Goal: Task Accomplishment & Management: Use online tool/utility

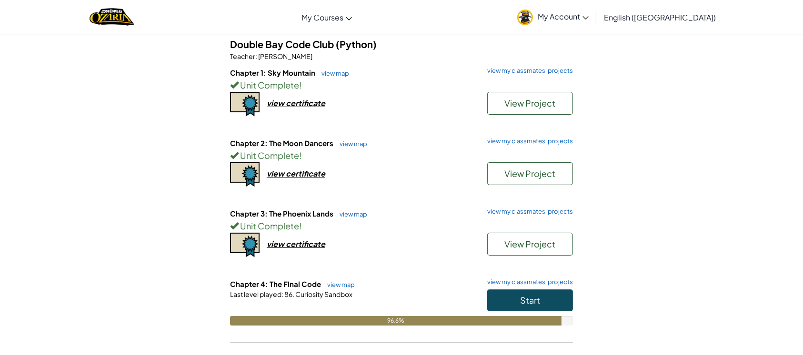
scroll to position [80, 0]
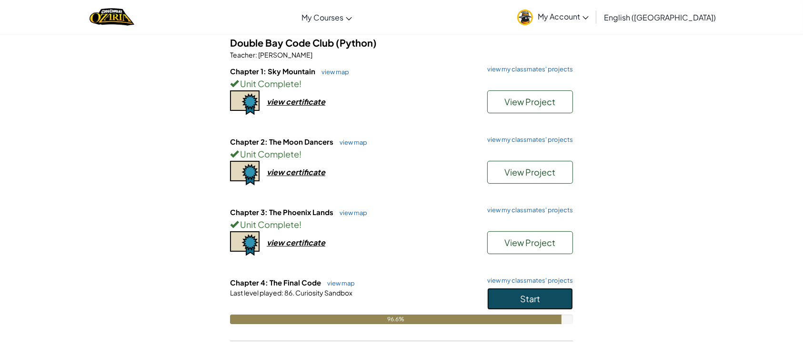
click at [543, 295] on button "Start" at bounding box center [530, 299] width 86 height 22
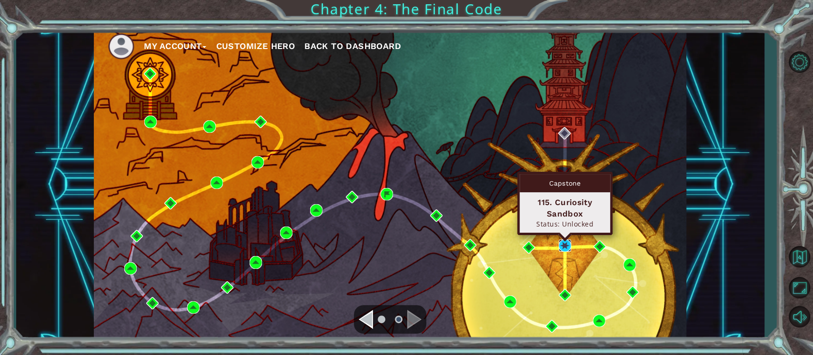
click at [567, 242] on img at bounding box center [565, 246] width 12 height 12
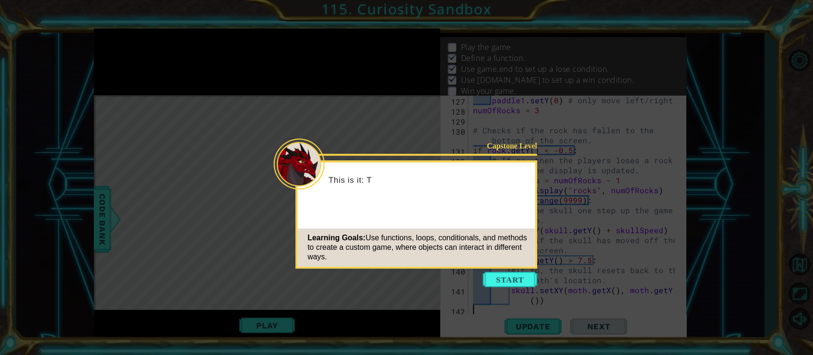
scroll to position [1520, 0]
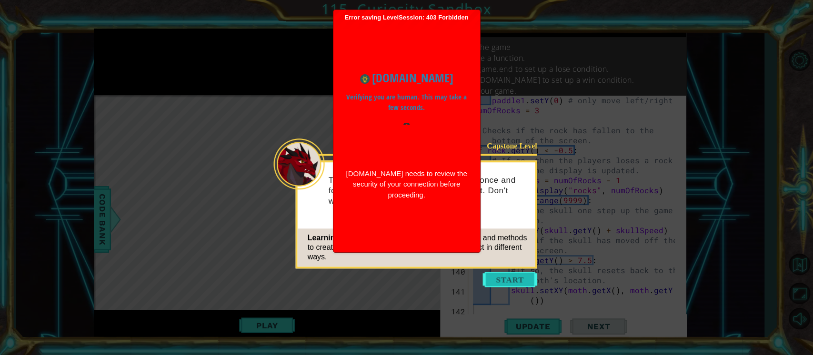
click at [527, 275] on button "Start" at bounding box center [510, 279] width 54 height 15
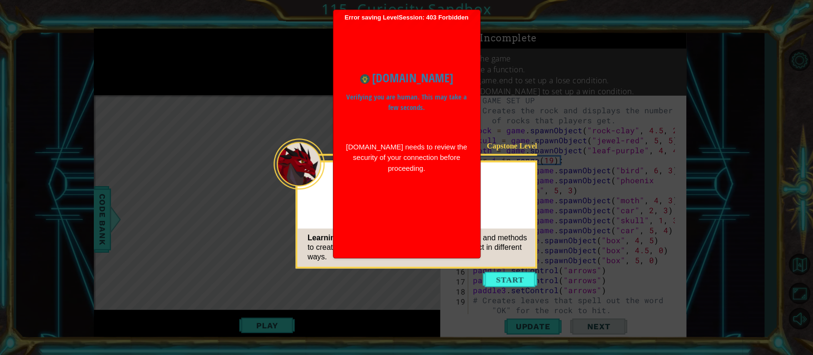
click at [572, 149] on icon at bounding box center [406, 177] width 813 height 355
click at [528, 279] on button "Start" at bounding box center [510, 279] width 54 height 15
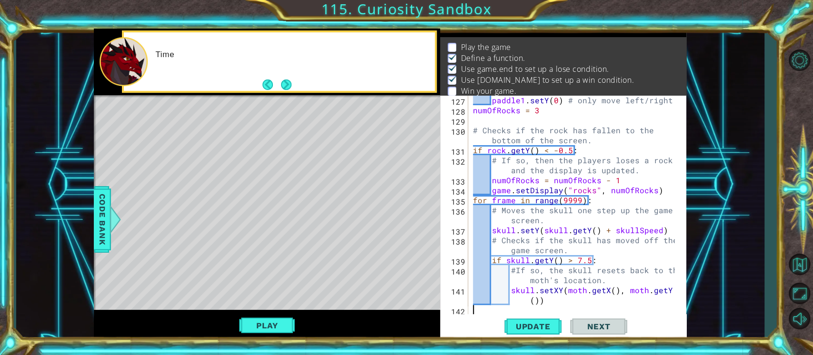
scroll to position [1520, 0]
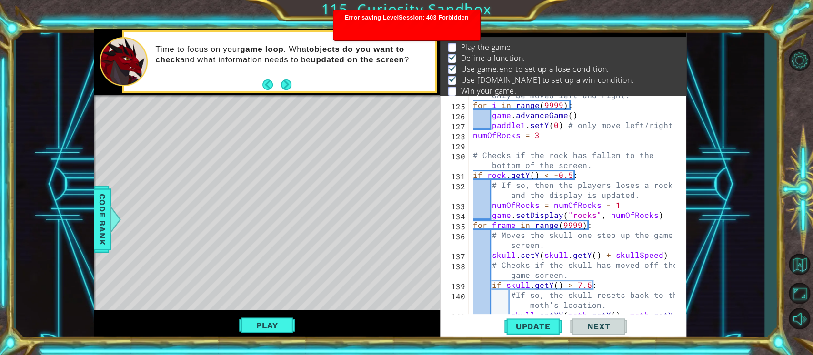
scroll to position [1492, 0]
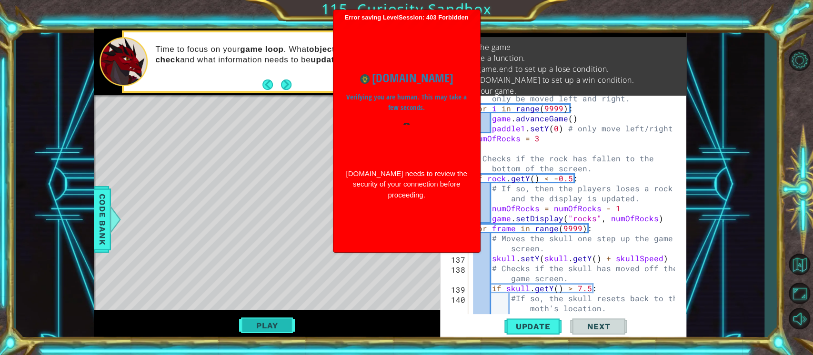
click at [285, 322] on button "Play" at bounding box center [267, 326] width 56 height 18
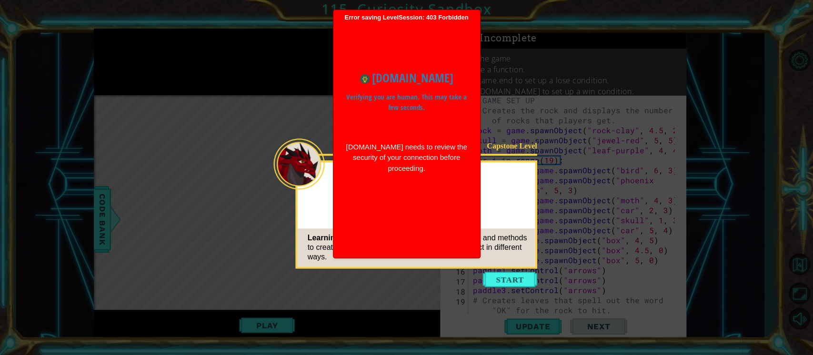
click at [483, 202] on div "Capstone Level Learning Goals: Use functions, loops, conditionals, and methods …" at bounding box center [416, 215] width 241 height 108
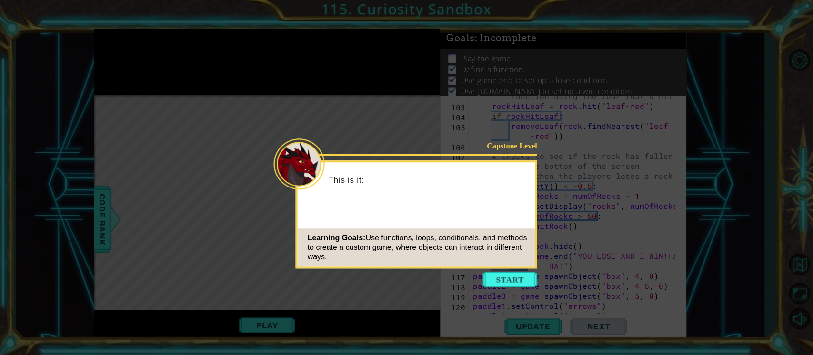
scroll to position [1520, 0]
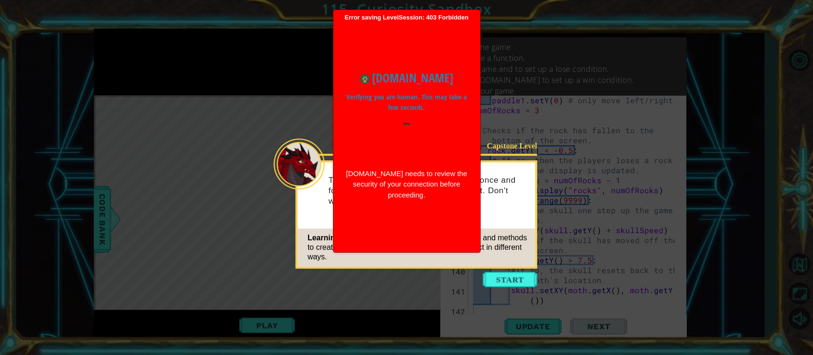
click at [501, 185] on p "This is it: Time to defeat the Darkness once and for all. We only need your gam…" at bounding box center [429, 190] width 200 height 31
click at [507, 281] on button "Start" at bounding box center [510, 279] width 54 height 15
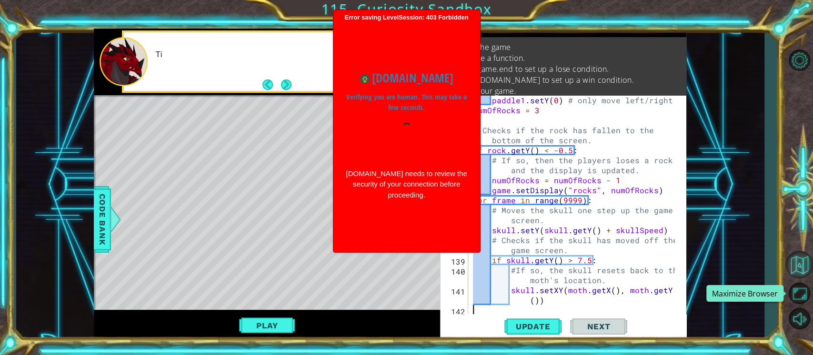
click at [792, 266] on button "Back to Map" at bounding box center [799, 265] width 28 height 28
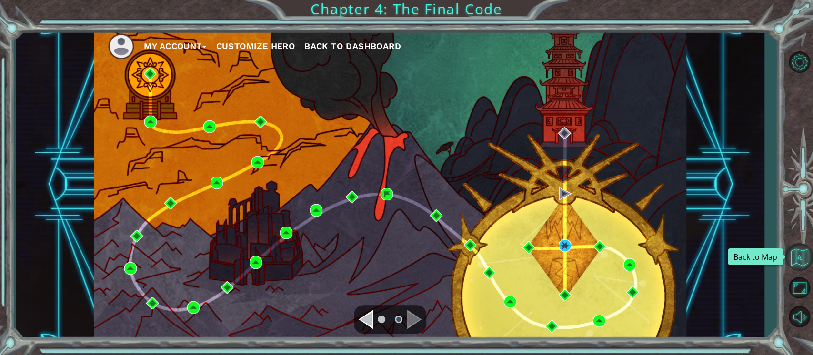
click at [804, 250] on button "Back to Map" at bounding box center [799, 257] width 28 height 28
click at [351, 47] on span "Back to Dashboard" at bounding box center [352, 46] width 97 height 10
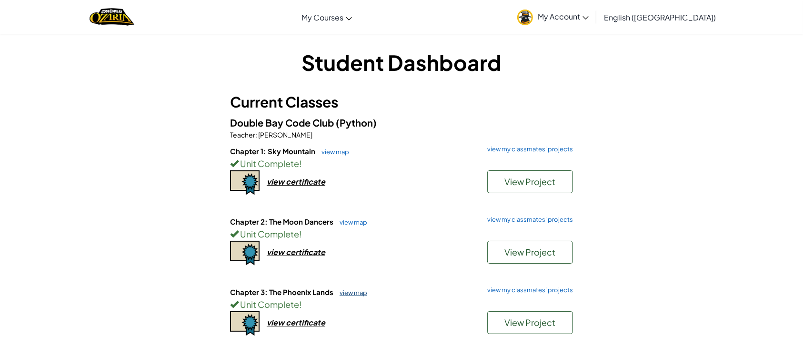
click at [352, 292] on link "view map" at bounding box center [351, 293] width 32 height 8
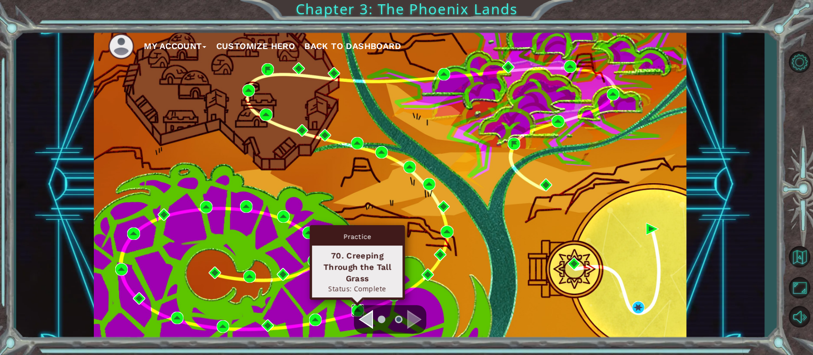
click at [359, 305] on img at bounding box center [358, 310] width 12 height 12
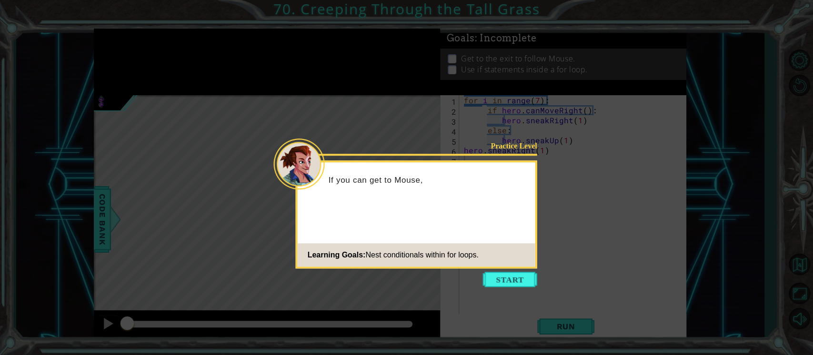
click at [503, 270] on icon at bounding box center [406, 177] width 813 height 355
click at [482, 271] on icon at bounding box center [406, 177] width 813 height 355
click at [482, 272] on icon at bounding box center [406, 177] width 813 height 355
drag, startPoint x: 499, startPoint y: 282, endPoint x: 488, endPoint y: 281, distance: 11.4
click at [499, 282] on button "Start" at bounding box center [510, 279] width 54 height 15
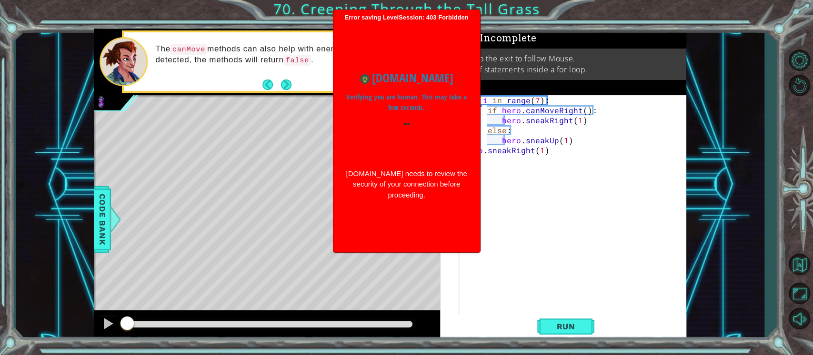
drag, startPoint x: 495, startPoint y: 174, endPoint x: 487, endPoint y: 180, distance: 9.9
click at [497, 174] on div "for i in range ( 7 ) : if hero . canMoveRight ( ) : hero . sneakRight ( 1 ) els…" at bounding box center [575, 215] width 227 height 240
click at [491, 228] on div "for i in range ( 7 ) : if hero . canMoveRight ( ) : hero . sneakRight ( 1 ) els…" at bounding box center [575, 215] width 227 height 240
click at [462, 230] on div "www.ozaria.com Verifying you are human. This may take a few seconds. www.ozaria…" at bounding box center [406, 134] width 137 height 227
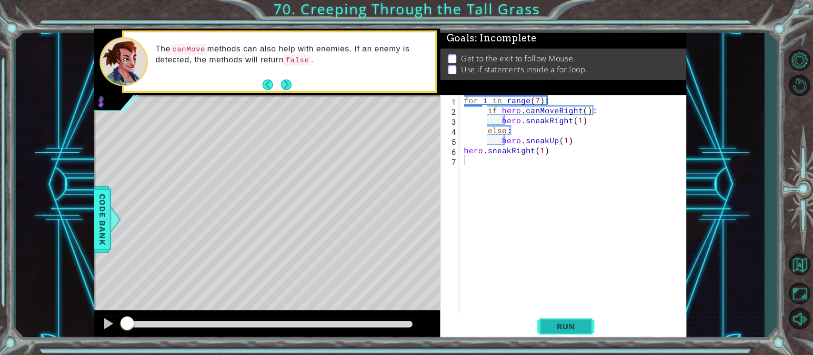
click at [568, 314] on button "Run" at bounding box center [565, 326] width 57 height 25
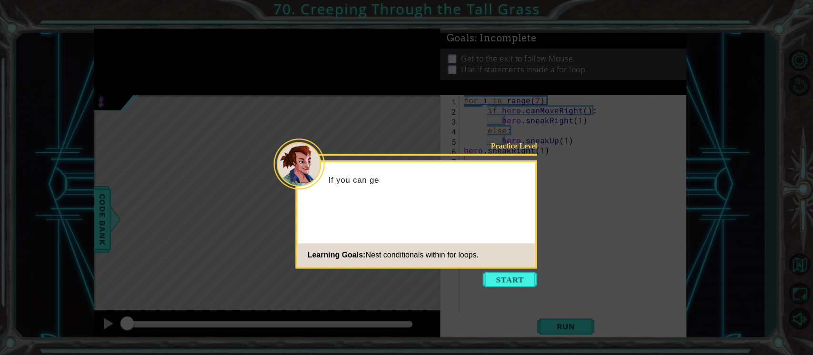
drag, startPoint x: 520, startPoint y: 281, endPoint x: 521, endPoint y: 276, distance: 4.8
click at [521, 279] on button "Start" at bounding box center [510, 279] width 54 height 15
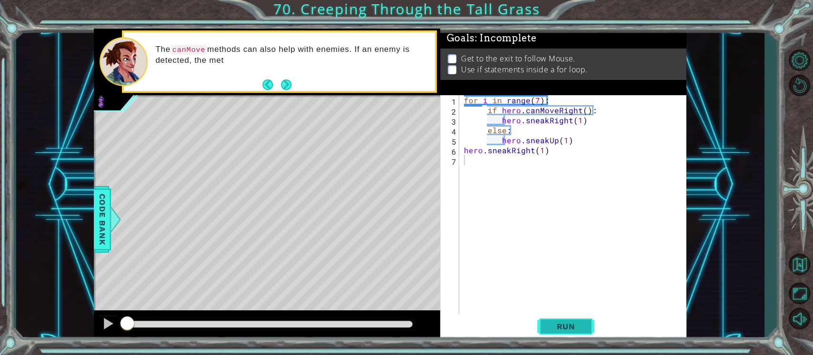
click at [561, 330] on span "Run" at bounding box center [566, 327] width 38 height 10
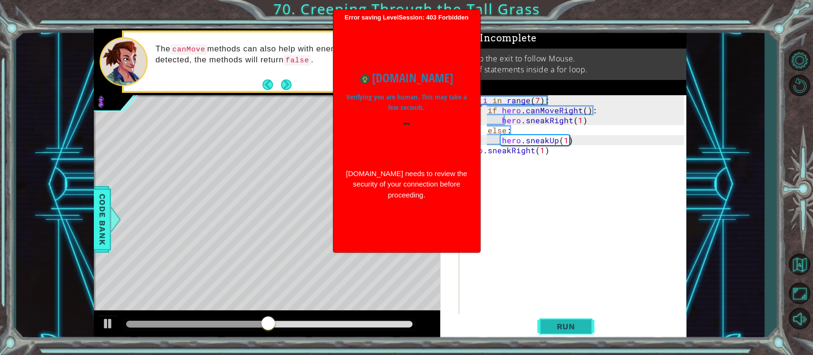
click at [561, 330] on span "Run" at bounding box center [566, 327] width 38 height 10
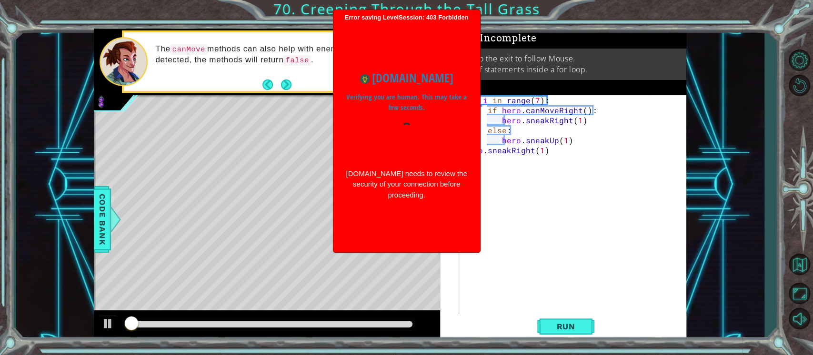
click at [528, 265] on div "for i in range ( 7 ) : if hero . canMoveRight ( ) : hero . sneakRight ( 1 ) els…" at bounding box center [575, 215] width 227 height 240
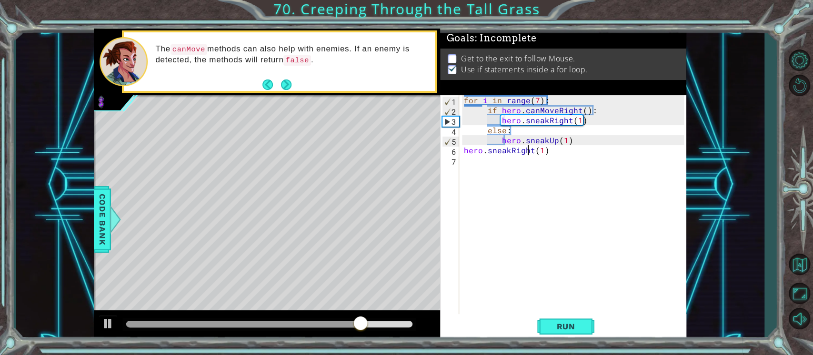
click at [530, 148] on div "for i in range ( 7 ) : if hero . canMoveRight ( ) : hero . sneakRight ( 1 ) els…" at bounding box center [575, 215] width 227 height 240
type textarea "hero.sneakRight(1)"
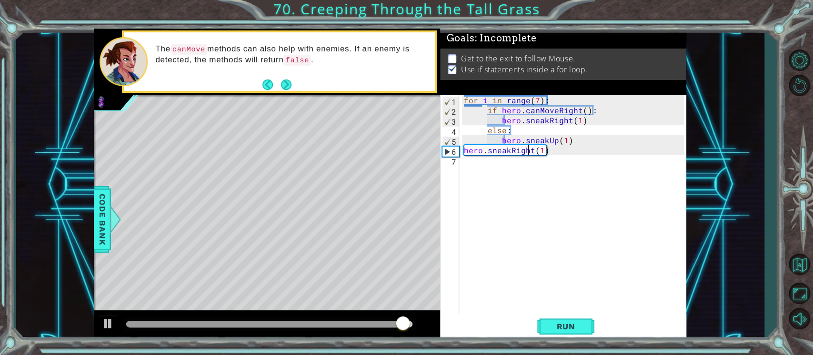
click at [529, 150] on div "for i in range ( 7 ) : if hero . canMoveRight ( ) : hero . sneakRight ( 1 ) els…" at bounding box center [575, 215] width 227 height 240
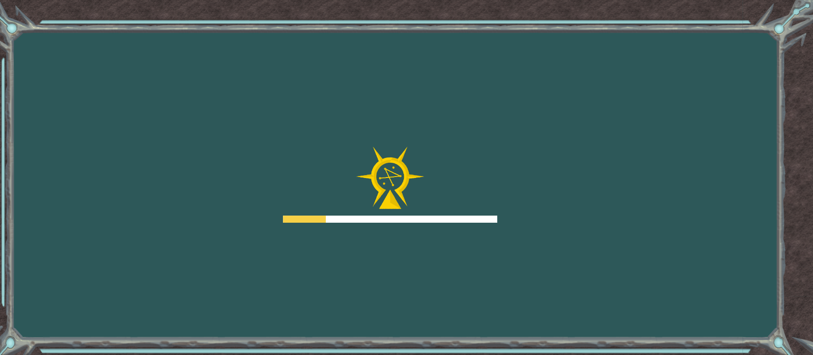
click at [534, 147] on div "Goals Error loading from server. Try refreshing the page. You'll need to join a…" at bounding box center [406, 177] width 813 height 355
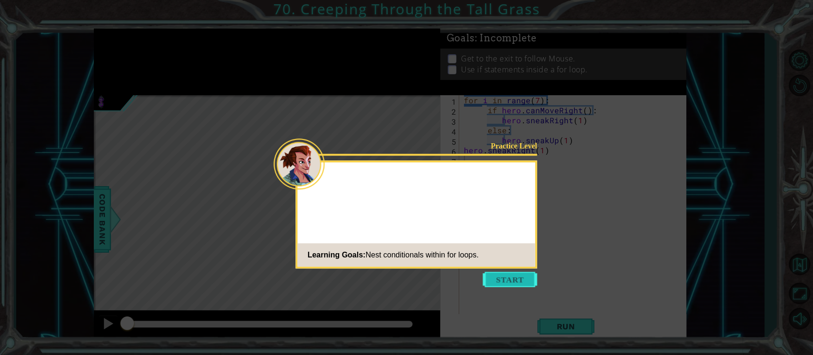
click at [513, 281] on button "Start" at bounding box center [510, 279] width 54 height 15
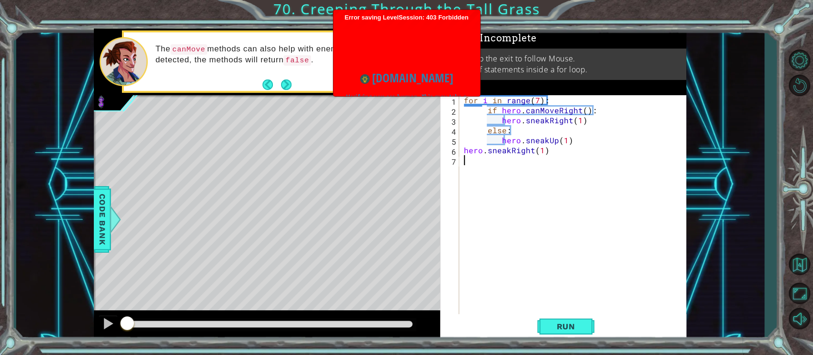
click at [500, 145] on div "for i in range ( 7 ) : if hero . canMoveRight ( ) : hero . sneakRight ( 1 ) els…" at bounding box center [575, 215] width 227 height 240
type textarea "hero.sneakUp(1)"
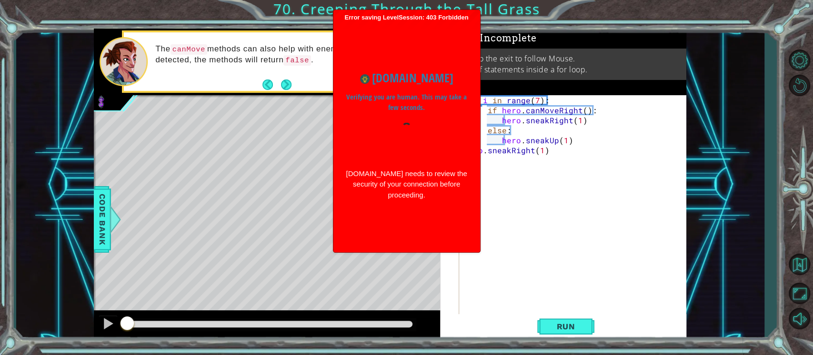
click at [530, 270] on div "for i in range ( 7 ) : if hero . canMoveRight ( ) : hero . sneakRight ( 1 ) els…" at bounding box center [575, 215] width 227 height 240
click at [806, 264] on button "Back to Map" at bounding box center [799, 265] width 28 height 28
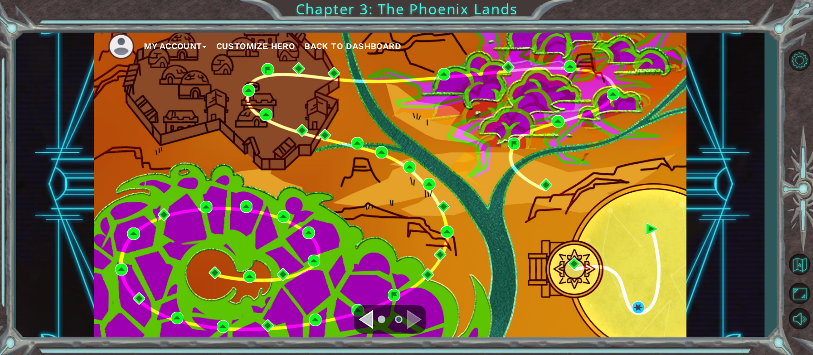
click at [363, 311] on div "Navigate to the previous page" at bounding box center [366, 319] width 14 height 19
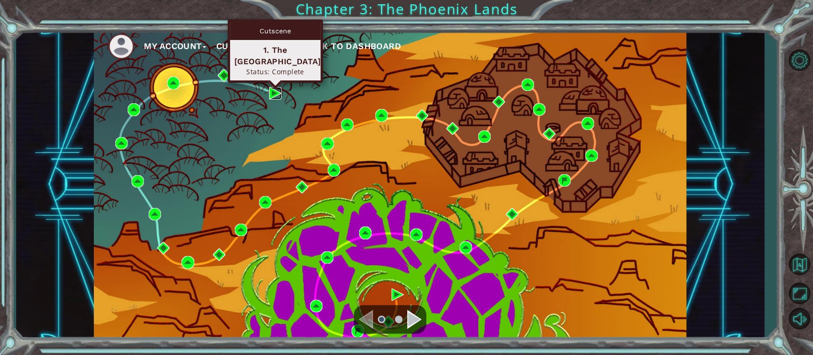
click at [271, 96] on img at bounding box center [275, 93] width 12 height 12
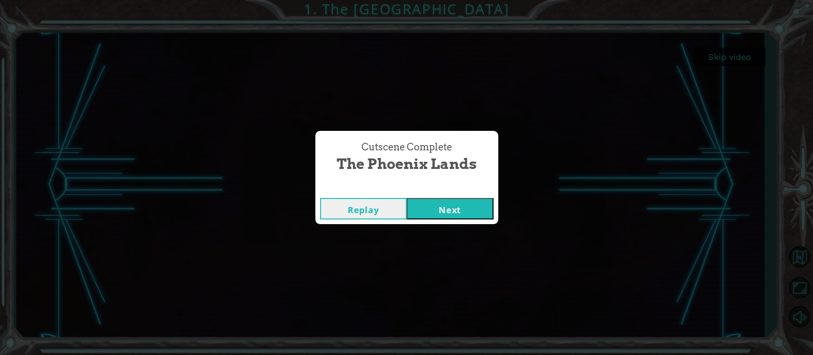
click at [468, 210] on button "Next" at bounding box center [450, 208] width 87 height 21
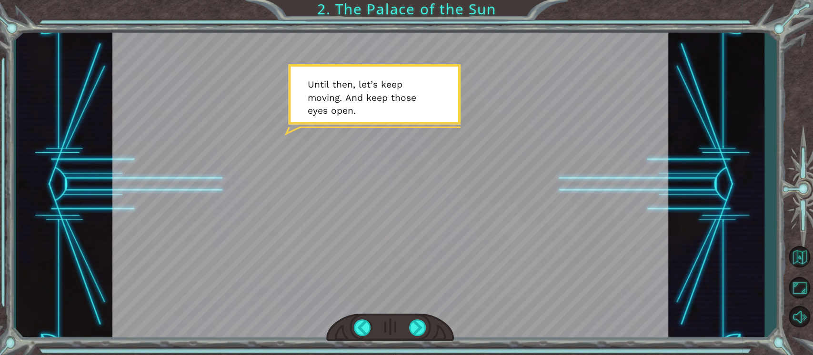
click at [241, 245] on div at bounding box center [390, 185] width 556 height 312
click at [799, 250] on button "Back to Map" at bounding box center [799, 257] width 28 height 28
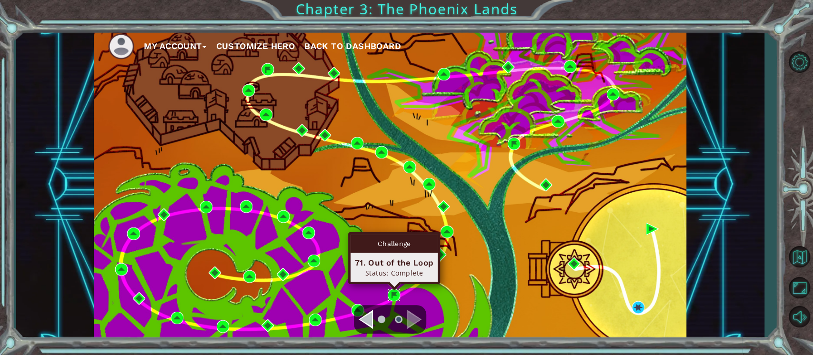
click at [393, 292] on img at bounding box center [394, 295] width 12 height 12
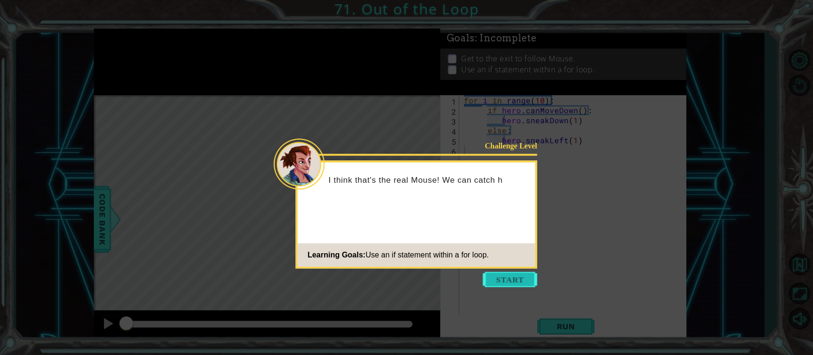
click at [530, 272] on button "Start" at bounding box center [510, 279] width 54 height 15
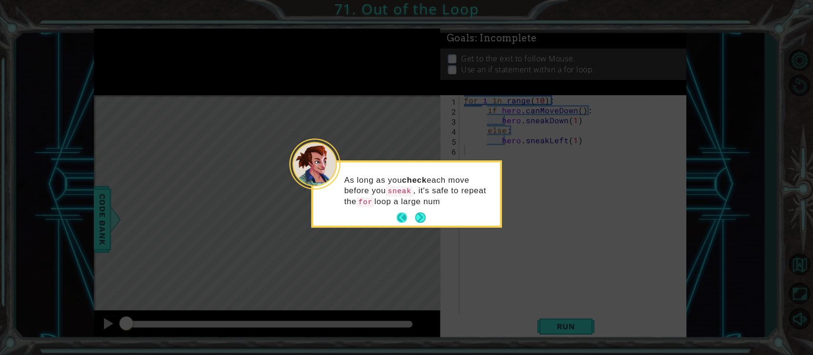
drag, startPoint x: 426, startPoint y: 213, endPoint x: 413, endPoint y: 215, distance: 12.5
click at [413, 215] on footer at bounding box center [411, 218] width 29 height 14
click at [421, 217] on button "Next" at bounding box center [419, 217] width 11 height 11
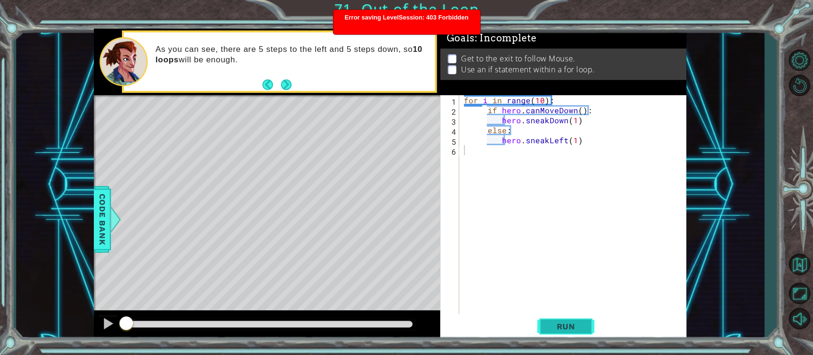
click at [582, 325] on span "Run" at bounding box center [566, 327] width 38 height 10
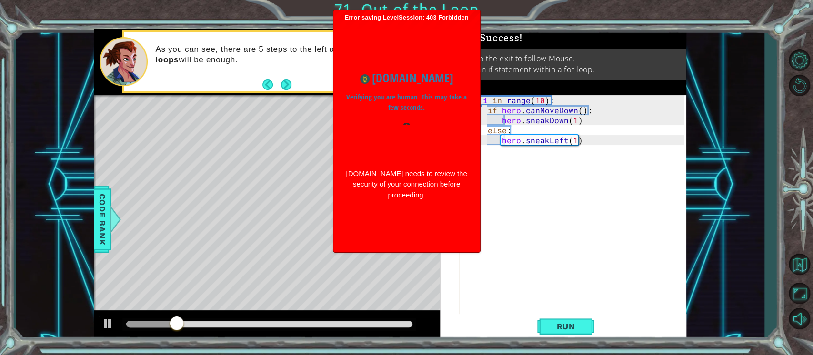
click at [495, 53] on p "Get to the exit to follow Mouse." at bounding box center [518, 58] width 114 height 10
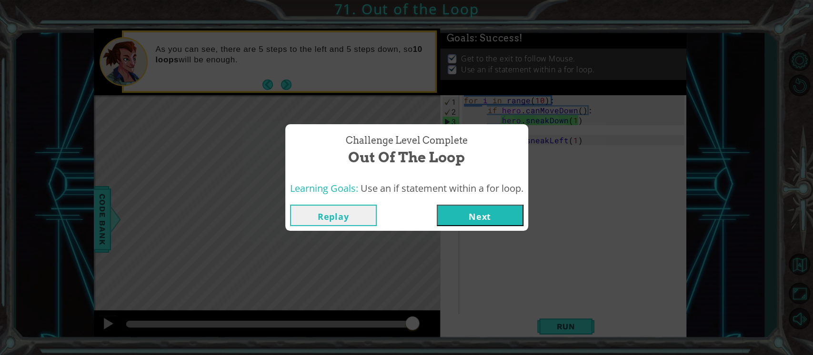
click at [342, 211] on button "Replay" at bounding box center [333, 215] width 87 height 21
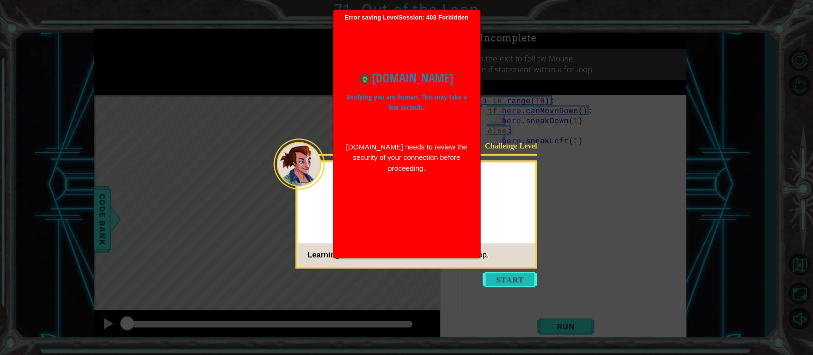
click at [518, 276] on button "Start" at bounding box center [510, 279] width 54 height 15
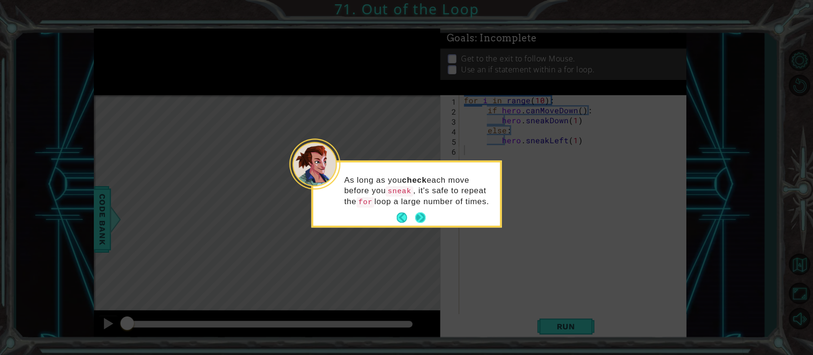
drag, startPoint x: 422, startPoint y: 214, endPoint x: 414, endPoint y: 214, distance: 7.6
drag, startPoint x: 414, startPoint y: 214, endPoint x: 378, endPoint y: 192, distance: 42.5
drag, startPoint x: 378, startPoint y: 192, endPoint x: 344, endPoint y: 181, distance: 35.2
click at [344, 181] on p "As long as you check each move before you sneak , it's safe to repeat the for l…" at bounding box center [418, 191] width 149 height 32
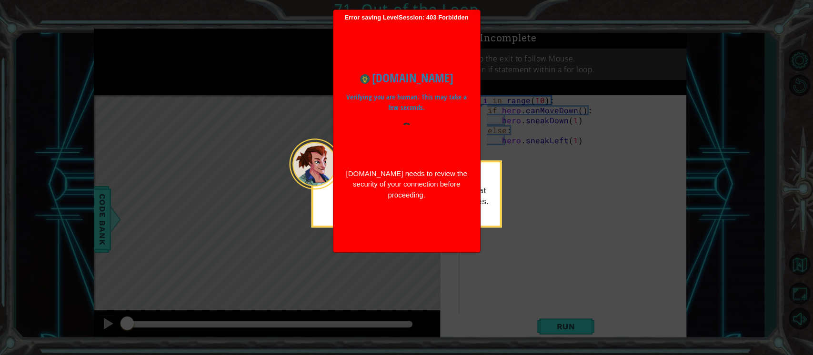
drag, startPoint x: 477, startPoint y: 197, endPoint x: 438, endPoint y: 333, distance: 142.2
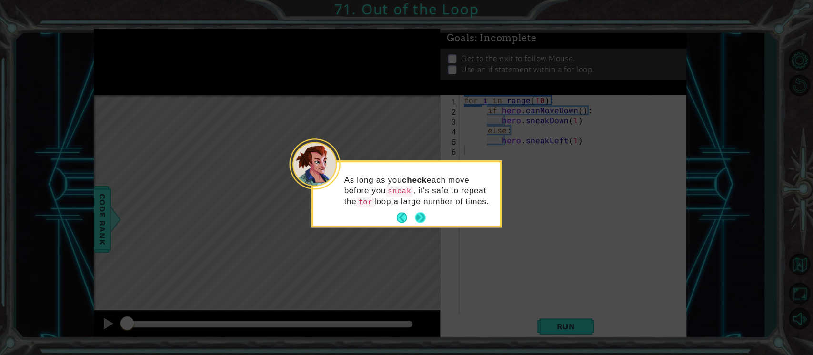
drag, startPoint x: 438, startPoint y: 333, endPoint x: 421, endPoint y: 214, distance: 120.3
click at [421, 214] on button "Next" at bounding box center [420, 217] width 10 height 10
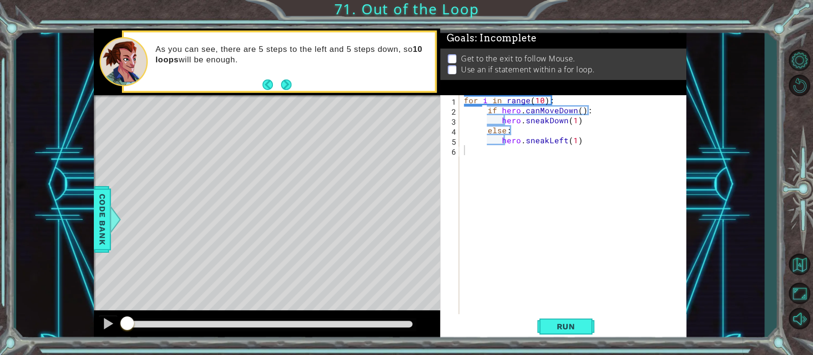
click at [290, 95] on div at bounding box center [267, 96] width 346 height 2
click at [284, 75] on div "As you can see, there are 5 steps to the left and 5 steps down, so 10 loops wil…" at bounding box center [292, 62] width 286 height 44
click at [284, 82] on button "Next" at bounding box center [286, 85] width 10 height 10
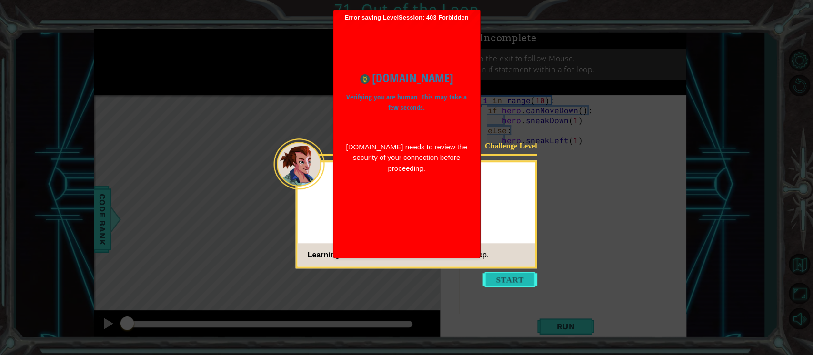
click at [516, 281] on button "Start" at bounding box center [510, 279] width 54 height 15
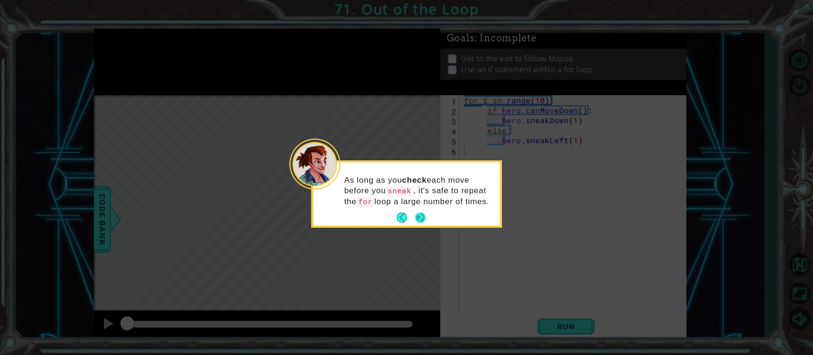
click at [424, 213] on button "Next" at bounding box center [420, 218] width 10 height 10
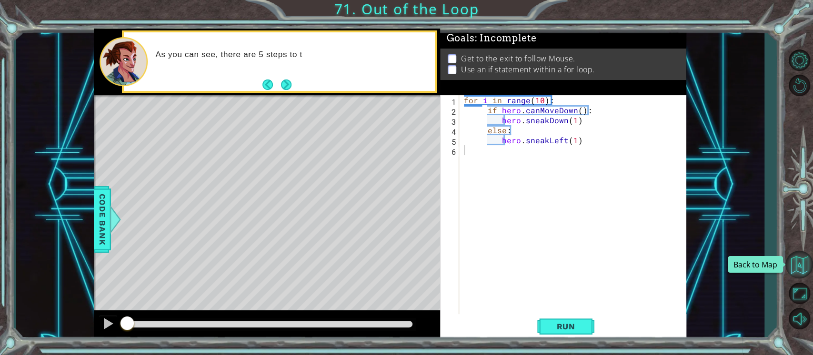
click at [793, 272] on button "Back to Map" at bounding box center [799, 265] width 28 height 28
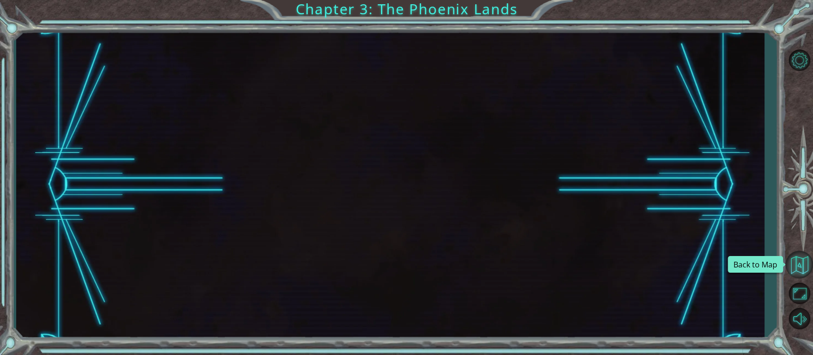
click at [793, 268] on button "Back to Map" at bounding box center [799, 265] width 28 height 28
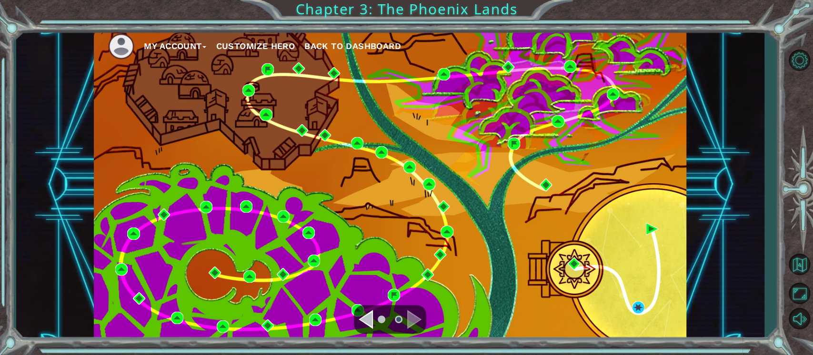
click at [356, 44] on span "Back to Dashboard" at bounding box center [352, 46] width 97 height 10
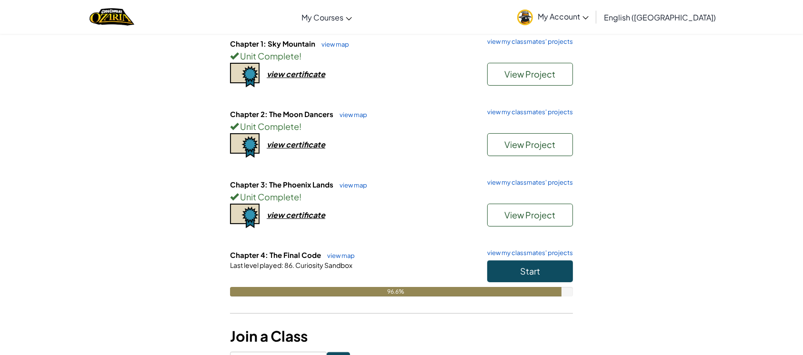
scroll to position [107, 0]
click at [526, 251] on link "view my classmates' projects" at bounding box center [528, 254] width 91 height 6
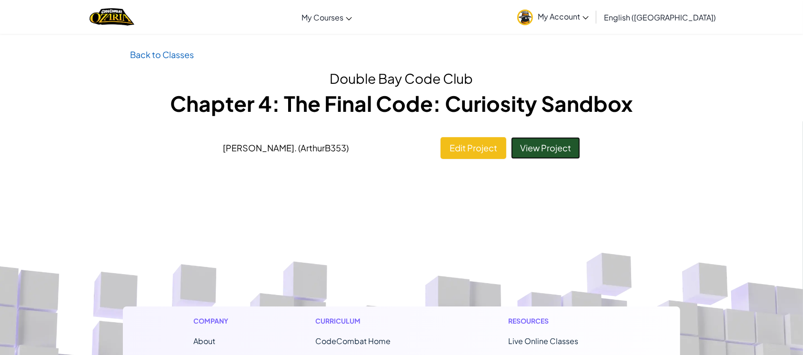
click at [549, 151] on link "View Project" at bounding box center [545, 148] width 69 height 22
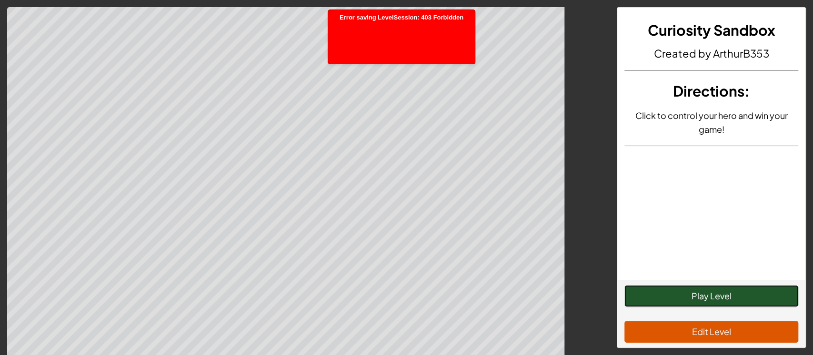
click at [709, 296] on button "Play Level" at bounding box center [711, 296] width 174 height 22
click at [704, 293] on button "Play Level" at bounding box center [711, 296] width 174 height 22
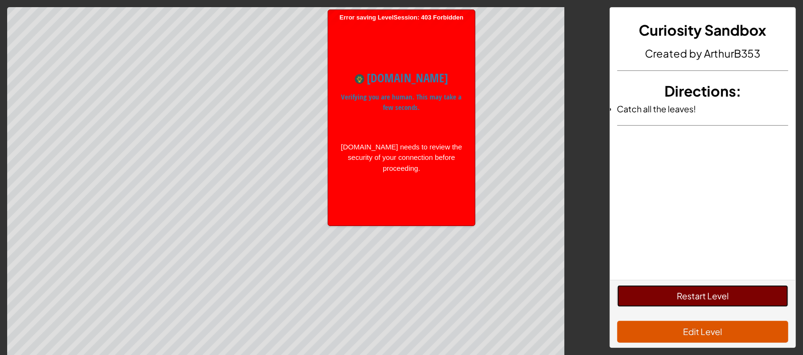
click at [685, 288] on button "Restart Level" at bounding box center [702, 296] width 171 height 22
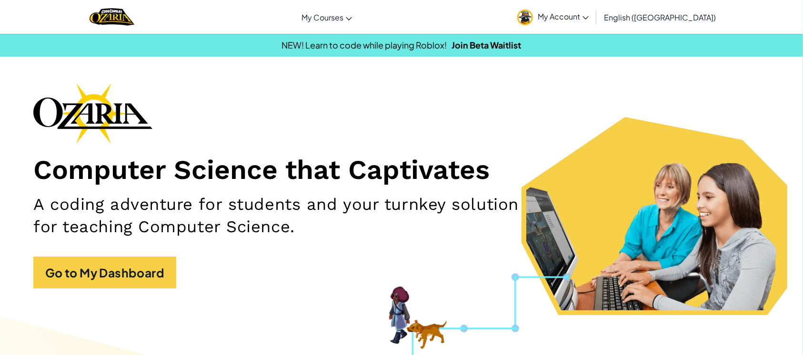
click at [589, 13] on span "My Account" at bounding box center [563, 16] width 51 height 10
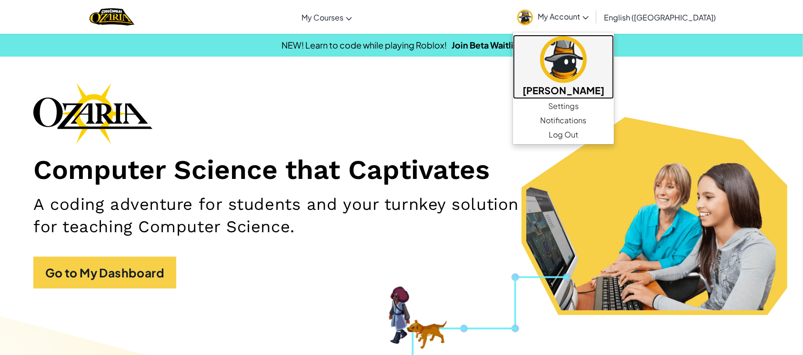
click at [593, 93] on h5 "[PERSON_NAME]" at bounding box center [564, 90] width 82 height 15
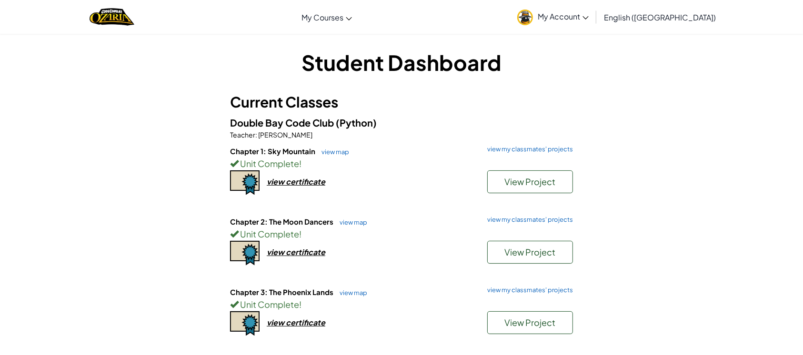
click at [508, 285] on div "Chapter 2: The Moon Dancers view map view my classmates' projects Unit Complete…" at bounding box center [401, 252] width 343 height 70
click at [511, 289] on link "view my classmates' projects" at bounding box center [528, 290] width 91 height 6
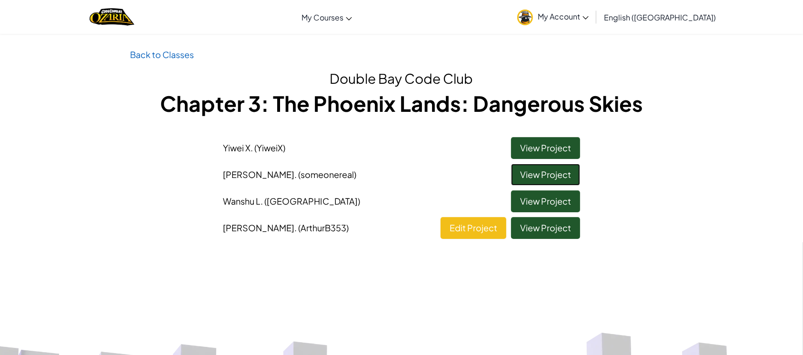
click at [567, 172] on link "View Project" at bounding box center [545, 175] width 69 height 22
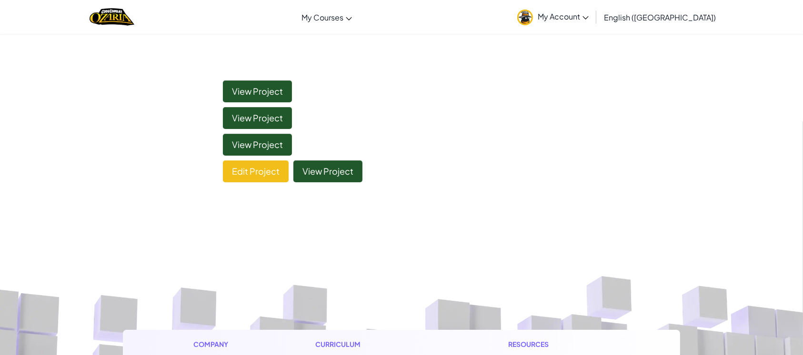
click at [500, 101] on div "Toggle navigation My Courses Ozaria Classroom CodeCombat Classroom AI League Es…" at bounding box center [401, 351] width 803 height 703
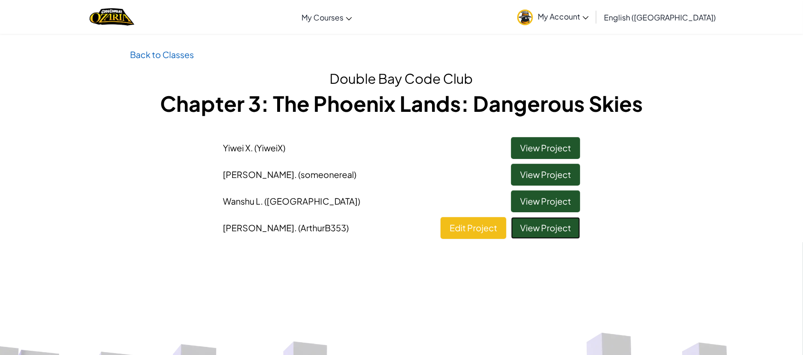
click at [560, 226] on link "View Project" at bounding box center [545, 228] width 69 height 22
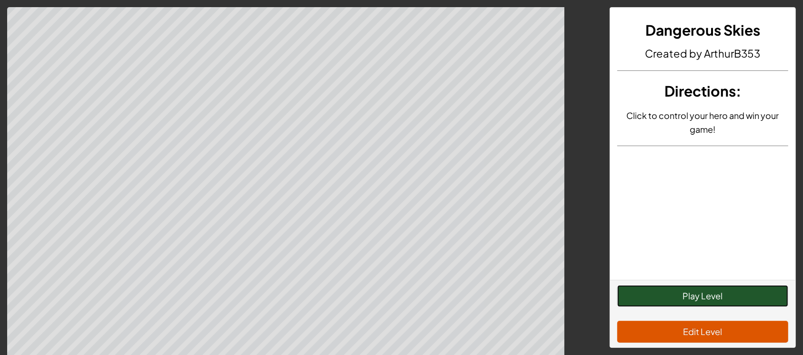
click at [670, 295] on button "Play Level" at bounding box center [702, 296] width 171 height 22
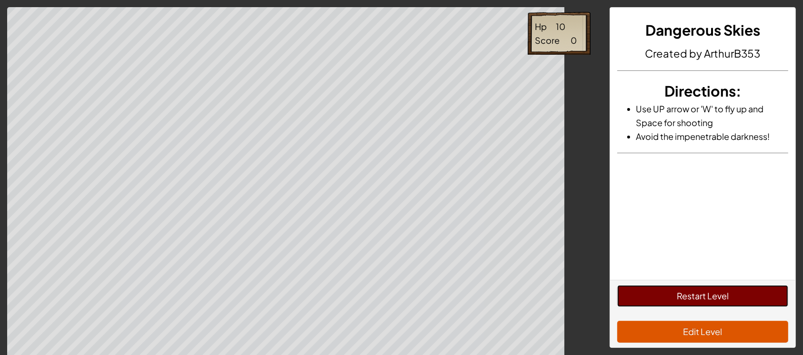
click at [668, 295] on button "Restart Level" at bounding box center [702, 296] width 171 height 22
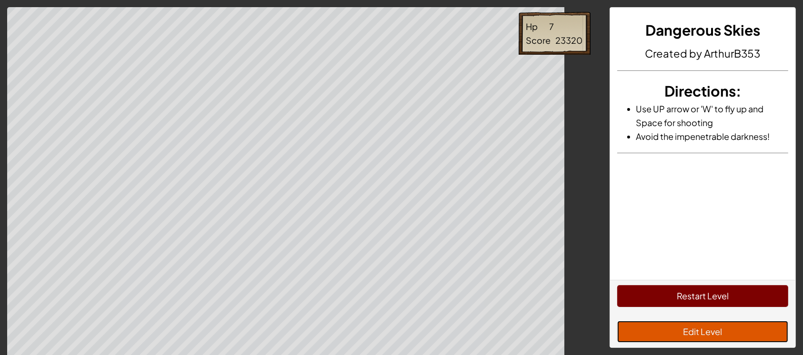
click at [731, 324] on button "Edit Level" at bounding box center [702, 332] width 171 height 22
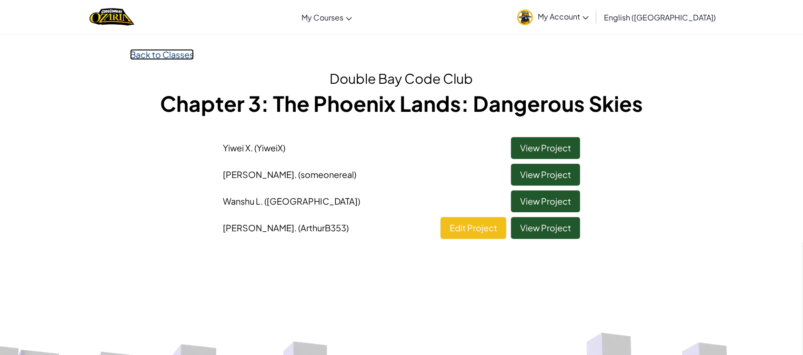
click at [154, 55] on link "Back to Classes" at bounding box center [162, 54] width 64 height 11
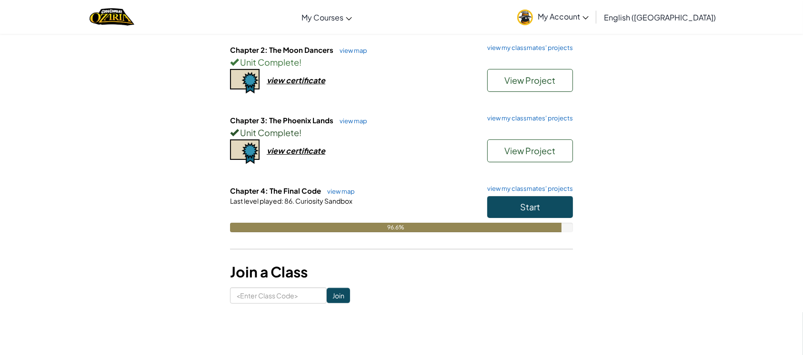
scroll to position [176, 0]
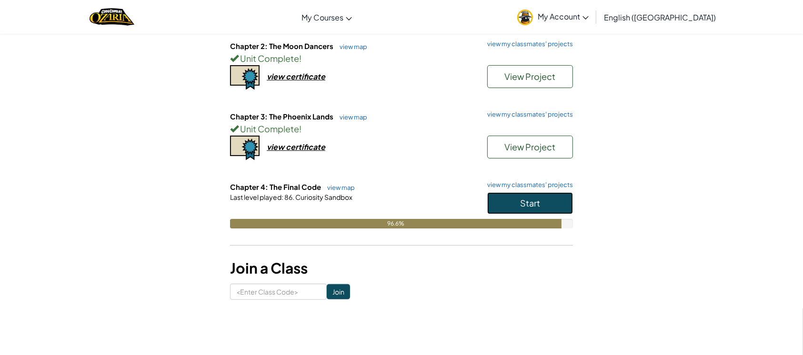
click at [539, 198] on span "Start" at bounding box center [530, 203] width 20 height 11
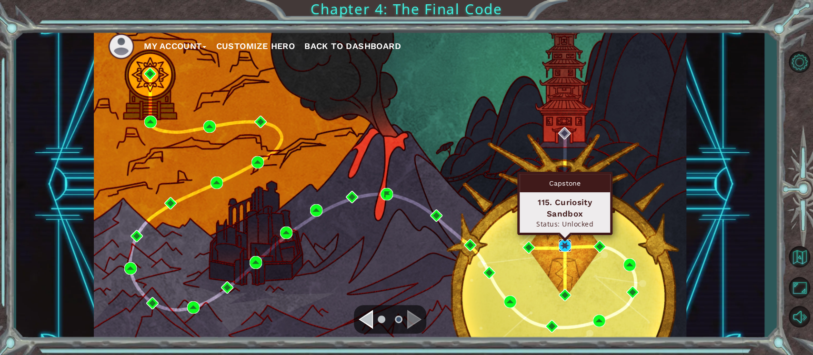
click at [567, 241] on img at bounding box center [565, 246] width 12 height 12
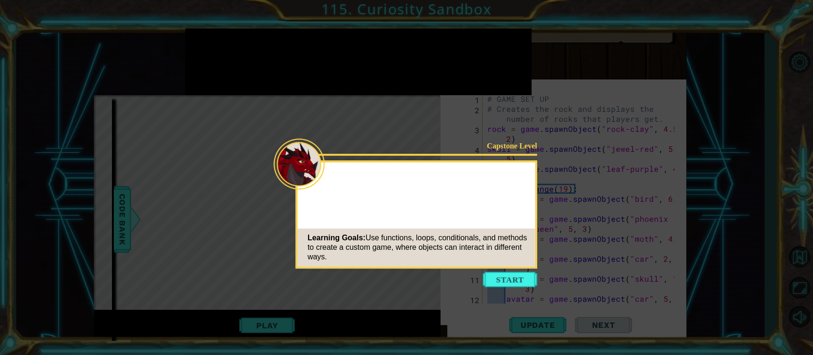
click at [500, 281] on button "Start" at bounding box center [510, 279] width 54 height 15
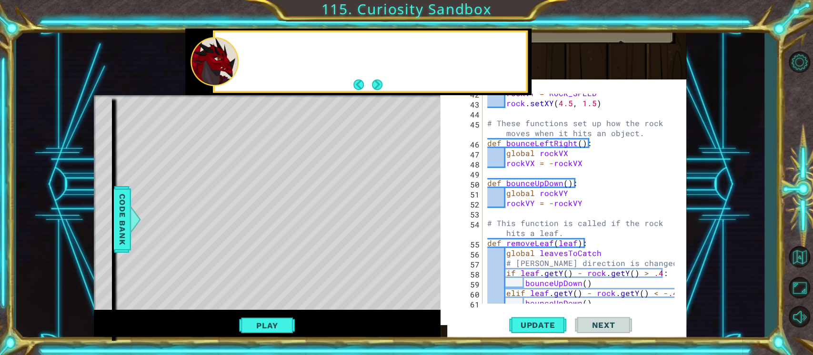
scroll to position [1680, 0]
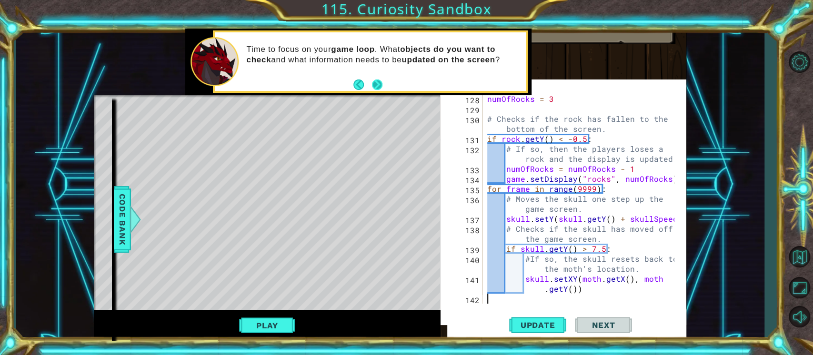
click at [377, 80] on button "Next" at bounding box center [378, 85] width 14 height 14
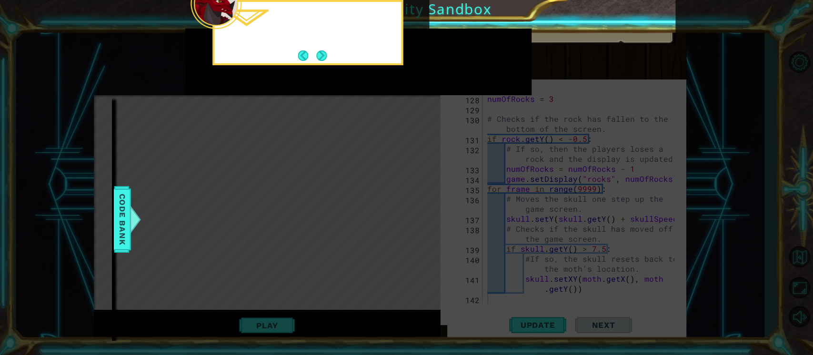
click at [383, 87] on icon at bounding box center [406, 166] width 813 height 378
click at [316, 50] on button "Next" at bounding box center [321, 55] width 11 height 11
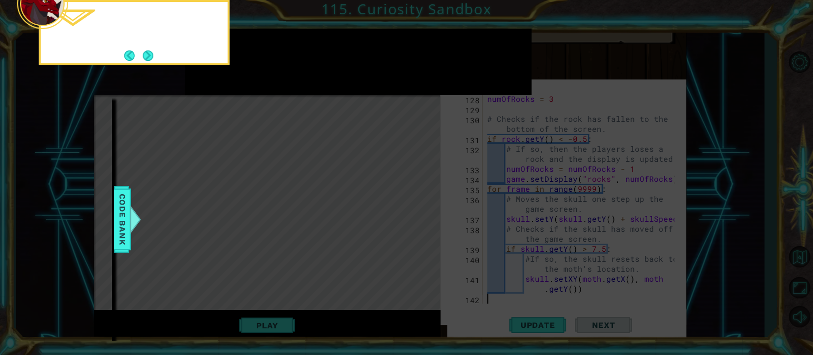
scroll to position [4, 0]
click at [155, 59] on div "You can also read the comments to get" at bounding box center [134, 32] width 191 height 65
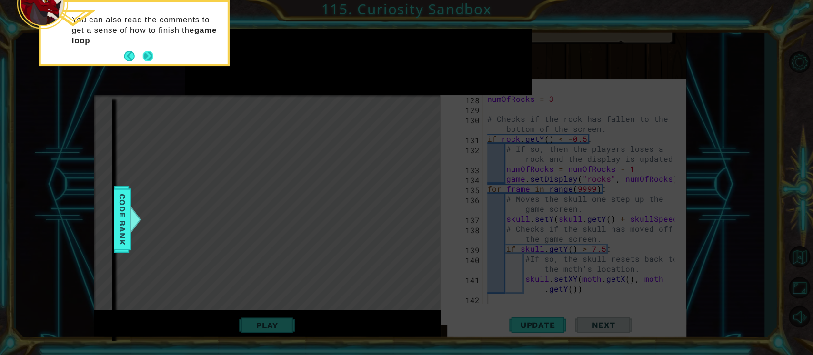
click at [144, 58] on button "Next" at bounding box center [147, 56] width 11 height 11
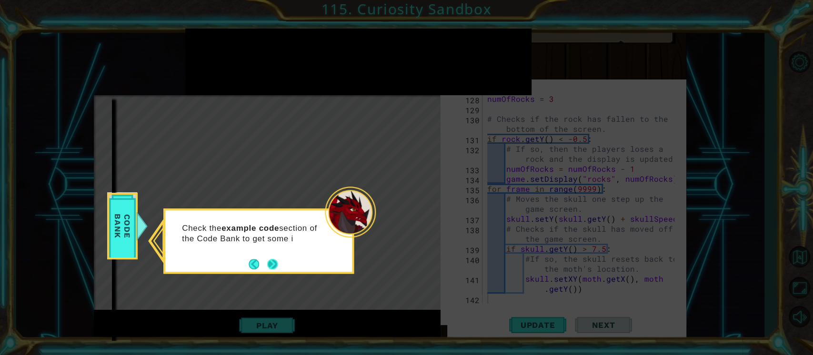
click at [274, 262] on button "Next" at bounding box center [272, 264] width 10 height 10
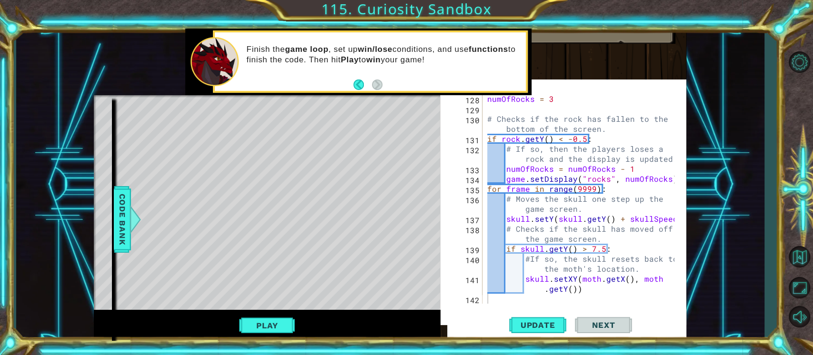
click at [505, 82] on div "Finish the game loop , set up win/lose conditions, and use functions to finish …" at bounding box center [371, 61] width 312 height 59
click at [262, 329] on button "Play" at bounding box center [267, 326] width 56 height 18
click at [278, 320] on button "Play" at bounding box center [267, 326] width 56 height 18
click at [282, 314] on div "Play" at bounding box center [267, 325] width 346 height 31
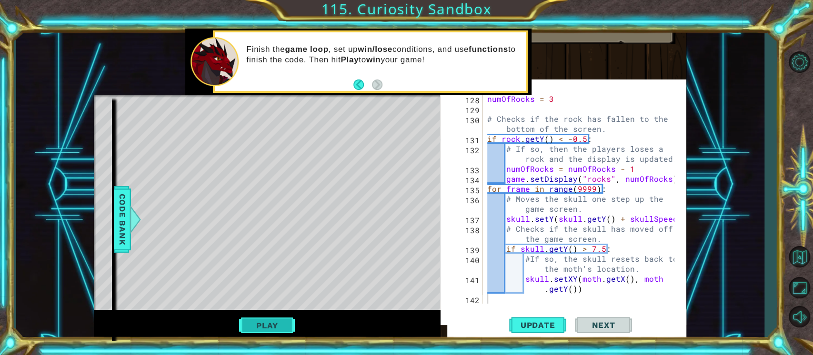
click at [289, 320] on button "Play" at bounding box center [267, 326] width 56 height 18
click at [280, 326] on button "Play" at bounding box center [267, 326] width 56 height 18
click at [636, 323] on div "Update Next" at bounding box center [570, 325] width 246 height 31
click at [259, 330] on button "Play" at bounding box center [267, 326] width 56 height 18
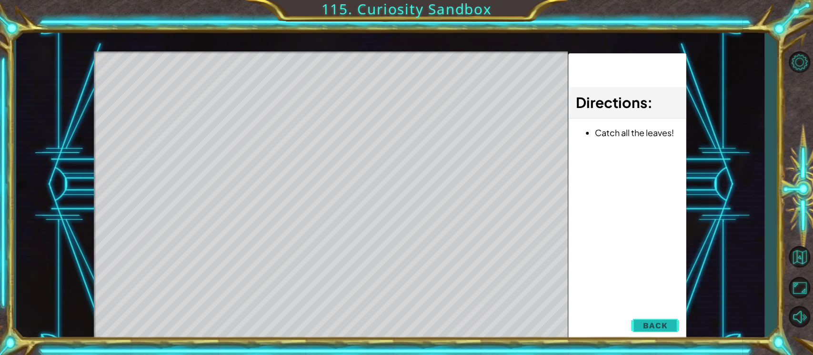
click at [664, 326] on span "Back" at bounding box center [655, 326] width 24 height 10
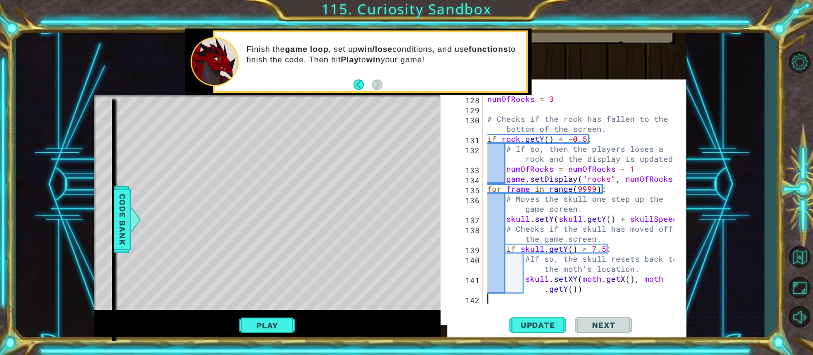
click at [488, 299] on div "numOfRocks = 3 # Checks if the rock has fallen to the bottom of the screen. if …" at bounding box center [582, 209] width 194 height 230
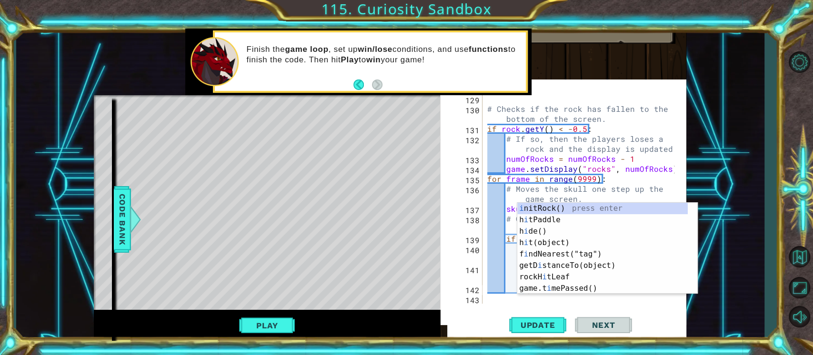
type textarea "if"
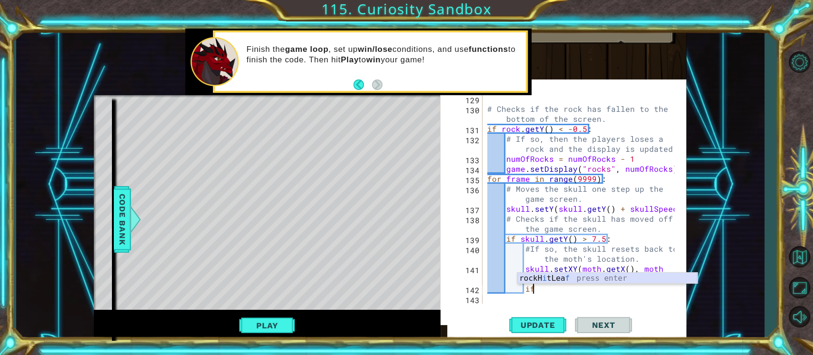
click at [553, 283] on div "rockH i tLea f press enter" at bounding box center [607, 290] width 180 height 34
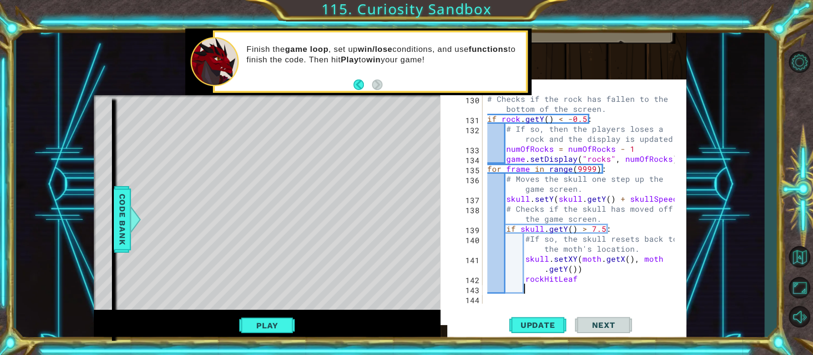
scroll to position [1700, 0]
click at [522, 276] on div "# Checks if the rock has fallen to the bottom of the screen. if rock . getY ( )…" at bounding box center [582, 214] width 194 height 240
click at [524, 277] on div "# Checks if the rock has fallen to the bottom of the screen. if rock . getY ( )…" at bounding box center [582, 214] width 194 height 240
click at [587, 280] on div "# Checks if the rock has fallen to the bottom of the screen. if rock . getY ( )…" at bounding box center [582, 214] width 194 height 240
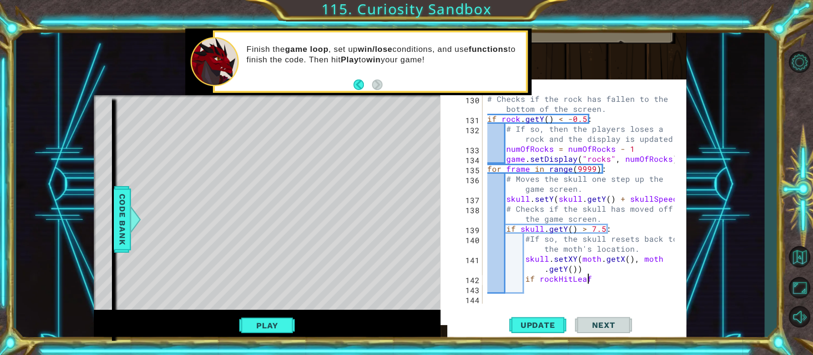
scroll to position [0, 6]
click at [568, 276] on div "# Checks if the rock has fallen to the bottom of the screen. if rock . getY ( )…" at bounding box center [582, 214] width 194 height 240
click at [594, 276] on div "# Checks if the rock has fallen to the bottom of the screen. if rock . getY ( )…" at bounding box center [582, 214] width 194 height 240
click at [596, 282] on div "# Checks if the rock has fallen to the bottom of the screen. if rock . getY ( )…" at bounding box center [582, 214] width 194 height 240
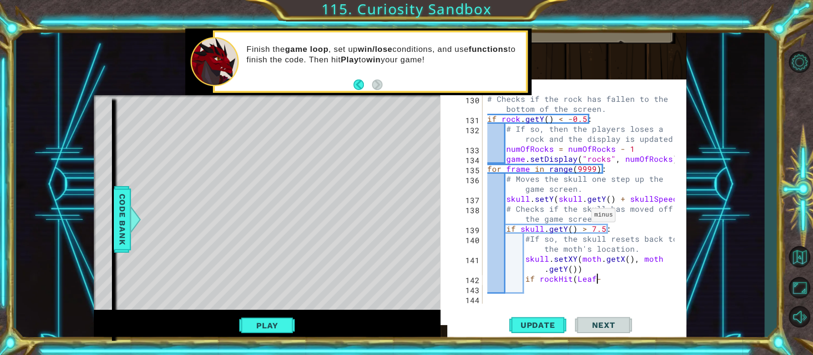
type textarea "if rockHit(Leaf-p"
drag, startPoint x: 691, startPoint y: 268, endPoint x: 697, endPoint y: 264, distance: 7.7
click at [697, 264] on div "" leaf-p urple" press enter" at bounding box center [658, 280] width 180 height 34
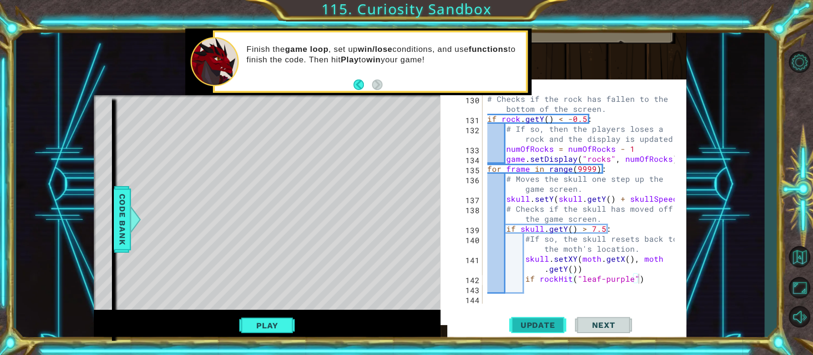
click at [553, 326] on span "Update" at bounding box center [538, 326] width 54 height 10
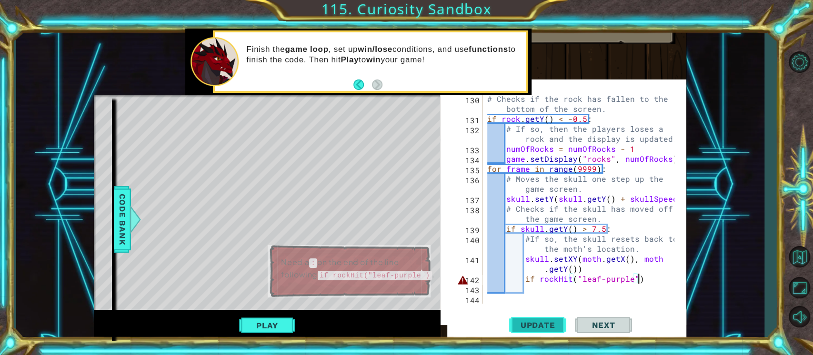
scroll to position [22, 0]
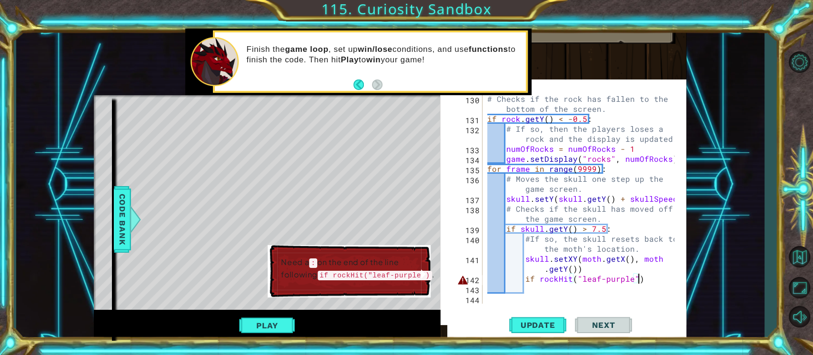
type textarea "if rockHit("leaf-purple"):"
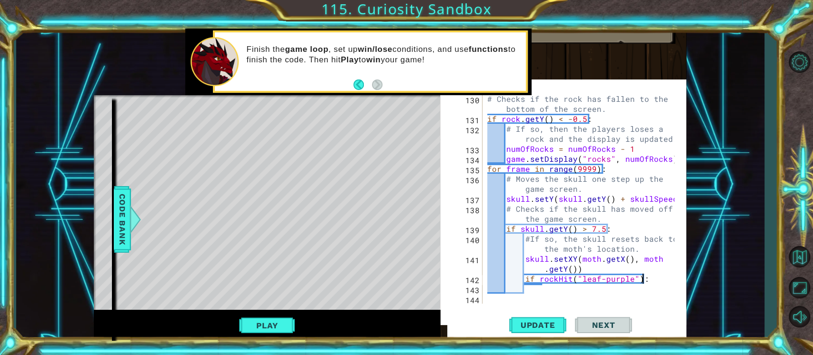
scroll to position [17, 0]
click at [526, 288] on div "# Checks if the rock has fallen to the bottom of the screen. if rock . getY ( )…" at bounding box center [582, 214] width 194 height 240
type textarea "g"
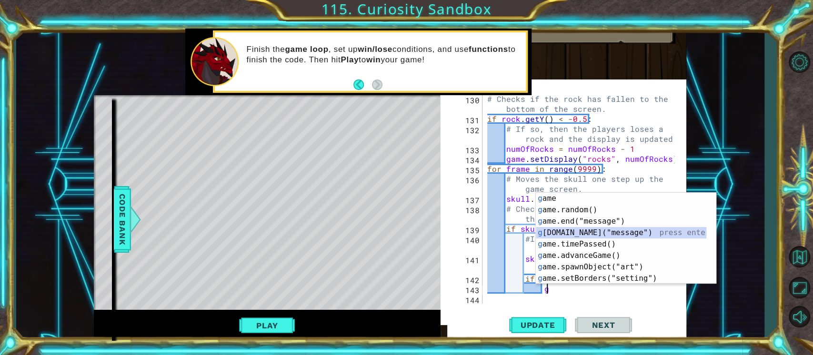
click at [644, 228] on div "g ame press enter g ame.random() press enter g ame.end("message") press enter g…" at bounding box center [626, 250] width 180 height 114
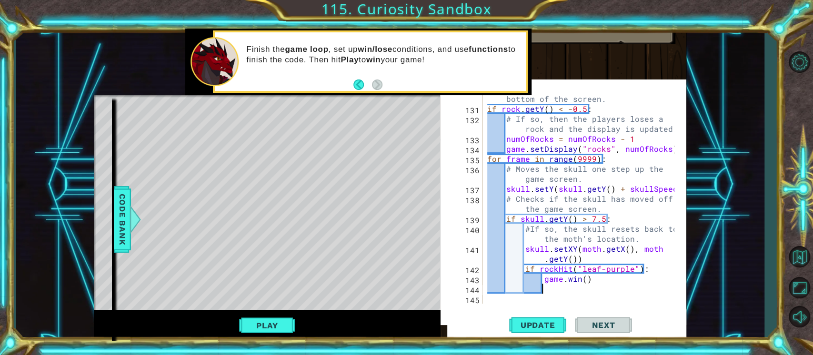
scroll to position [1710, 0]
click at [545, 323] on span "Update" at bounding box center [538, 326] width 54 height 10
click at [259, 337] on div "Play" at bounding box center [267, 325] width 346 height 31
click at [274, 323] on button "Play" at bounding box center [267, 326] width 56 height 18
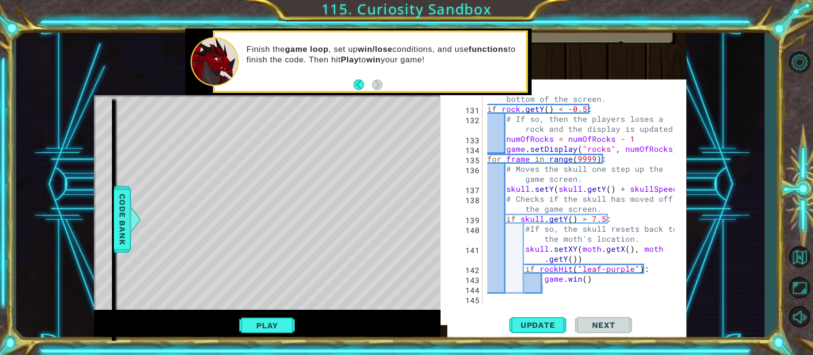
scroll to position [17, 0]
click at [543, 333] on button "Update" at bounding box center [537, 325] width 57 height 31
click at [129, 211] on div at bounding box center [135, 219] width 12 height 29
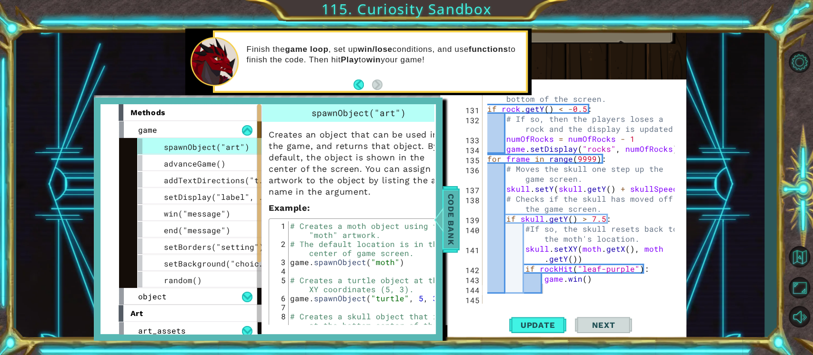
click at [129, 211] on div "spawnObject("art") advanceGame() addTextDirections("text") setDisplay("label", …" at bounding box center [190, 213] width 143 height 150
click at [219, 212] on span "win("message")" at bounding box center [197, 214] width 67 height 10
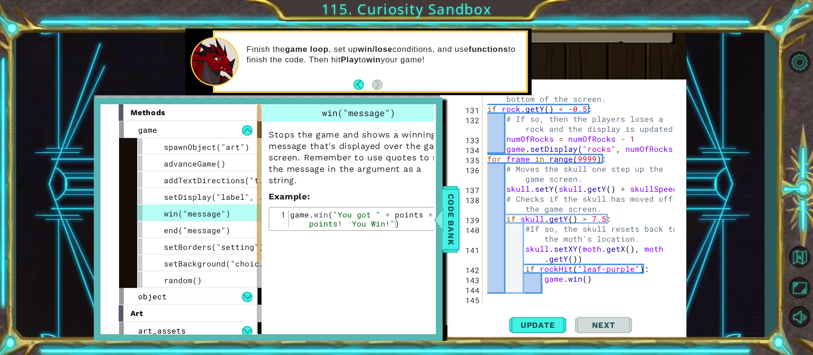
type textarea "game.win()"
click at [587, 277] on div "# Checks if the rock has fallen to the bottom of the screen. if rock . getY ( )…" at bounding box center [582, 204] width 194 height 240
click at [581, 276] on div "# Checks if the rock has fallen to the bottom of the screen. if rock . getY ( )…" at bounding box center [582, 204] width 194 height 240
type textarea "game.win("You got " + points + " points! You Win!")"
drag, startPoint x: 336, startPoint y: 216, endPoint x: 345, endPoint y: 218, distance: 9.2
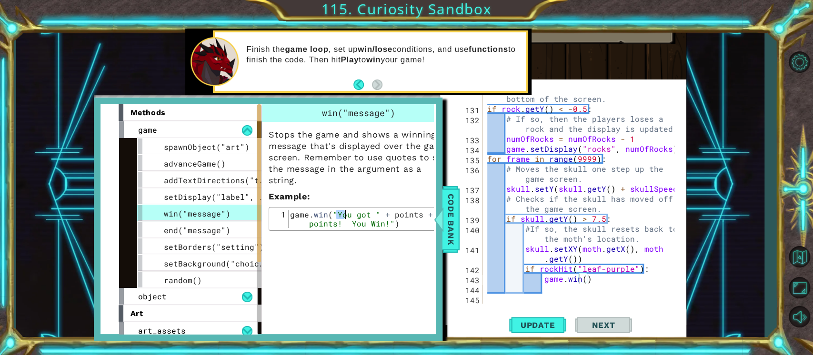
click at [345, 218] on div "game . win ( "You got " + points + " points! You Win!" )" at bounding box center [366, 237] width 157 height 54
click at [586, 280] on div "# Checks if the rock has fallen to the bottom of the screen. if rock . getY ( )…" at bounding box center [582, 204] width 194 height 240
click at [584, 279] on div "# Checks if the rock has fallen to the bottom of the screen. if rock . getY ( )…" at bounding box center [582, 204] width 194 height 240
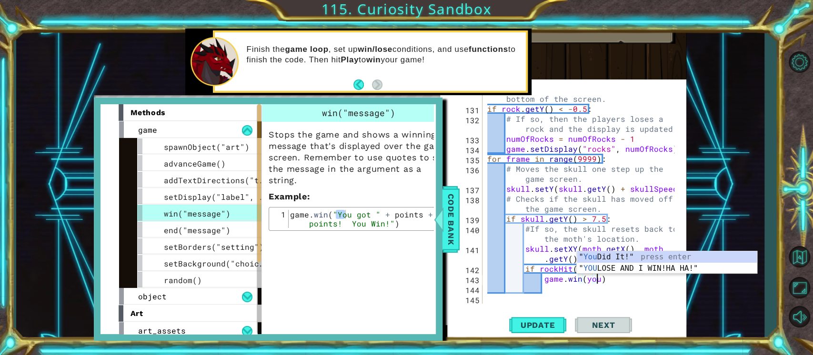
scroll to position [0, 7]
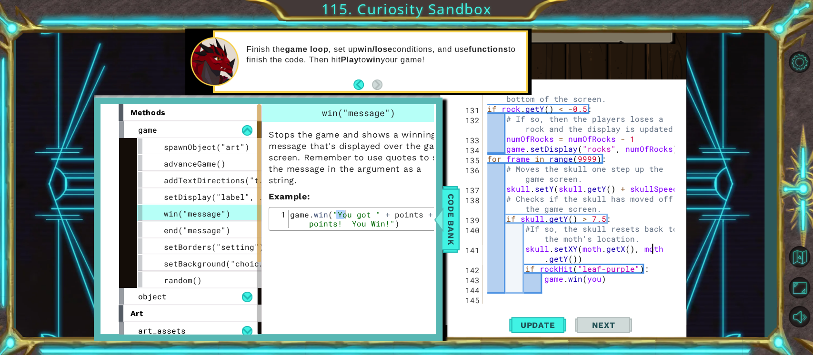
click at [650, 250] on div "# Checks if the rock has fallen to the bottom of the screen. if rock . getY ( )…" at bounding box center [582, 204] width 194 height 240
click at [595, 279] on div "# Checks if the rock has fallen to the bottom of the screen. if rock . getY ( )…" at bounding box center [582, 204] width 194 height 240
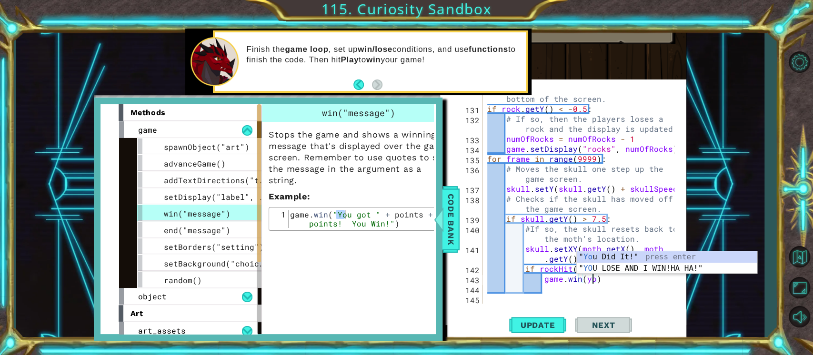
scroll to position [0, 6]
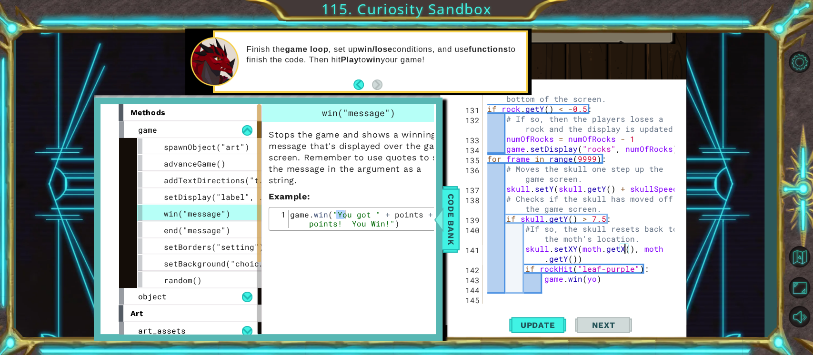
click at [626, 250] on div "# Checks if the rock has fallen to the bottom of the screen. if rock . getY ( )…" at bounding box center [582, 204] width 194 height 240
click at [455, 234] on span "Code Bank" at bounding box center [450, 219] width 15 height 58
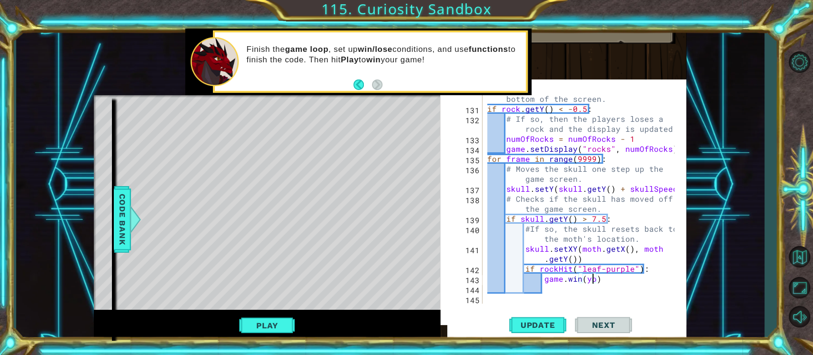
click at [591, 276] on div "# Checks if the rock has fallen to the bottom of the screen. if rock . getY ( )…" at bounding box center [582, 204] width 194 height 240
type textarea "game.win("You Did It!")"
click at [519, 322] on span "Update" at bounding box center [538, 326] width 54 height 10
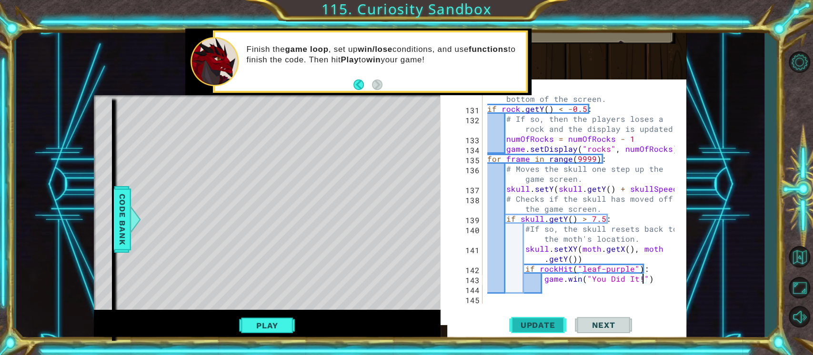
click at [547, 322] on span "Update" at bounding box center [538, 326] width 54 height 10
click at [545, 315] on button "Update" at bounding box center [537, 325] width 57 height 31
click at [527, 330] on span "Update" at bounding box center [538, 326] width 54 height 10
click at [288, 319] on button "Play" at bounding box center [267, 326] width 56 height 18
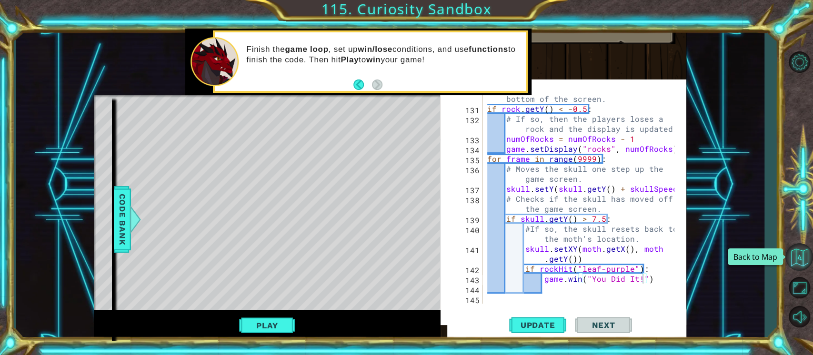
click at [803, 265] on button "Back to Map" at bounding box center [799, 257] width 28 height 28
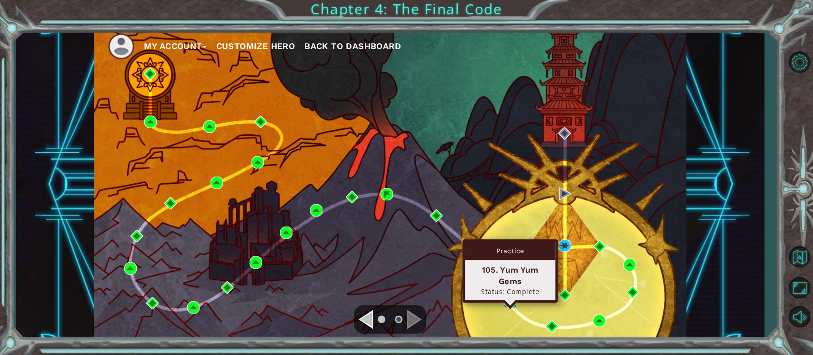
click at [511, 300] on img at bounding box center [510, 302] width 12 height 12
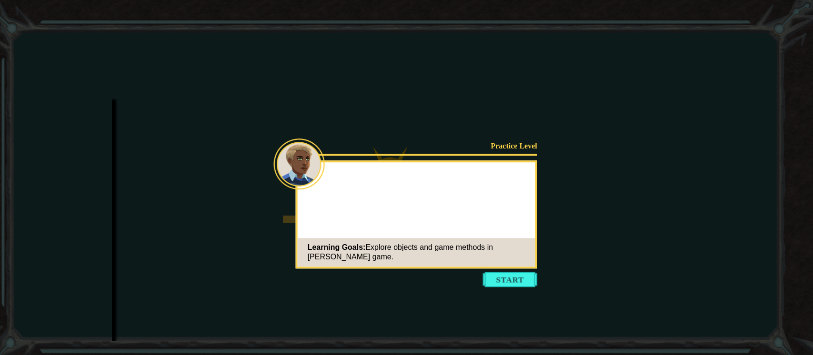
click at [493, 274] on button "Start" at bounding box center [510, 279] width 54 height 15
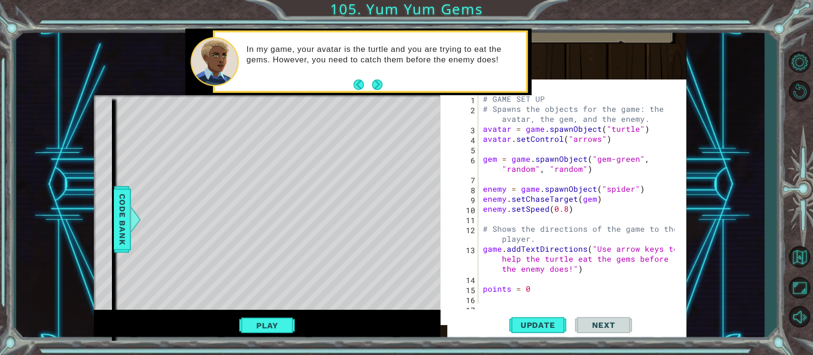
click at [256, 325] on button "Play" at bounding box center [267, 326] width 56 height 18
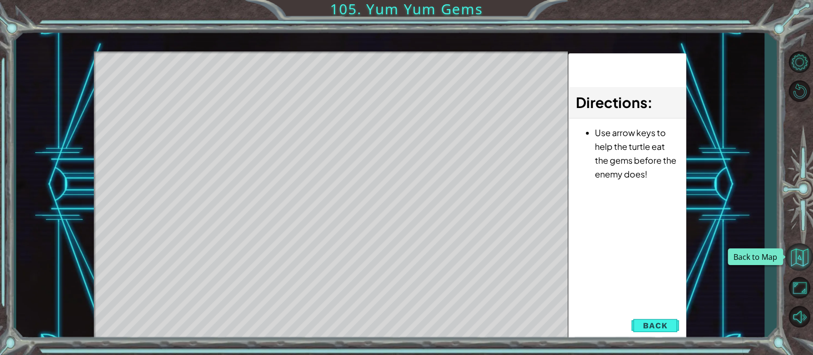
click at [797, 261] on button "Back to Map" at bounding box center [799, 257] width 28 height 28
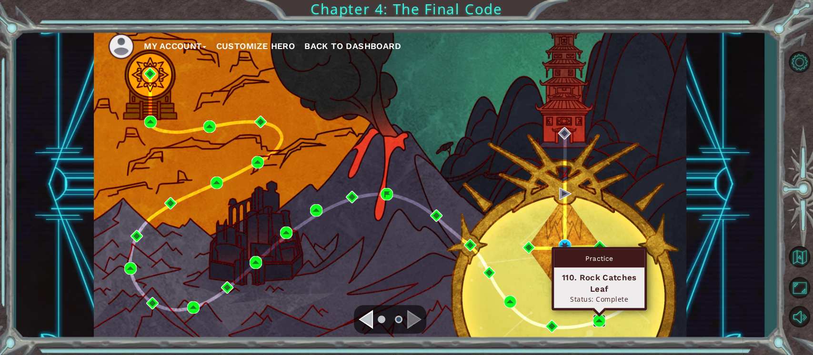
click at [598, 316] on img at bounding box center [599, 321] width 12 height 12
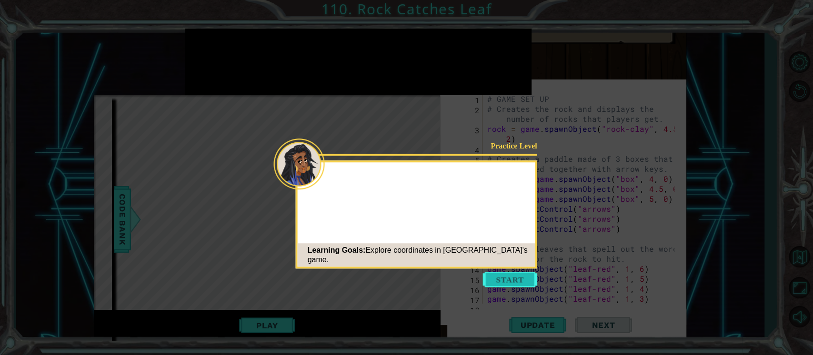
click at [509, 275] on button "Start" at bounding box center [510, 279] width 54 height 15
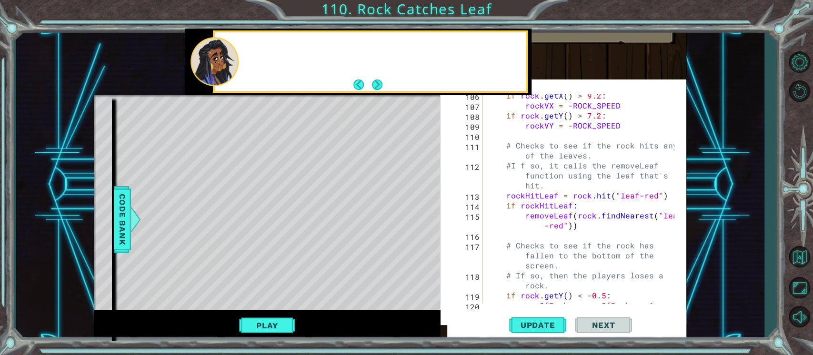
scroll to position [1360, 0]
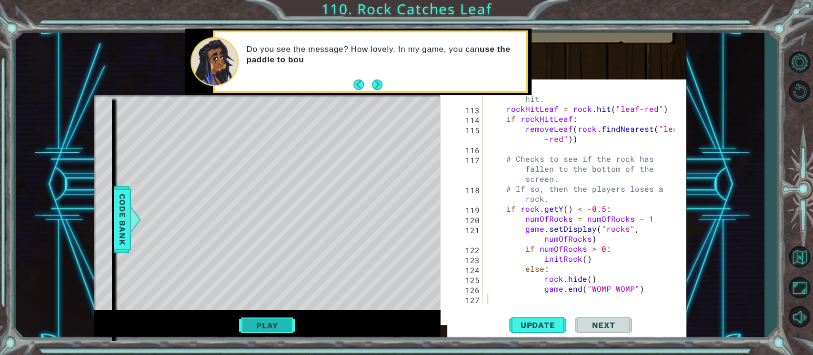
click at [278, 328] on button "Play" at bounding box center [267, 326] width 56 height 18
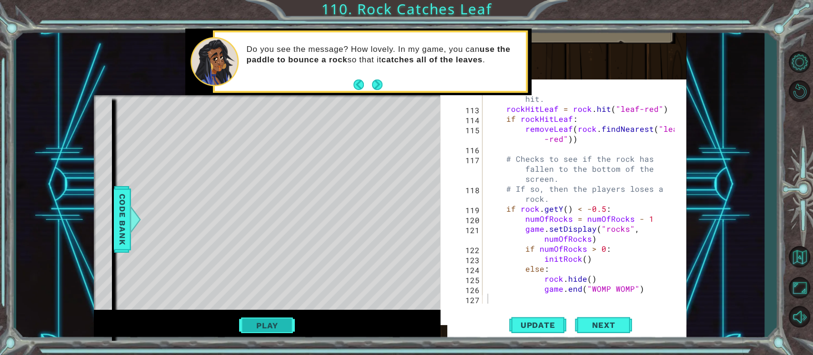
click at [283, 326] on button "Play" at bounding box center [267, 326] width 56 height 18
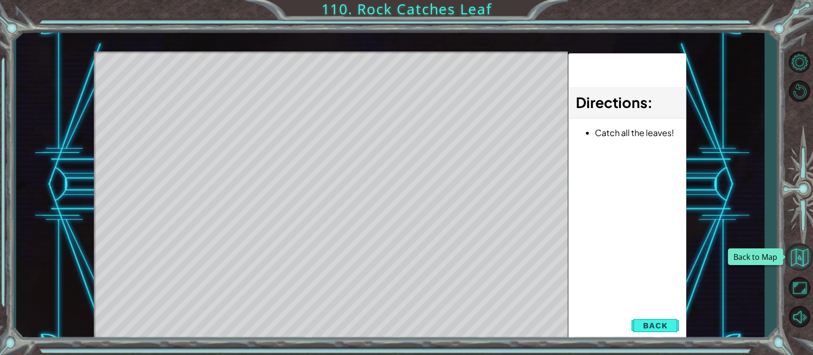
click at [795, 262] on button "Back to Map" at bounding box center [799, 257] width 28 height 28
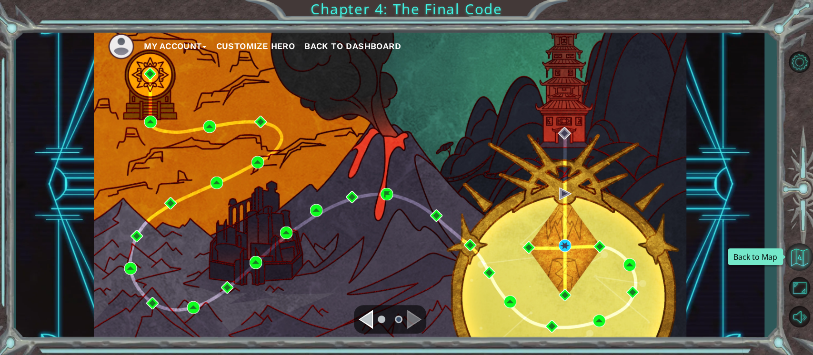
click at [793, 254] on button "Back to Map" at bounding box center [799, 257] width 28 height 28
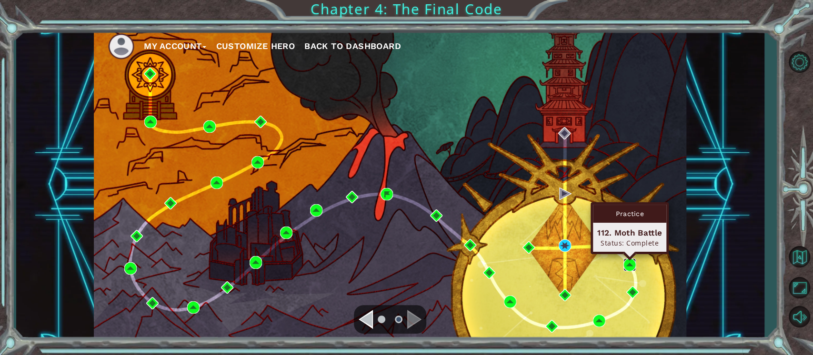
click at [630, 261] on img at bounding box center [630, 265] width 12 height 12
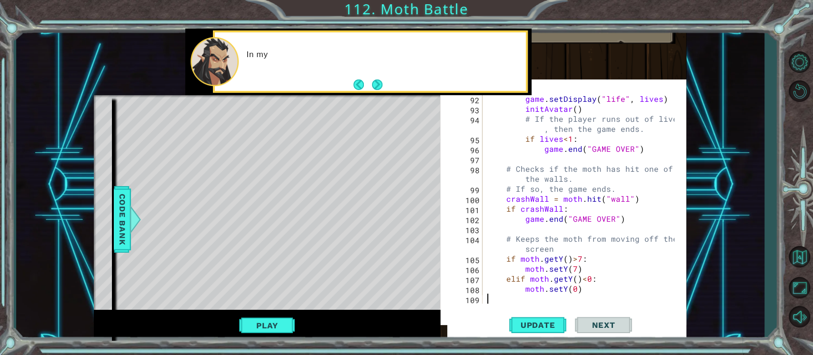
scroll to position [1230, 0]
click at [540, 334] on button "Update" at bounding box center [537, 325] width 57 height 31
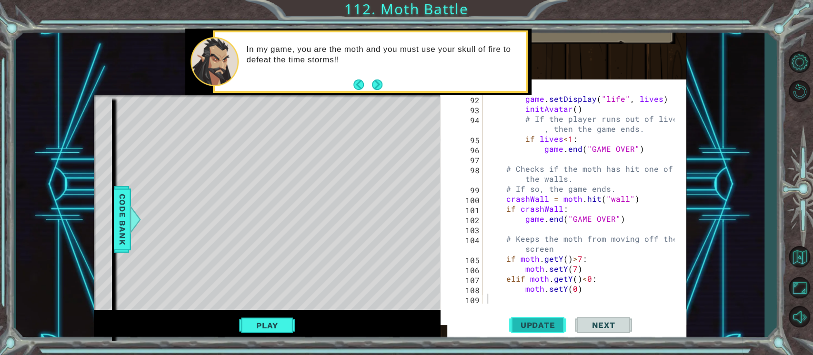
click at [527, 318] on button "Update" at bounding box center [537, 325] width 57 height 31
click at [256, 330] on button "Play" at bounding box center [267, 326] width 56 height 18
click at [380, 81] on button "Next" at bounding box center [377, 84] width 17 height 17
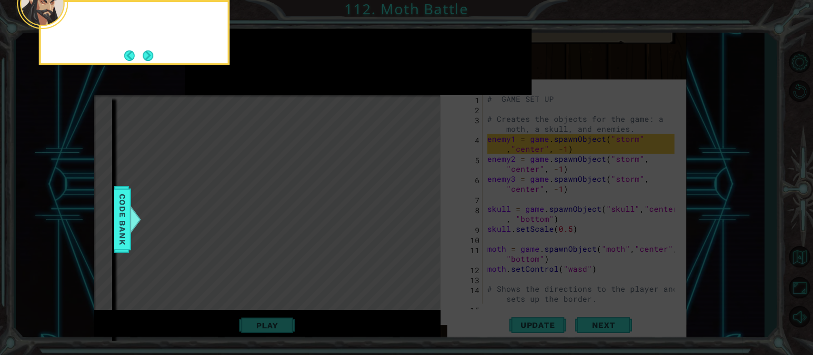
scroll to position [4, 0]
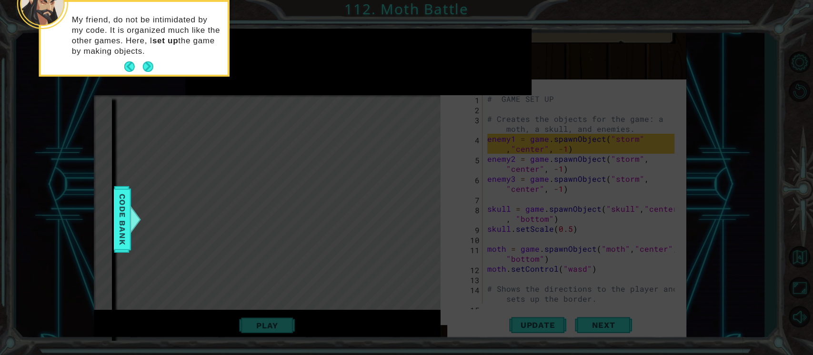
click at [147, 57] on div "My friend, do not be intimidated by my code. It is organized much like the othe…" at bounding box center [134, 40] width 187 height 69
click at [149, 67] on button "Next" at bounding box center [148, 67] width 14 height 14
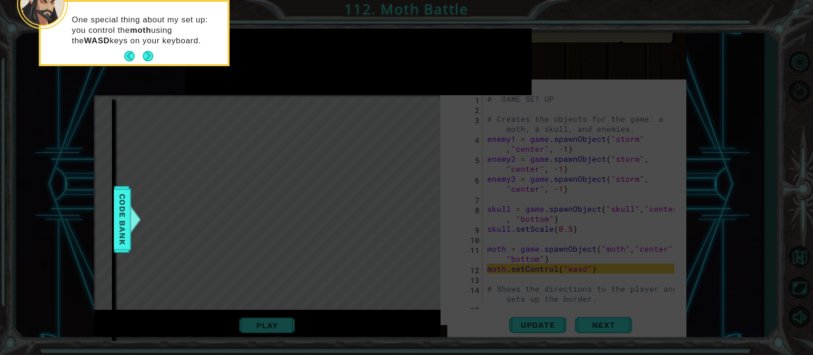
click at [149, 53] on button "Next" at bounding box center [148, 56] width 12 height 12
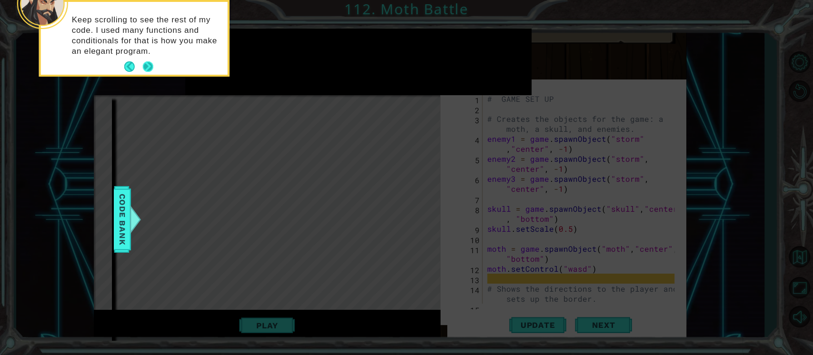
click at [144, 60] on footer at bounding box center [138, 67] width 29 height 14
click at [144, 67] on button "Next" at bounding box center [148, 67] width 18 height 18
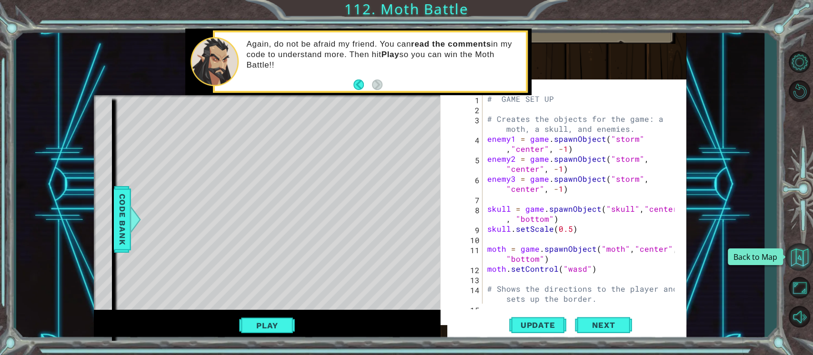
click at [796, 254] on button "Back to Map" at bounding box center [799, 257] width 28 height 28
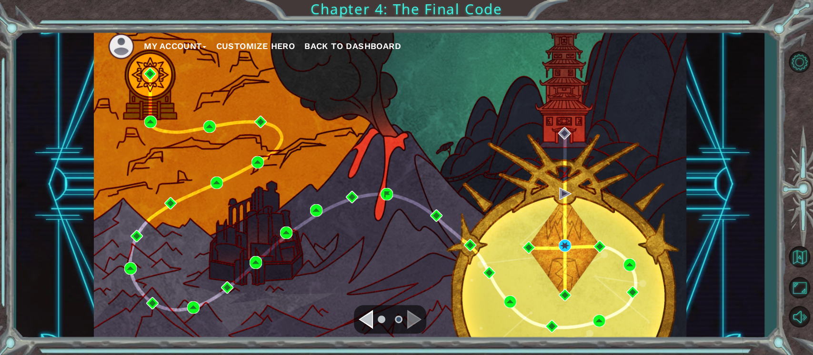
click at [383, 46] on span "Back to Dashboard" at bounding box center [352, 46] width 97 height 10
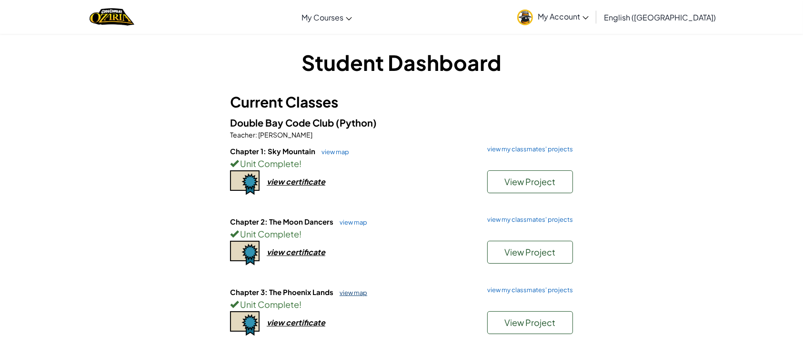
click at [345, 289] on link "view map" at bounding box center [351, 293] width 32 height 8
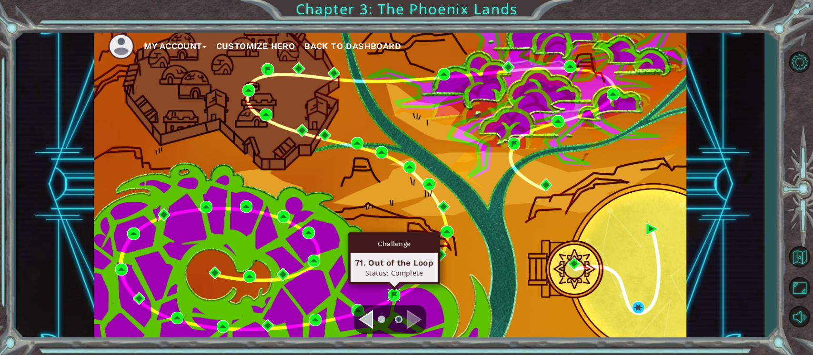
click at [392, 292] on img at bounding box center [394, 295] width 12 height 12
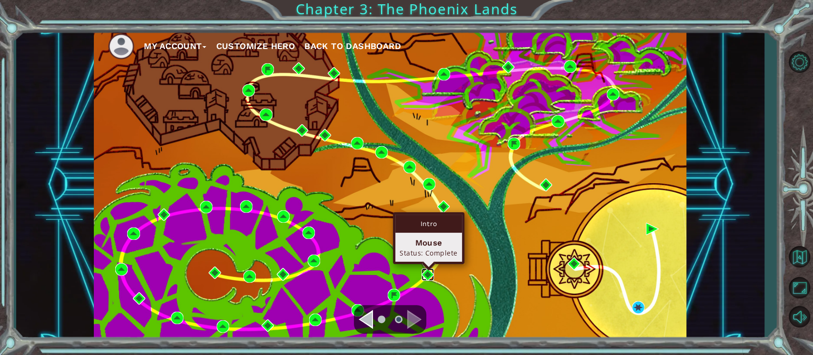
click at [428, 269] on img at bounding box center [428, 275] width 12 height 12
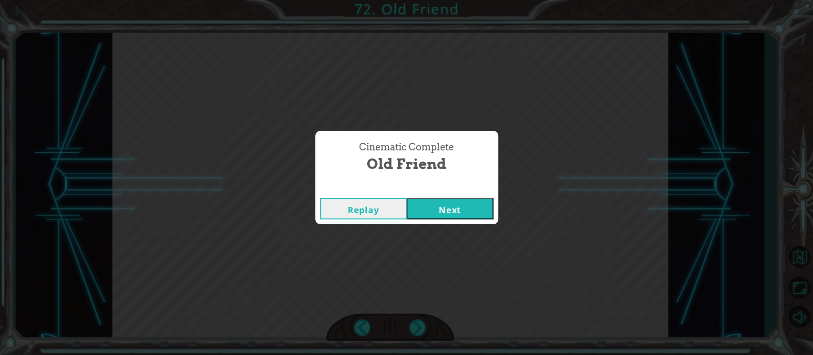
click at [457, 213] on button "Next" at bounding box center [450, 208] width 87 height 21
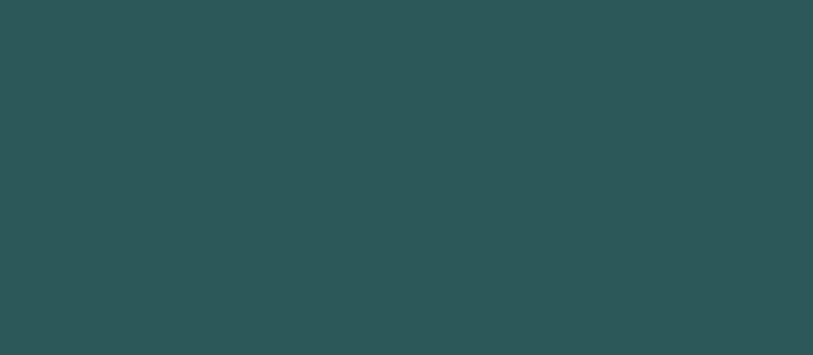
click at [457, 213] on body "1 2 3 4 5 6 7 8 9 " You Did It!" press enter " YOU LOSE AND I WIN!HA HA!" press…" at bounding box center [406, 177] width 813 height 355
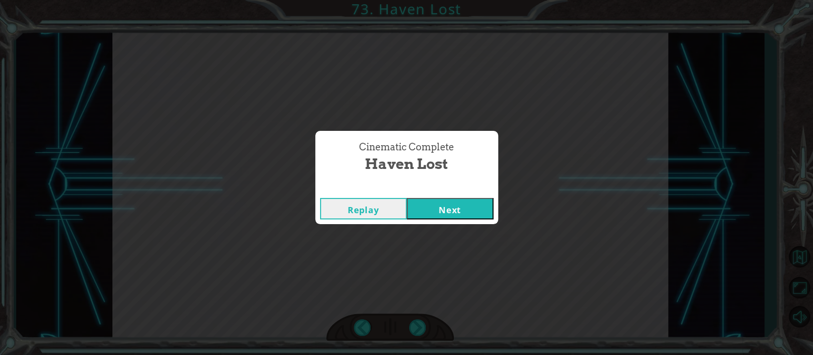
click at [473, 214] on button "Next" at bounding box center [450, 208] width 87 height 21
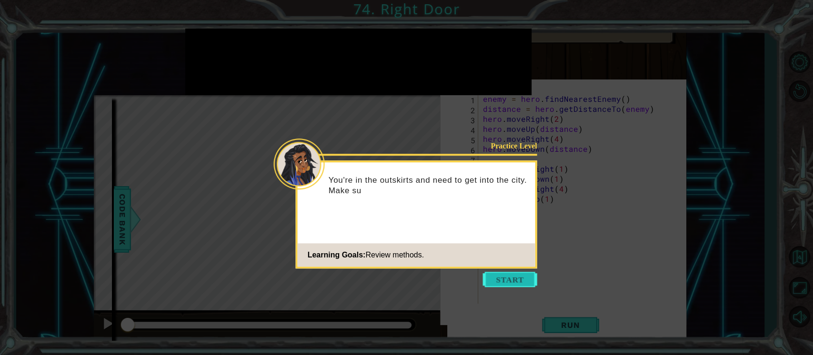
click at [514, 275] on button "Start" at bounding box center [510, 279] width 54 height 15
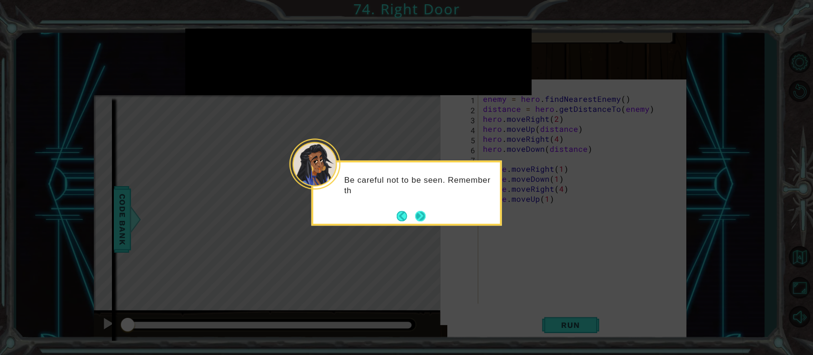
click at [420, 214] on button "Next" at bounding box center [420, 216] width 11 height 11
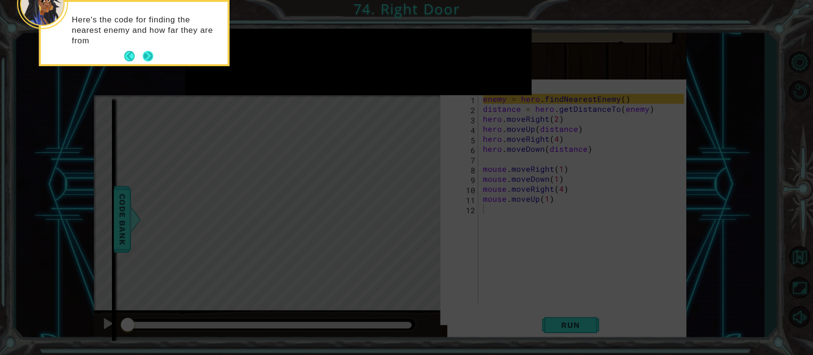
click at [152, 59] on button "Next" at bounding box center [147, 56] width 10 height 10
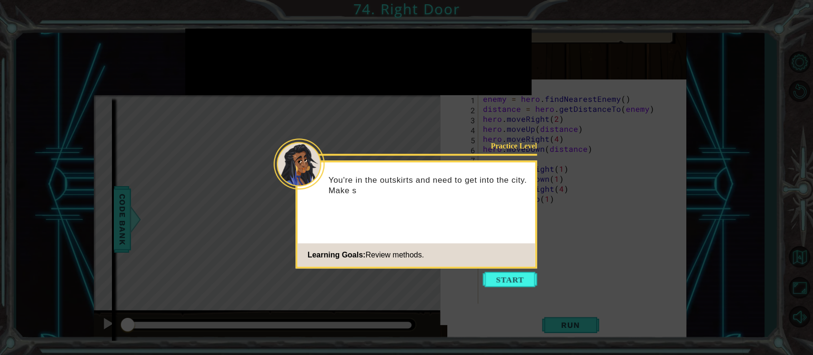
click at [521, 271] on icon at bounding box center [406, 177] width 813 height 355
click at [513, 282] on button "Start" at bounding box center [510, 279] width 54 height 15
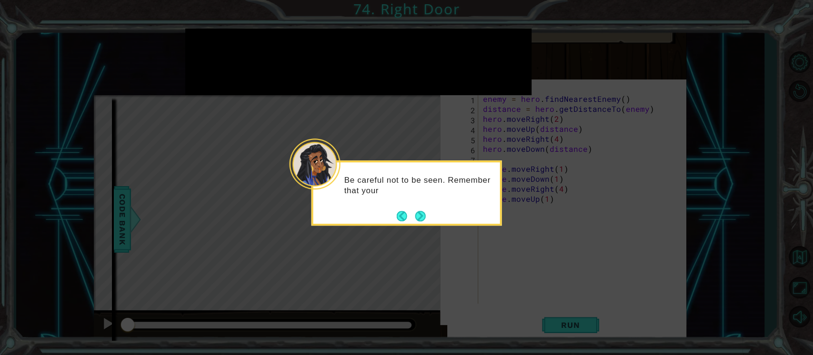
click at [427, 221] on div "Be careful not to be seen. Remember that your" at bounding box center [407, 193] width 191 height 65
click at [420, 215] on button "Next" at bounding box center [420, 216] width 10 height 10
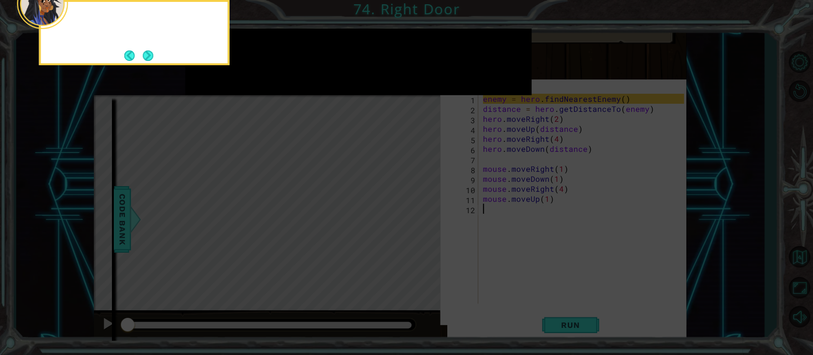
scroll to position [4, 0]
click at [146, 51] on button "Next" at bounding box center [147, 55] width 11 height 11
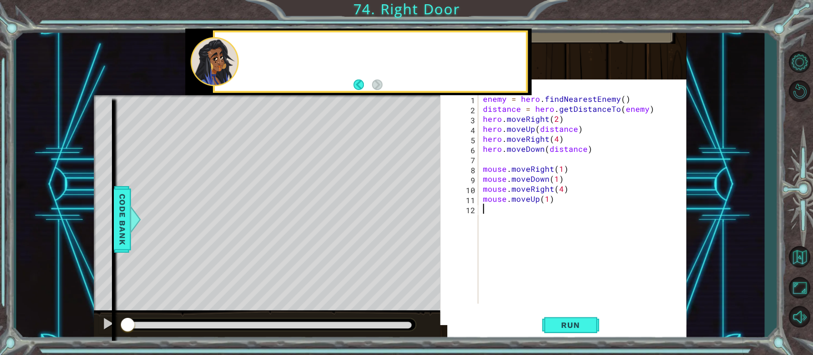
click at [146, 51] on div "methods hero moveUp() moveDown() moveLeft() moveRight() jumpUp() jumpDown() jum…" at bounding box center [390, 185] width 593 height 312
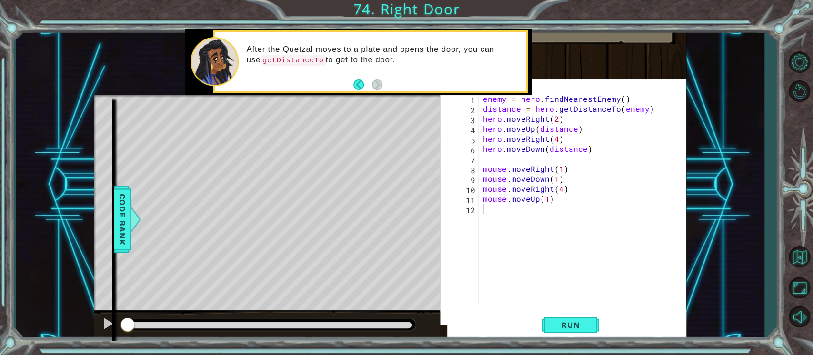
type textarea "mouse.moveRight(1)"
click at [481, 168] on div "enemy = hero . findNearestEnemy ( ) distance = hero . getDistanceTo ( enemy ) h…" at bounding box center [582, 199] width 203 height 210
click at [483, 168] on div "enemy = hero . findNearestEnemy ( ) distance = hero . getDistanceTo ( enemy ) h…" at bounding box center [585, 209] width 208 height 230
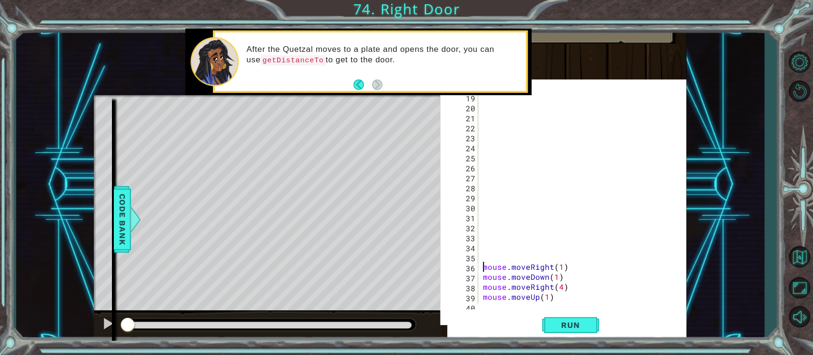
scroll to position [190, 0]
click at [783, 260] on div "1 ההההההההההההההההההההההההההההההההההההההההההההההההההההההההההההההההההההההההההההה…" at bounding box center [406, 177] width 813 height 355
click at [803, 254] on button "Back to Map" at bounding box center [799, 257] width 28 height 28
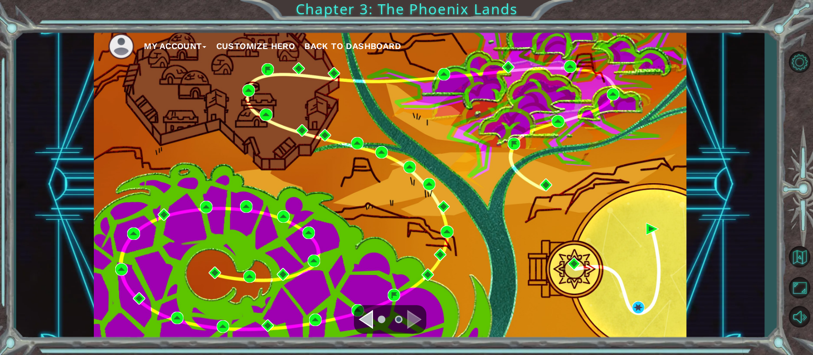
click at [329, 41] on span "Back to Dashboard" at bounding box center [352, 46] width 97 height 10
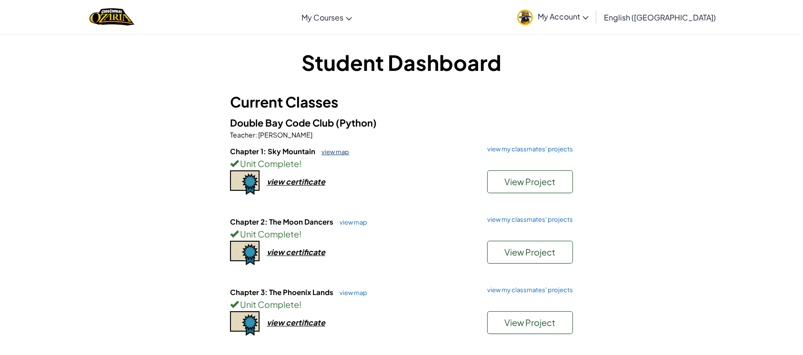
click at [337, 152] on link "view map" at bounding box center [333, 152] width 32 height 8
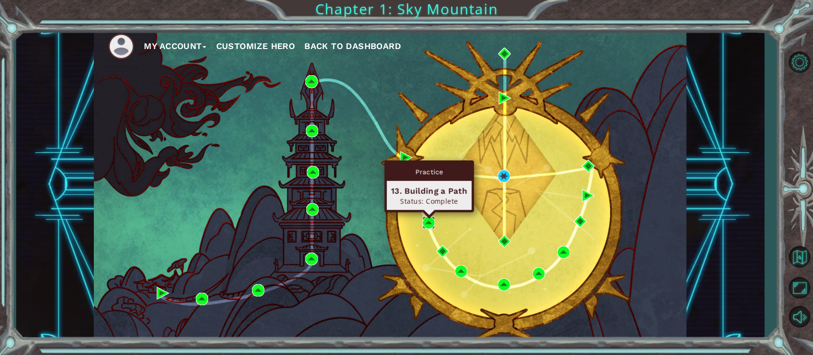
click at [428, 221] on img at bounding box center [429, 223] width 12 height 12
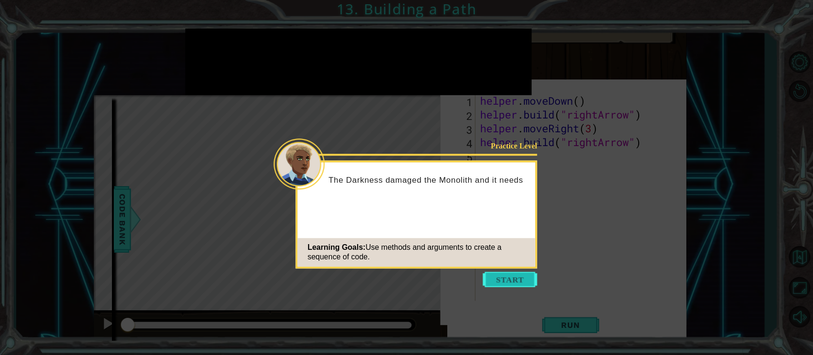
click at [513, 280] on button "Start" at bounding box center [510, 279] width 54 height 15
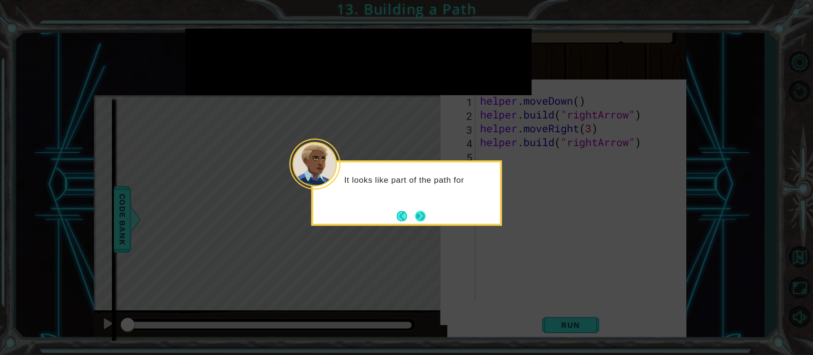
click at [419, 213] on button "Next" at bounding box center [420, 216] width 17 height 17
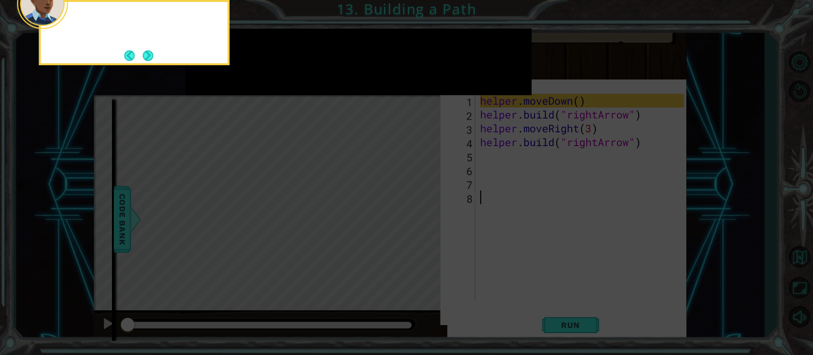
scroll to position [4, 0]
click at [148, 53] on button "Next" at bounding box center [147, 55] width 10 height 10
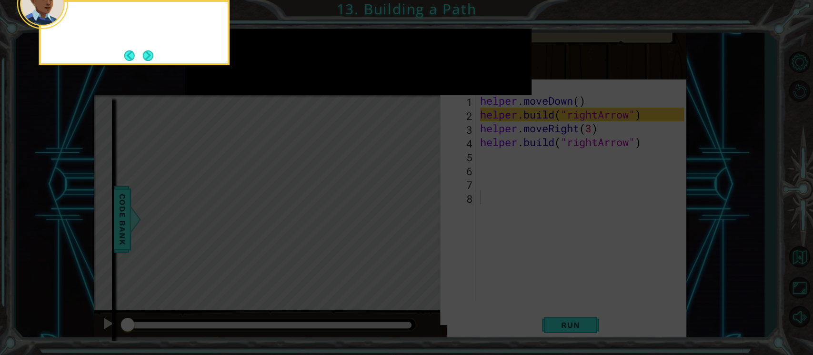
click at [148, 53] on button "Next" at bounding box center [147, 55] width 11 height 11
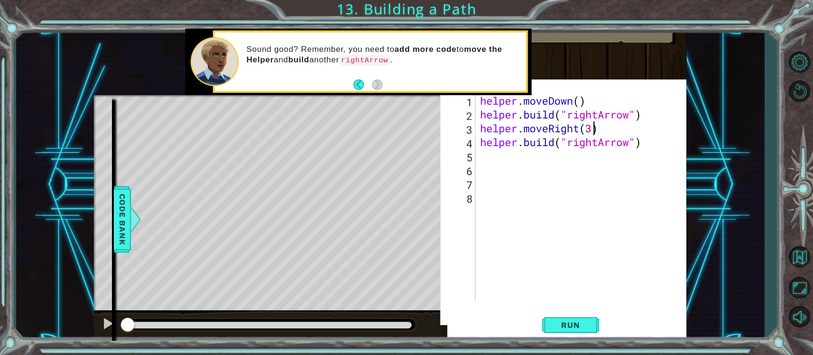
click at [591, 124] on div "helper . moveDown ( ) helper . build ( "rightArrow" ) helper . moveRight ( 3 ) …" at bounding box center [583, 211] width 211 height 235
type textarea "helper.build("rightArrow")"
drag, startPoint x: 642, startPoint y: 113, endPoint x: 676, endPoint y: 102, distance: 35.4
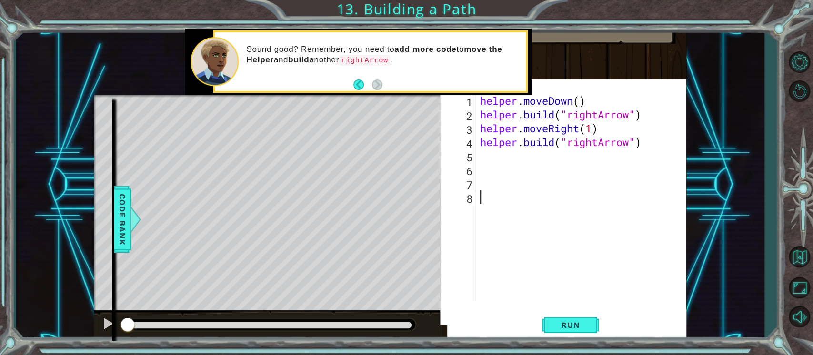
click at [636, 180] on div "helper . moveDown ( ) helper . build ( "rightArrow" ) helper . moveRight ( 1 ) …" at bounding box center [583, 211] width 211 height 235
click at [644, 114] on div "helper . moveDown ( ) helper . build ( "rightArrow" ) helper . moveRight ( 1 ) …" at bounding box center [583, 211] width 211 height 235
type textarea "helper.build("rightArrow")"
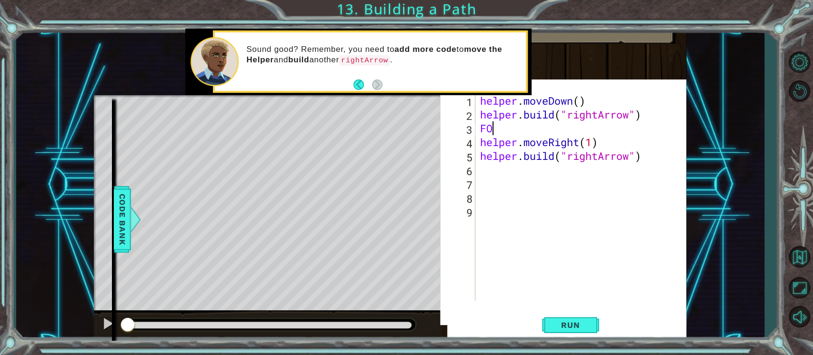
type textarea "F"
click at [582, 127] on div "helper . moveDown ( ) helper . build ( "rightArrow" ) for i in range ( ) helper…" at bounding box center [583, 211] width 211 height 235
click at [595, 126] on div "helper . moveDown ( ) helper . build ( "rightArrow" ) for i in range ( 3 ) help…" at bounding box center [583, 211] width 211 height 235
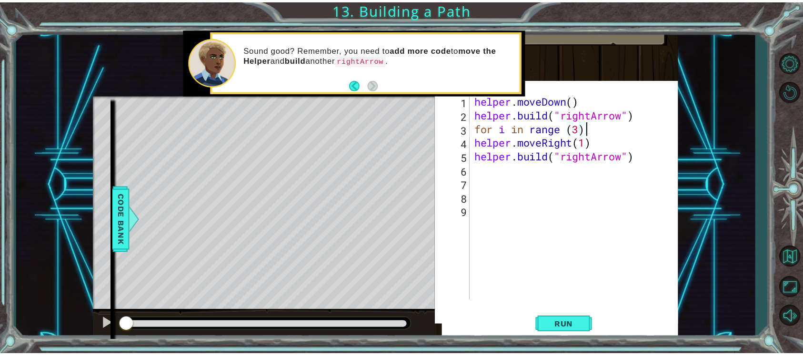
scroll to position [0, 4]
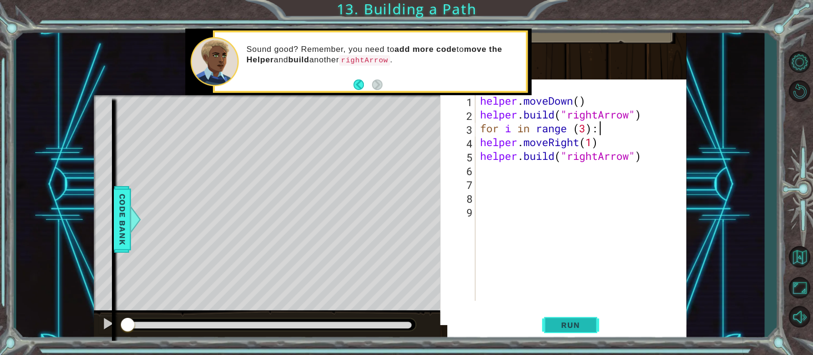
click at [583, 327] on span "Run" at bounding box center [571, 326] width 38 height 10
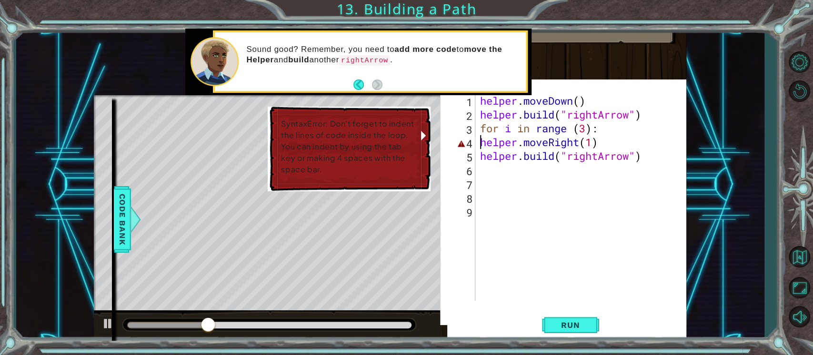
click at [480, 139] on div "helper . moveDown ( ) helper . build ( "rightArrow" ) for i in range ( 3 ) : he…" at bounding box center [583, 211] width 211 height 235
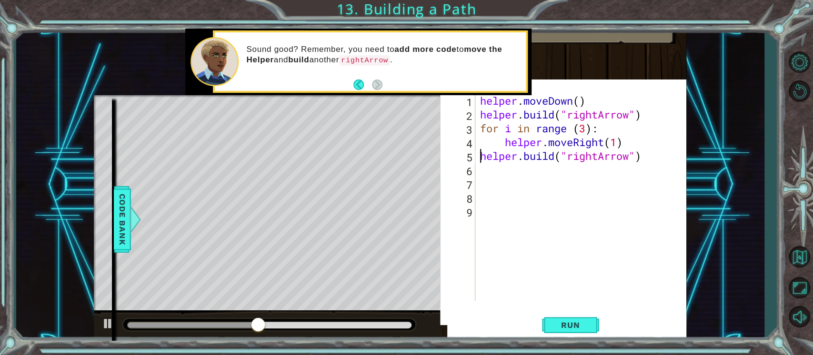
click at [480, 153] on div "helper . moveDown ( ) helper . build ( "rightArrow" ) for i in range ( 3 ) : he…" at bounding box center [583, 211] width 211 height 235
type textarea "helper.build("rightArrow")"
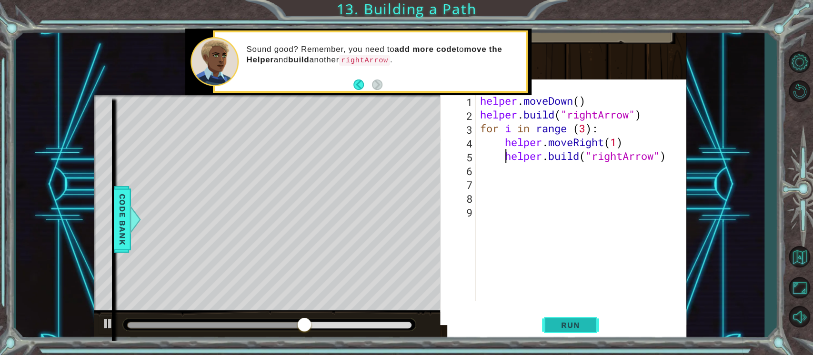
click at [591, 316] on button "Run" at bounding box center [570, 325] width 57 height 31
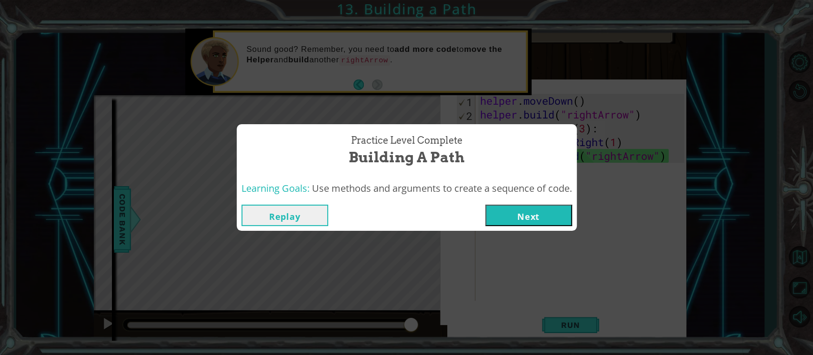
click at [566, 207] on button "Next" at bounding box center [528, 215] width 87 height 21
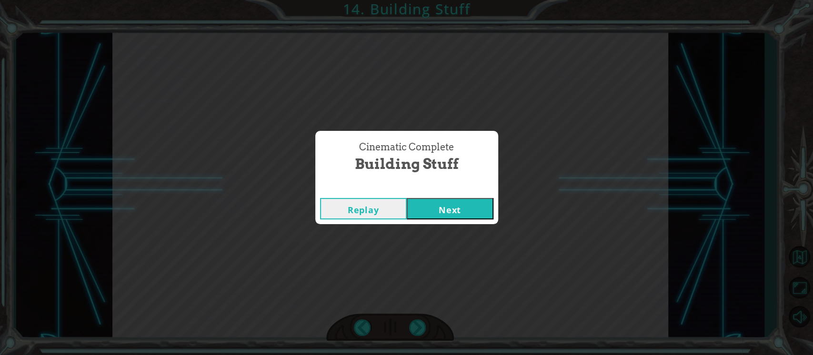
click at [486, 198] on button "Next" at bounding box center [450, 208] width 87 height 21
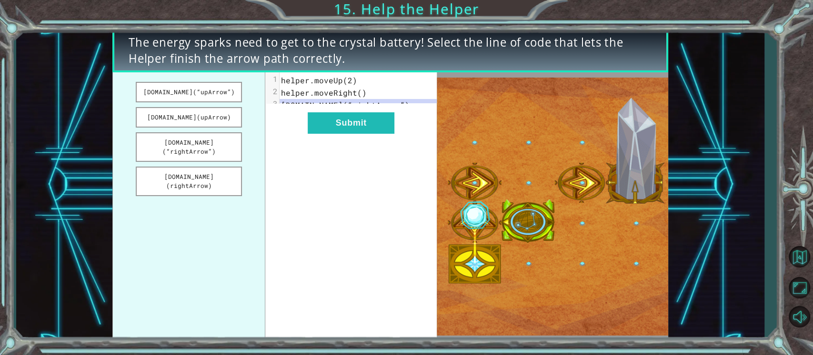
click at [803, 85] on div at bounding box center [799, 190] width 28 height 284
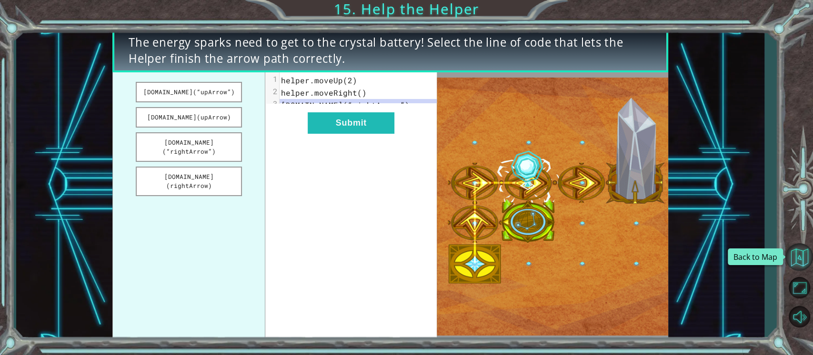
click at [790, 252] on button "Back to Map" at bounding box center [799, 257] width 28 height 28
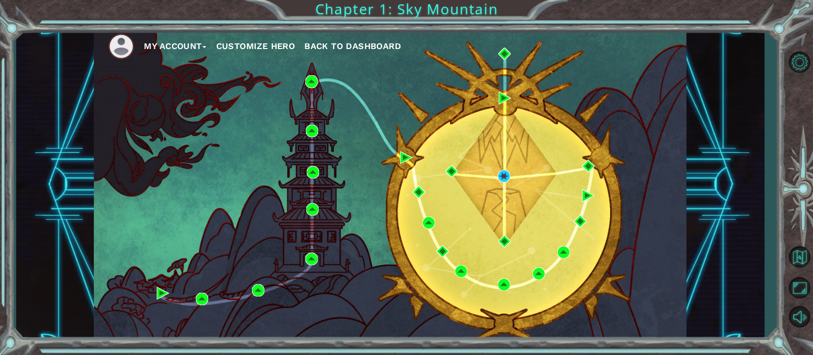
click at [267, 44] on button "Customize Hero" at bounding box center [255, 46] width 79 height 14
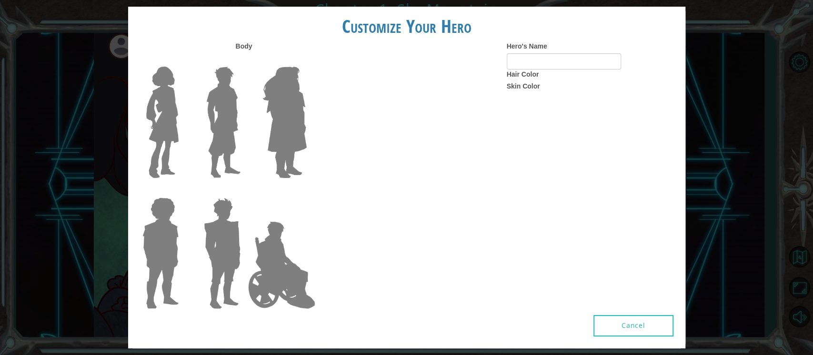
type input "Toad McFarlen"
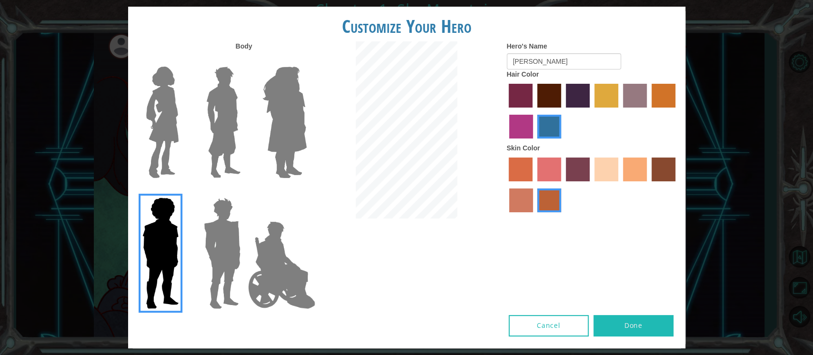
click at [581, 93] on label "hot purple hair color" at bounding box center [578, 96] width 24 height 24
click at [563, 111] on input "hot purple hair color" at bounding box center [563, 111] width 0 height 0
click at [543, 94] on label "maroon hair color" at bounding box center [549, 96] width 24 height 24
click at [534, 111] on input "maroon hair color" at bounding box center [534, 111] width 0 height 0
click at [507, 95] on div at bounding box center [592, 112] width 171 height 62
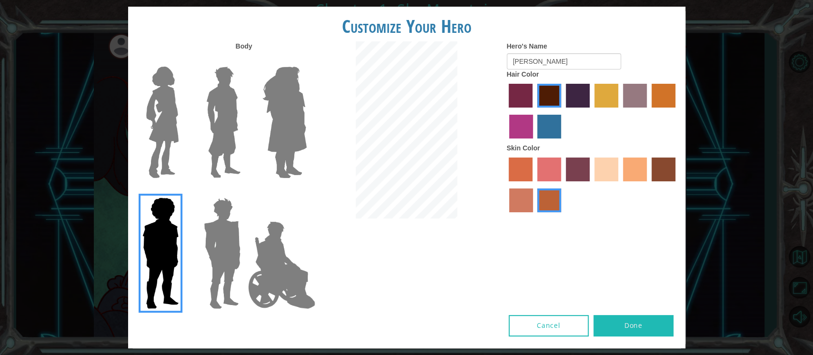
click at [511, 94] on label "paprika hair color" at bounding box center [521, 96] width 24 height 24
click at [506, 111] on input "paprika hair color" at bounding box center [506, 111] width 0 height 0
click at [515, 169] on label "sorbus skin color" at bounding box center [521, 170] width 24 height 24
click at [506, 185] on input "sorbus skin color" at bounding box center [506, 185] width 0 height 0
click at [532, 166] on label "sorbus skin color" at bounding box center [521, 170] width 24 height 24
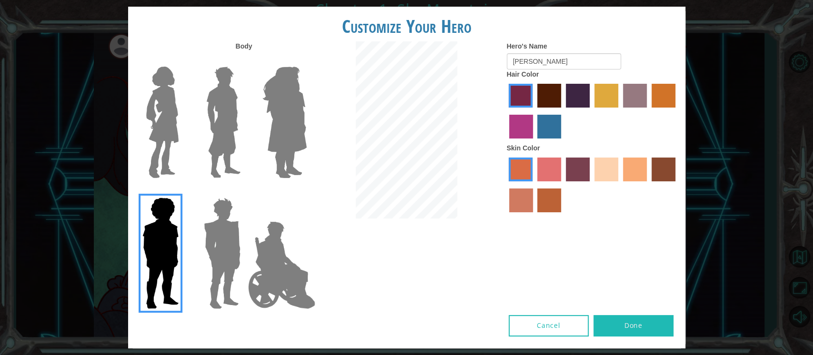
click at [506, 185] on input "sorbus skin color" at bounding box center [506, 185] width 0 height 0
click at [534, 170] on div at bounding box center [592, 186] width 171 height 62
click at [604, 167] on label "sandy beach skin color" at bounding box center [606, 170] width 24 height 24
click at [591, 185] on input "sandy beach skin color" at bounding box center [591, 185] width 0 height 0
click at [290, 145] on img at bounding box center [285, 122] width 52 height 119
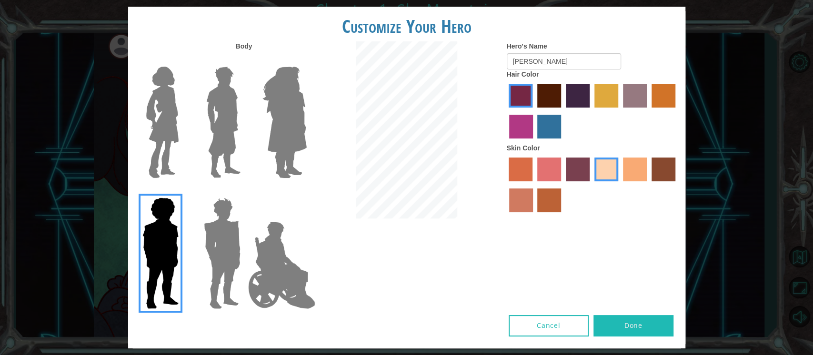
click at [306, 60] on input "Hero Amethyst" at bounding box center [306, 60] width 0 height 0
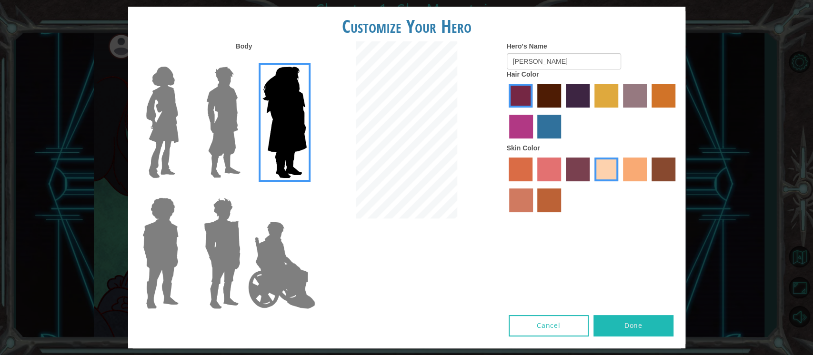
click at [221, 142] on img at bounding box center [223, 122] width 42 height 119
click at [244, 60] on input "Hero Lars" at bounding box center [244, 60] width 0 height 0
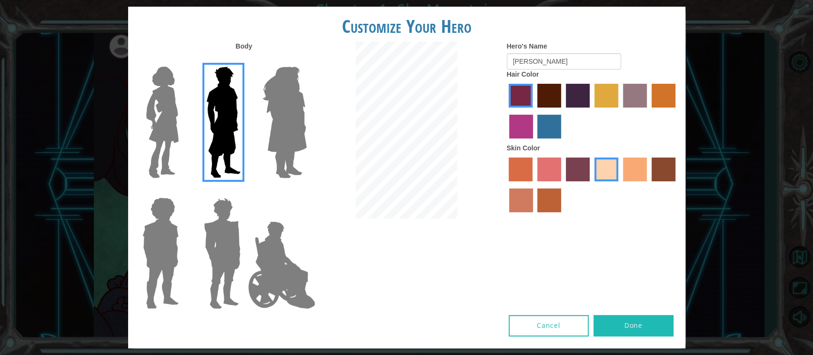
click at [297, 272] on img at bounding box center [281, 265] width 75 height 95
click at [306, 191] on input "Hero Jamie" at bounding box center [306, 191] width 0 height 0
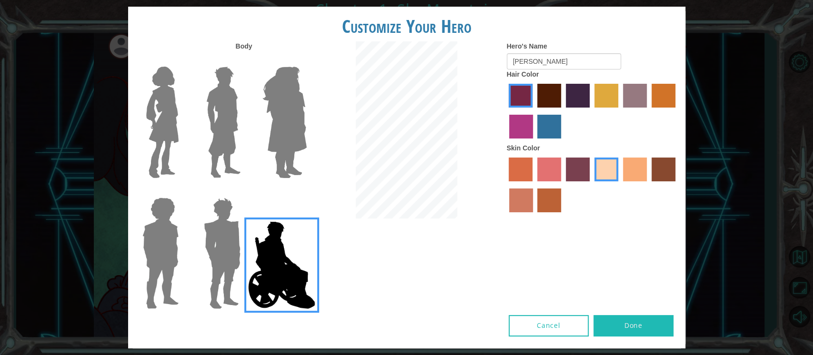
click at [654, 322] on button "Done" at bounding box center [634, 325] width 80 height 21
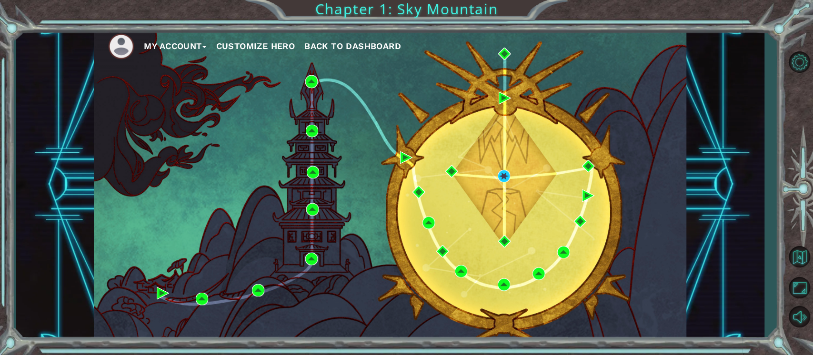
click at [349, 39] on button "Back to Dashboard" at bounding box center [352, 46] width 97 height 14
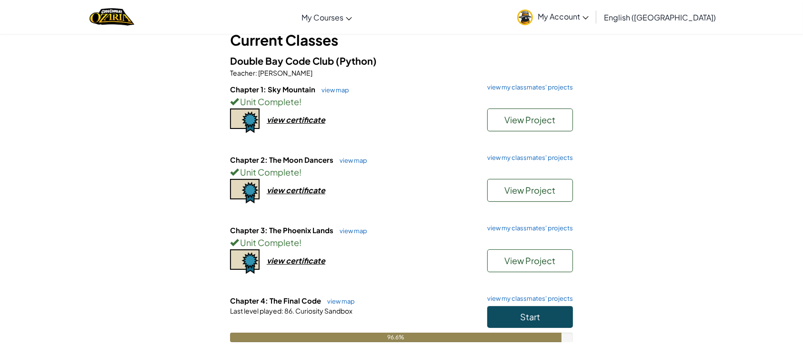
scroll to position [76, 0]
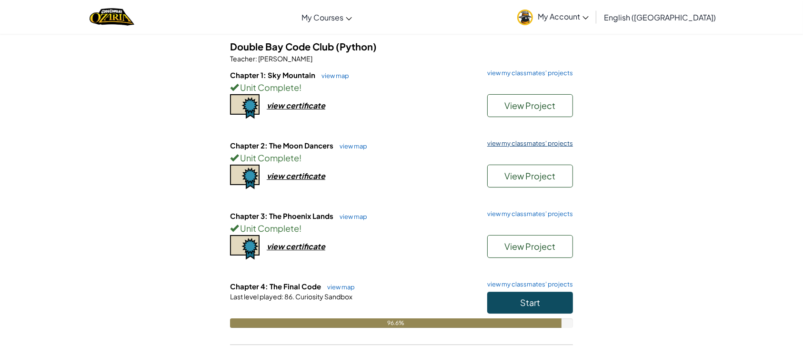
click at [535, 143] on link "view my classmates' projects" at bounding box center [528, 144] width 91 height 6
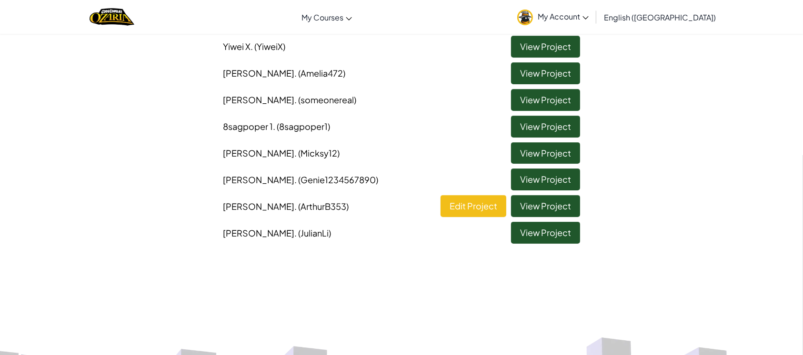
scroll to position [240, 0]
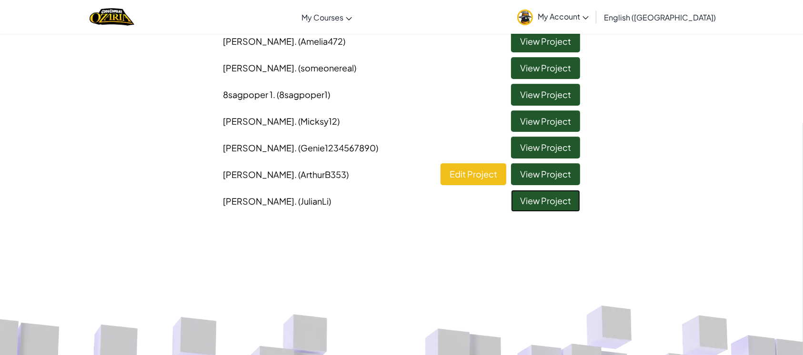
click at [553, 196] on link "View Project" at bounding box center [545, 201] width 69 height 22
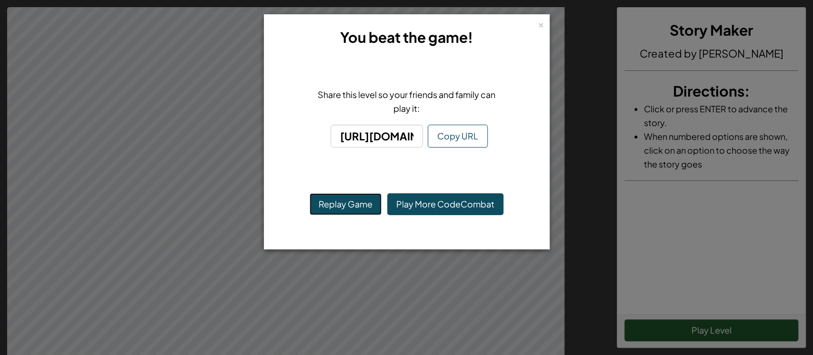
click at [344, 208] on button "Replay Game" at bounding box center [346, 204] width 72 height 22
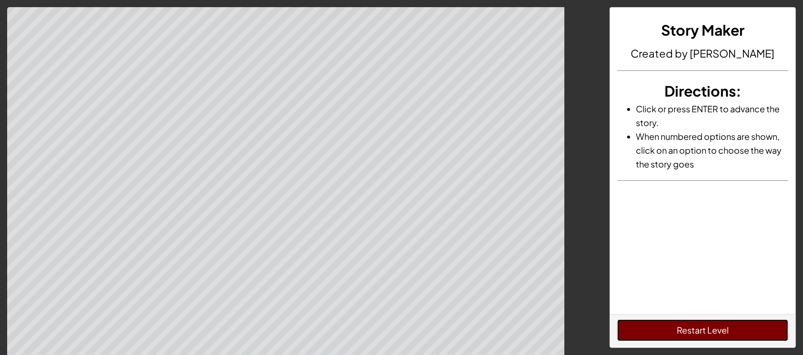
click at [697, 326] on button "Restart Level" at bounding box center [702, 331] width 171 height 22
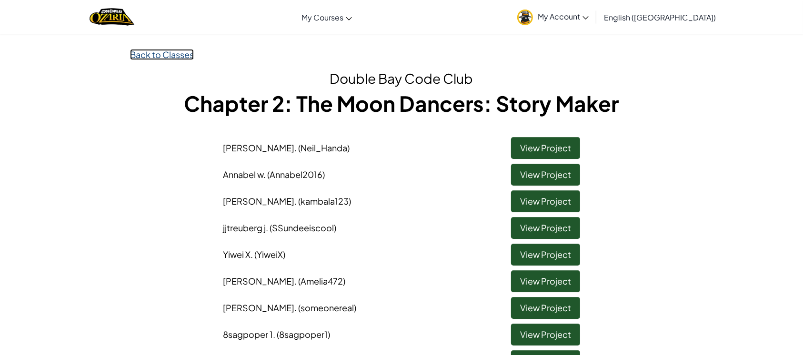
drag, startPoint x: 182, startPoint y: 53, endPoint x: 162, endPoint y: 52, distance: 20.5
click at [162, 52] on link "Back to Classes" at bounding box center [162, 54] width 64 height 11
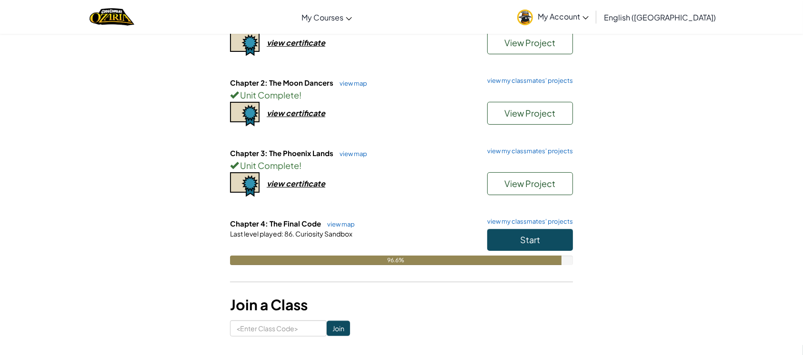
scroll to position [140, 0]
click at [553, 232] on button "Start" at bounding box center [530, 240] width 86 height 22
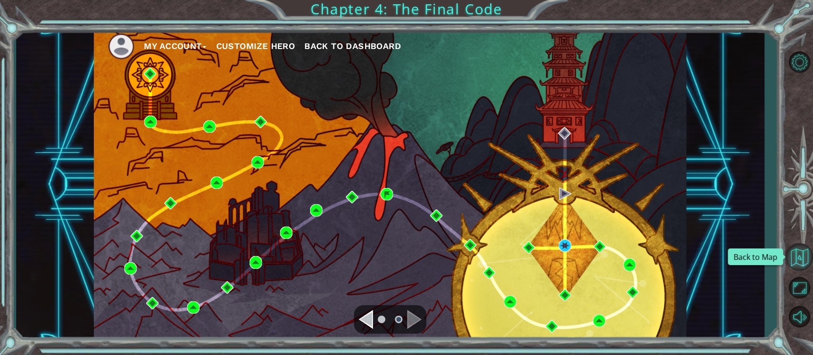
click at [799, 269] on button "Back to Map" at bounding box center [799, 257] width 28 height 28
drag, startPoint x: 352, startPoint y: 48, endPoint x: 399, endPoint y: 34, distance: 49.6
click at [399, 34] on ul "My Account Customize Hero Back to Dashboard" at bounding box center [397, 46] width 578 height 26
click at [474, 31] on nav "My Account Customize Hero Back to Dashboard" at bounding box center [390, 44] width 593 height 31
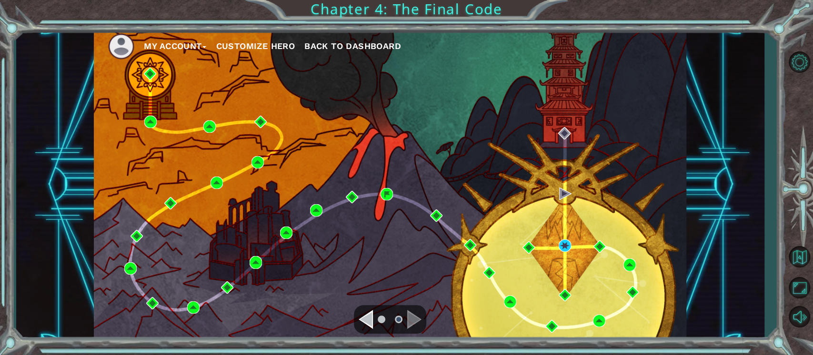
click at [370, 42] on span "Back to Dashboard" at bounding box center [352, 46] width 97 height 10
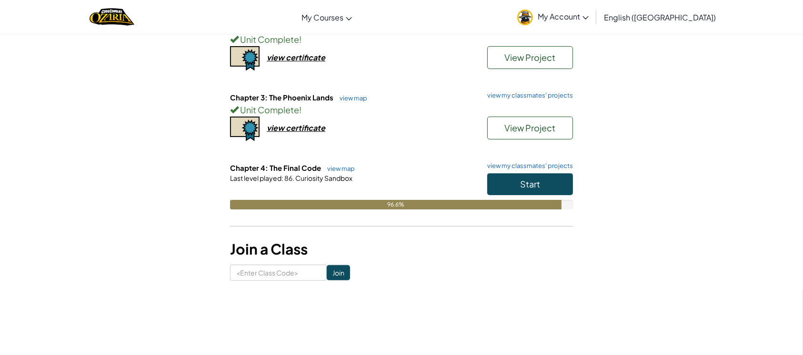
scroll to position [195, 0]
click at [508, 167] on link "view my classmates' projects" at bounding box center [528, 165] width 91 height 6
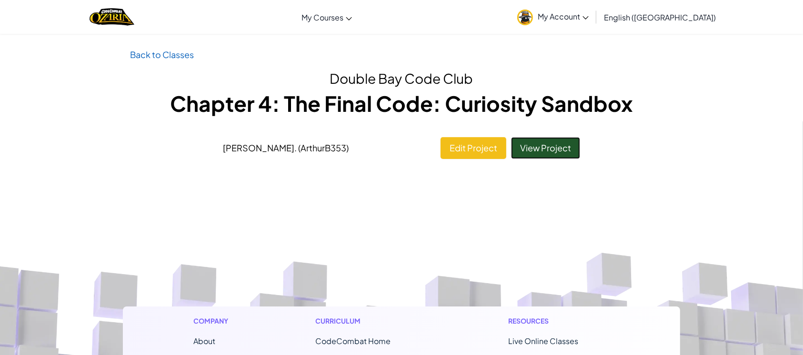
click at [535, 145] on link "View Project" at bounding box center [545, 148] width 69 height 22
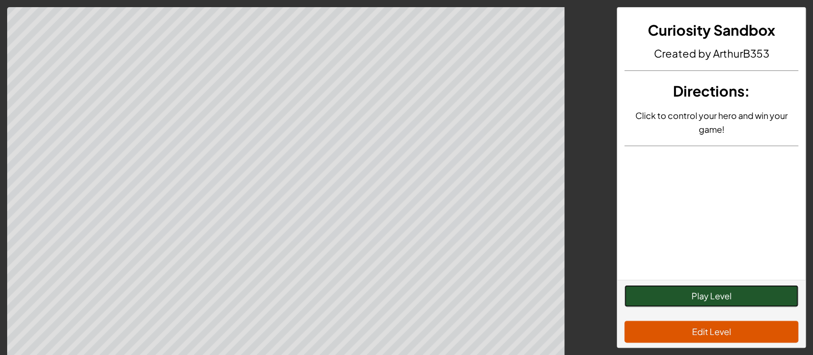
click at [663, 290] on button "Play Level" at bounding box center [711, 296] width 174 height 22
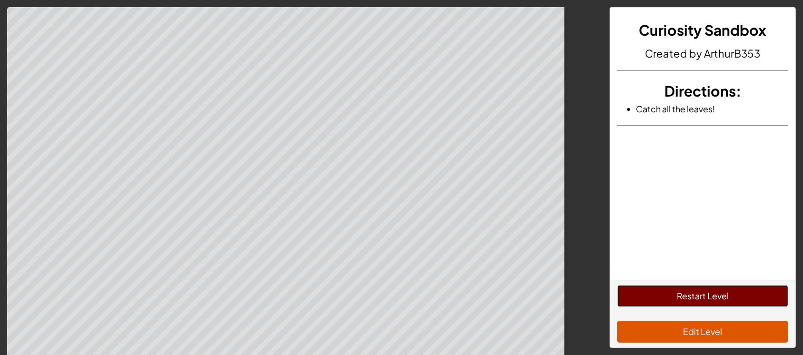
click at [657, 291] on button "Restart Level" at bounding box center [702, 296] width 171 height 22
click at [640, 291] on button "Restart Level" at bounding box center [702, 296] width 171 height 22
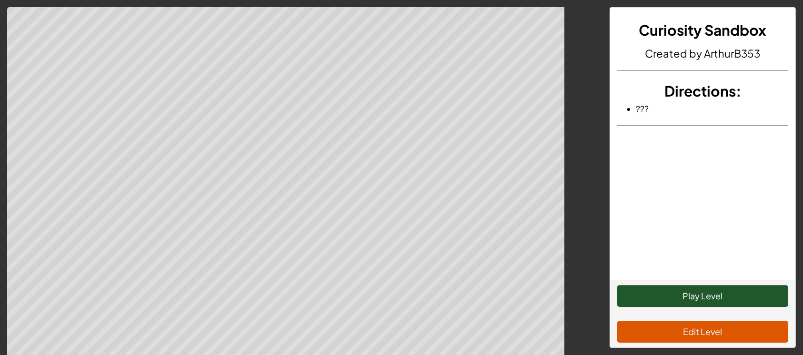
click at [633, 124] on div "Curiosity Sandbox Created by ArthurB353 Directions : ???" at bounding box center [703, 144] width 186 height 272
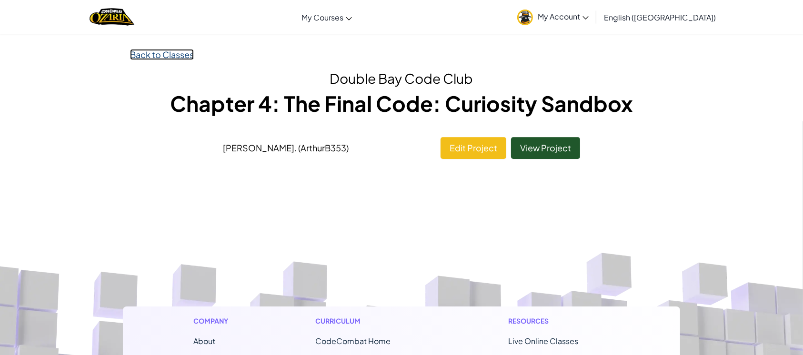
click at [153, 55] on link "Back to Classes" at bounding box center [162, 54] width 64 height 11
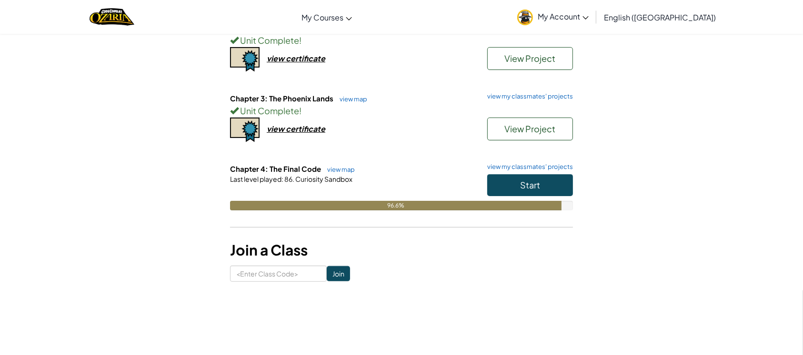
scroll to position [244, 0]
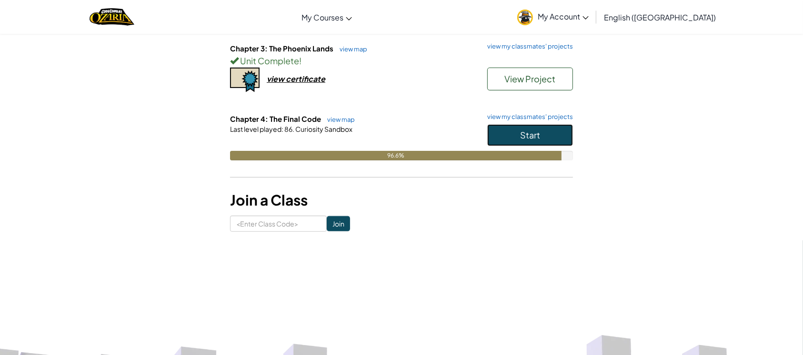
click at [507, 138] on button "Start" at bounding box center [530, 135] width 86 height 22
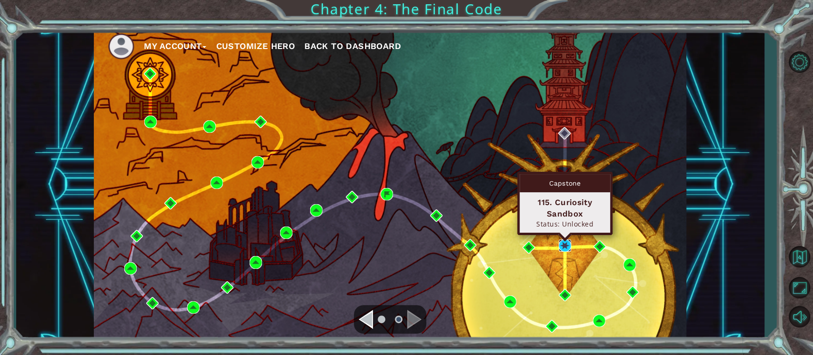
click at [566, 242] on img at bounding box center [565, 246] width 12 height 12
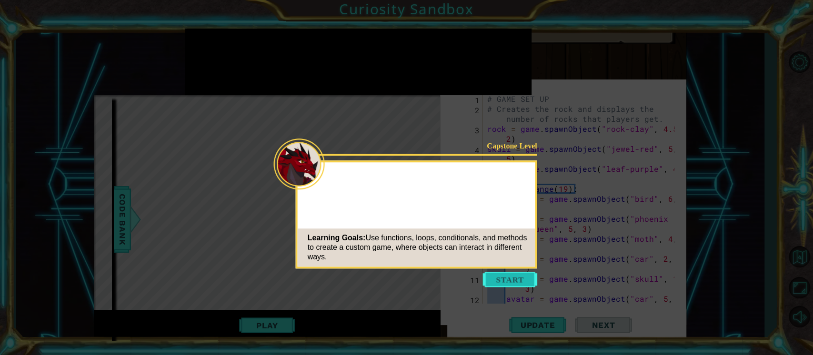
click at [512, 272] on button "Start" at bounding box center [510, 279] width 54 height 15
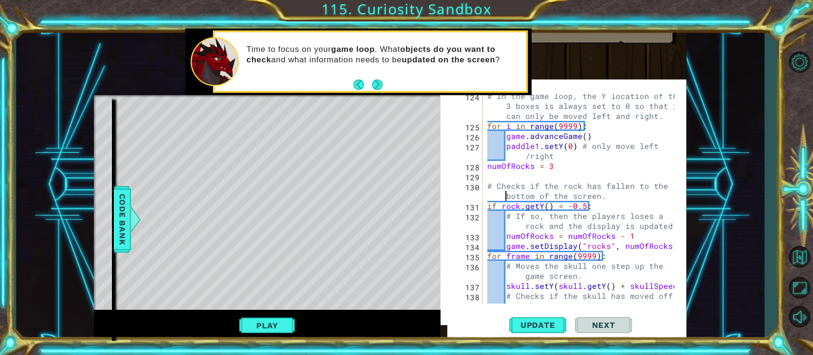
scroll to position [1612, 0]
drag, startPoint x: 492, startPoint y: 127, endPoint x: 701, endPoint y: 180, distance: 216.3
click at [701, 180] on div "1 ההההההההההההההההההההההההההההההההההההההההההההההההההההההההההההההההההההההההההההה…" at bounding box center [390, 185] width 748 height 313
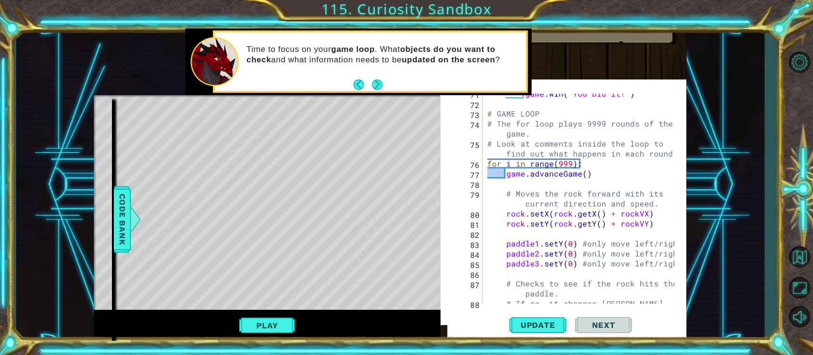
scroll to position [905, 0]
click at [570, 160] on div "game . win ( "You Did It!" ) # GAME LOOP # The for loop plays 9999 rounds of th…" at bounding box center [582, 214] width 194 height 250
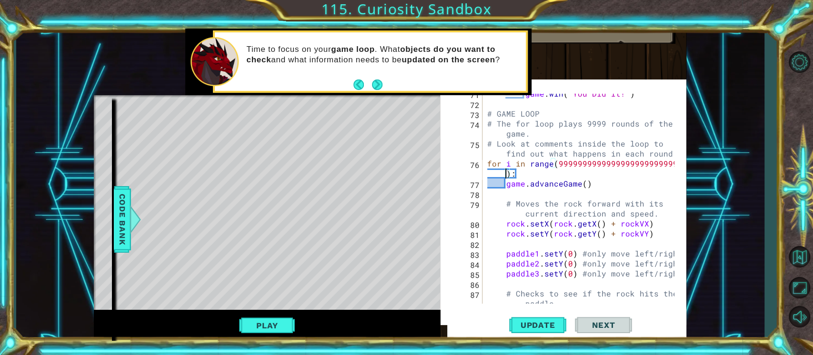
type textarea "for i in range(999999999999999999999999999):"
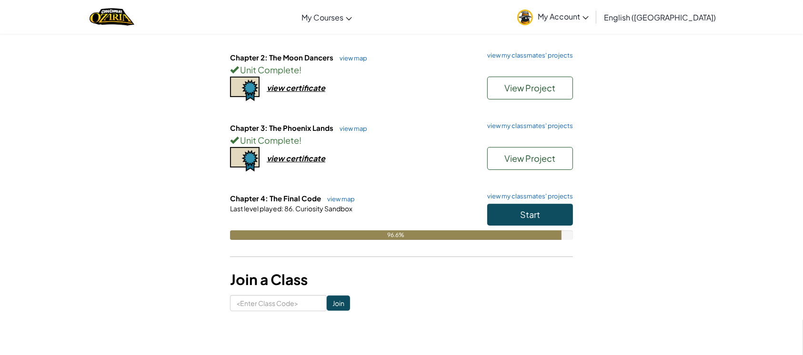
scroll to position [165, 0]
click at [362, 124] on link "view map" at bounding box center [351, 128] width 32 height 8
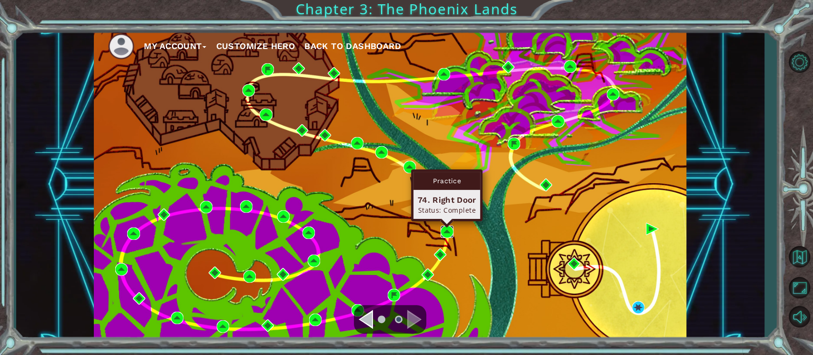
click at [446, 233] on img at bounding box center [447, 232] width 12 height 12
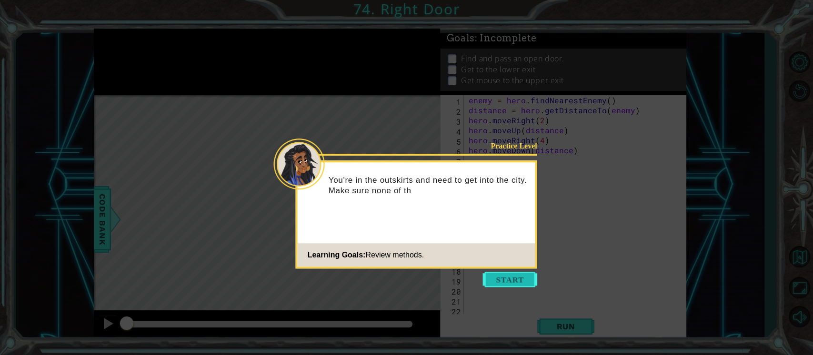
click at [500, 279] on button "Start" at bounding box center [510, 279] width 54 height 15
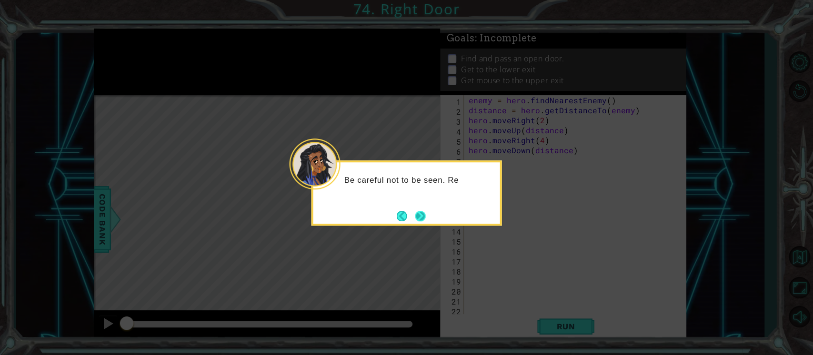
click at [422, 213] on button "Next" at bounding box center [420, 216] width 10 height 10
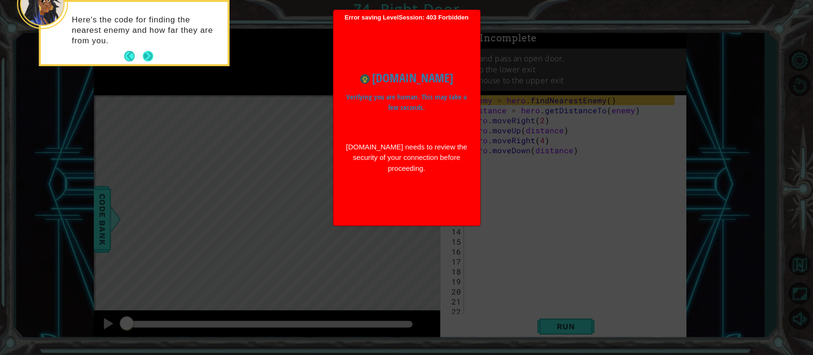
click at [146, 55] on button "Next" at bounding box center [147, 56] width 11 height 11
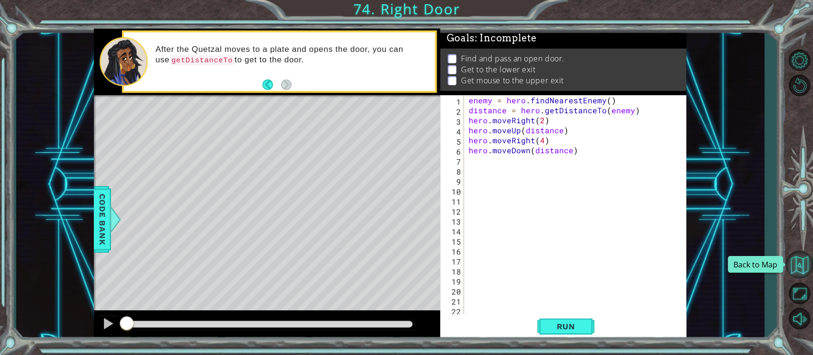
click at [790, 260] on button "Back to Map" at bounding box center [799, 265] width 28 height 28
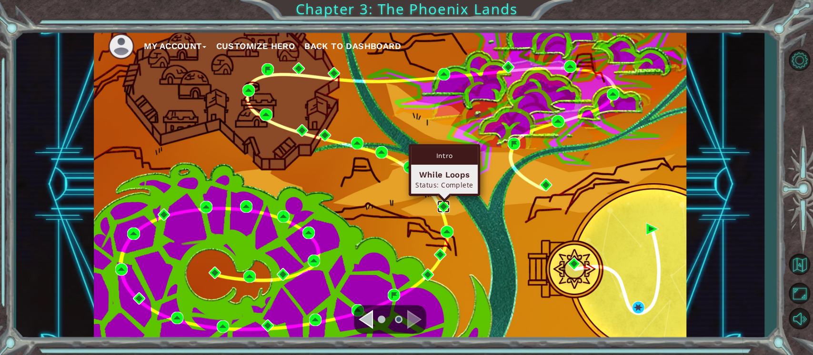
click at [437, 201] on img at bounding box center [443, 207] width 12 height 12
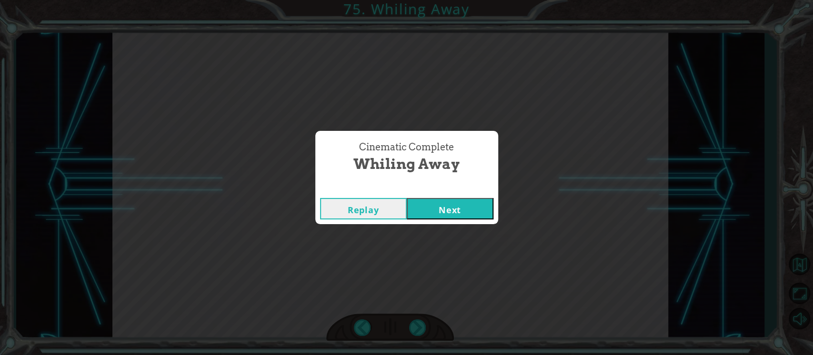
click at [464, 202] on button "Next" at bounding box center [450, 208] width 87 height 21
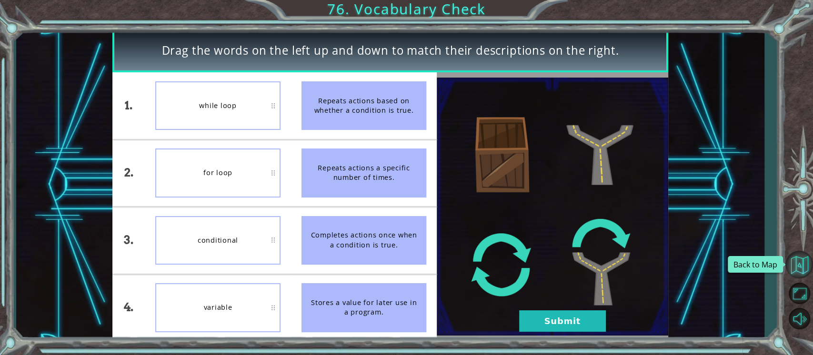
click at [801, 268] on button "Back to Map" at bounding box center [799, 265] width 28 height 28
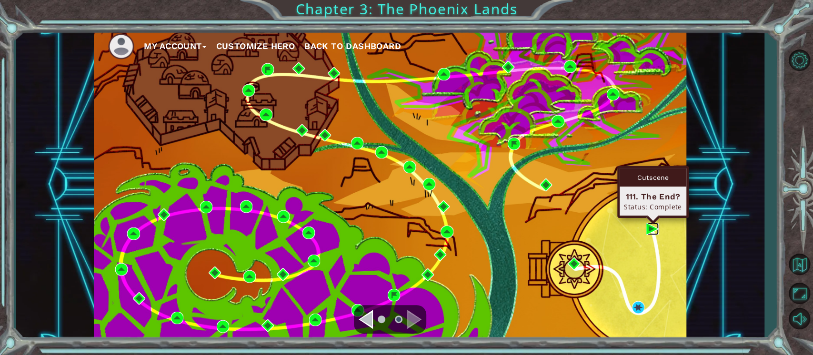
click at [652, 231] on img at bounding box center [652, 229] width 12 height 12
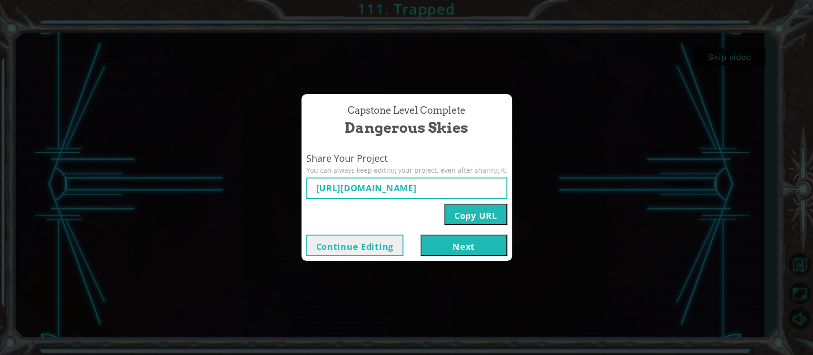
type input "[URL][DOMAIN_NAME]"
click at [450, 243] on button "Next" at bounding box center [464, 245] width 87 height 21
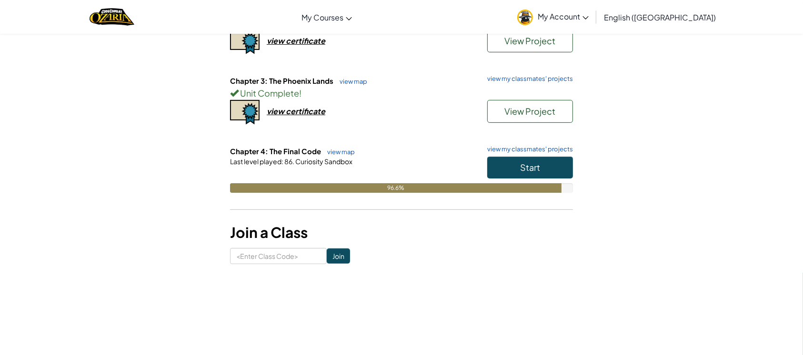
scroll to position [211, 0]
click at [552, 176] on button "Start" at bounding box center [530, 168] width 86 height 22
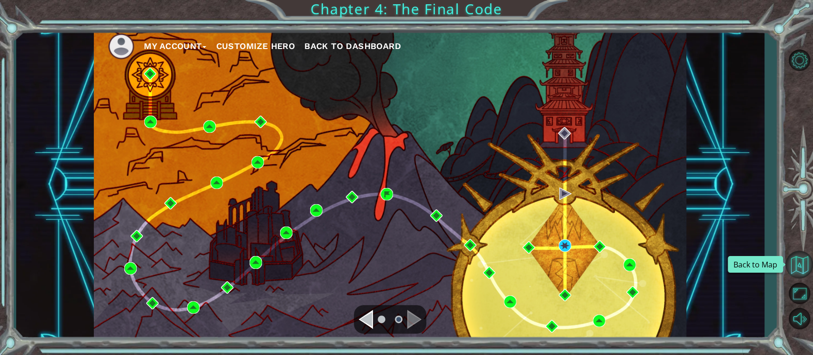
click at [800, 259] on button "Back to Map" at bounding box center [799, 265] width 28 height 28
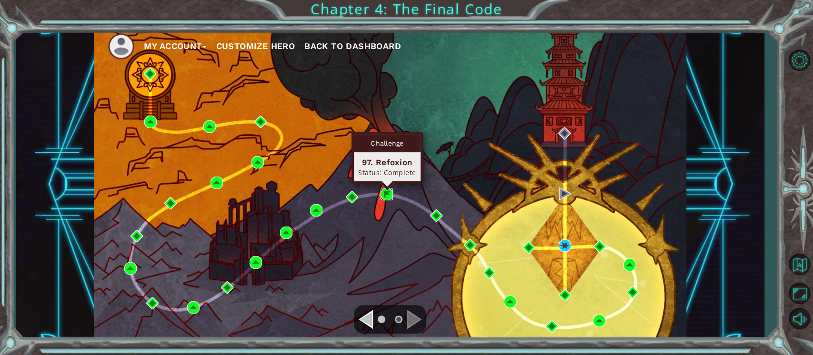
click at [391, 195] on img at bounding box center [387, 194] width 12 height 12
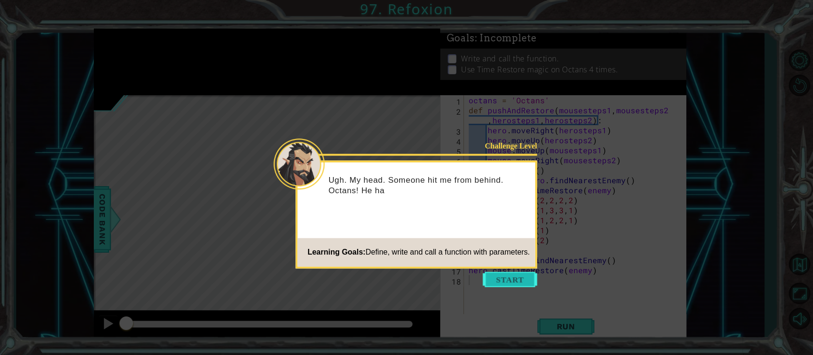
click at [513, 280] on button "Start" at bounding box center [510, 279] width 54 height 15
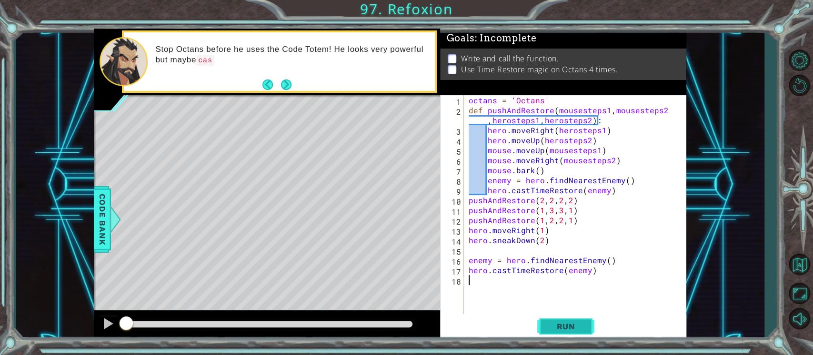
click at [561, 322] on span "Run" at bounding box center [566, 327] width 38 height 10
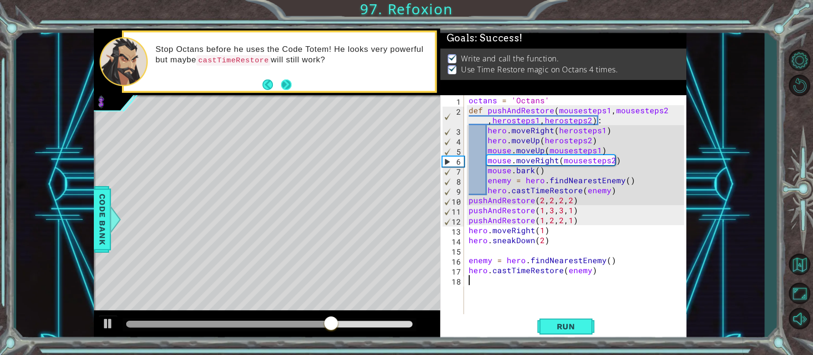
click at [285, 81] on button "Next" at bounding box center [286, 84] width 13 height 13
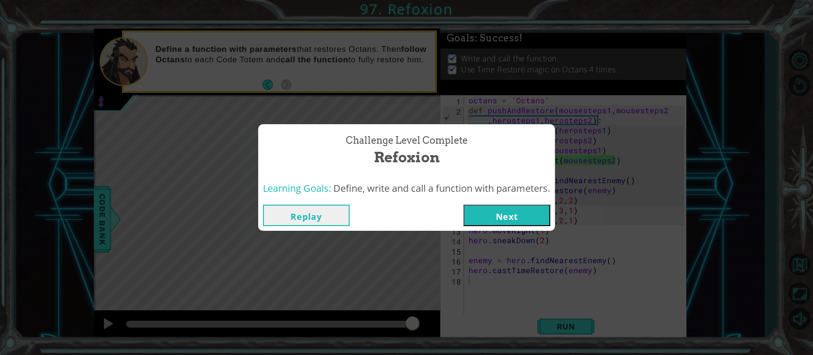
click at [516, 217] on button "Next" at bounding box center [506, 215] width 87 height 21
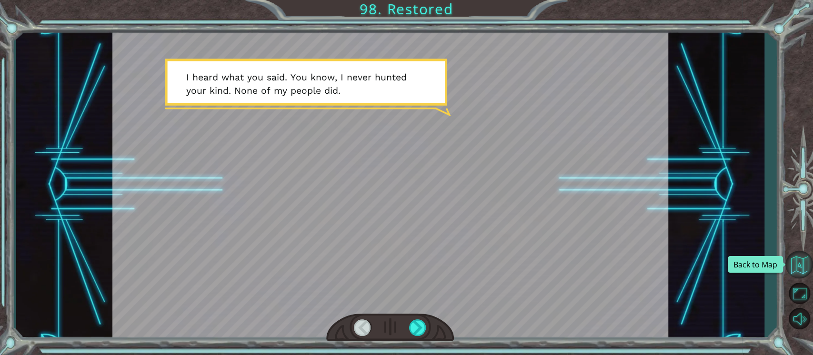
click at [804, 265] on button "Back to Map" at bounding box center [799, 265] width 28 height 28
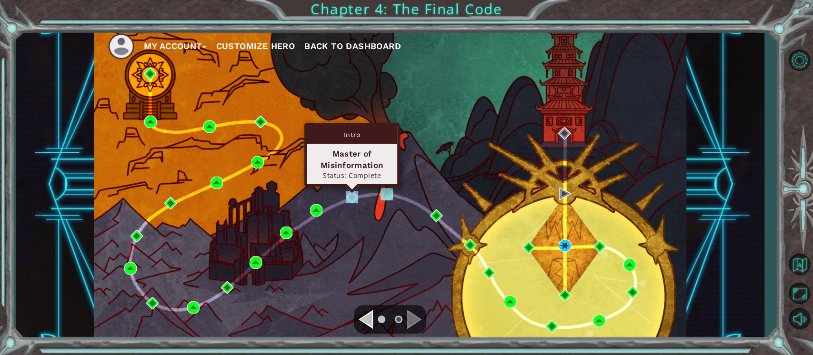
drag, startPoint x: 399, startPoint y: 203, endPoint x: 354, endPoint y: 208, distance: 44.6
click at [354, 208] on div "My Account Customize Hero Back to Dashboard" at bounding box center [390, 185] width 593 height 312
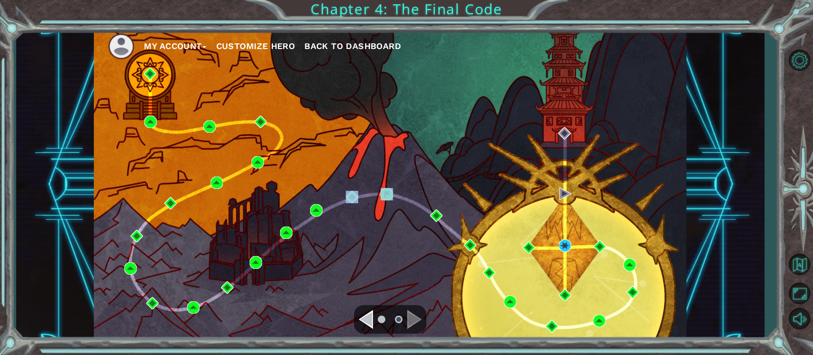
drag, startPoint x: 351, startPoint y: 199, endPoint x: 344, endPoint y: 196, distance: 7.7
click at [344, 196] on div "My Account Customize Hero Back to Dashboard" at bounding box center [390, 185] width 593 height 312
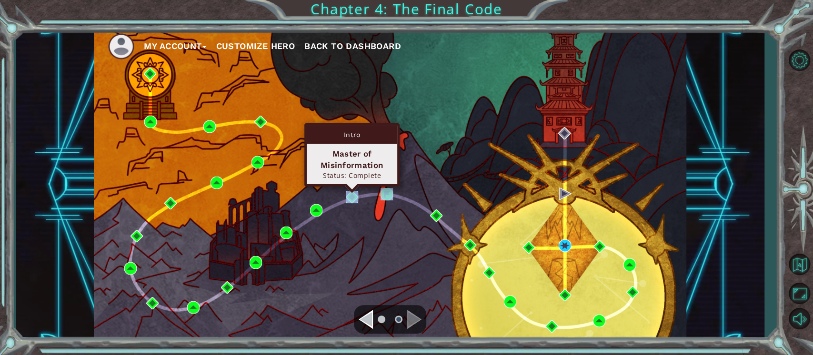
click at [349, 196] on img at bounding box center [352, 197] width 12 height 12
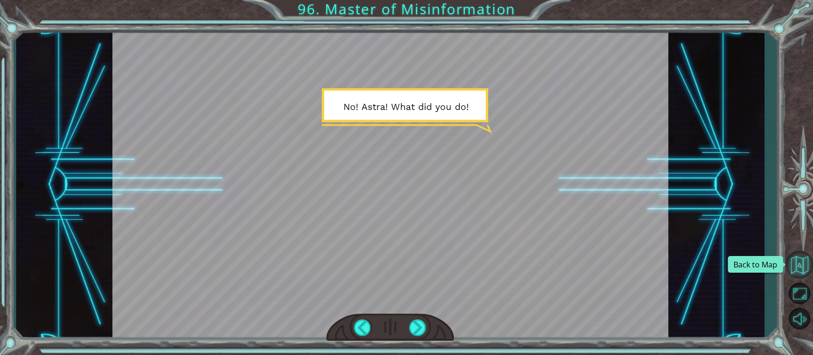
click at [789, 263] on button "Back to Map" at bounding box center [799, 265] width 28 height 28
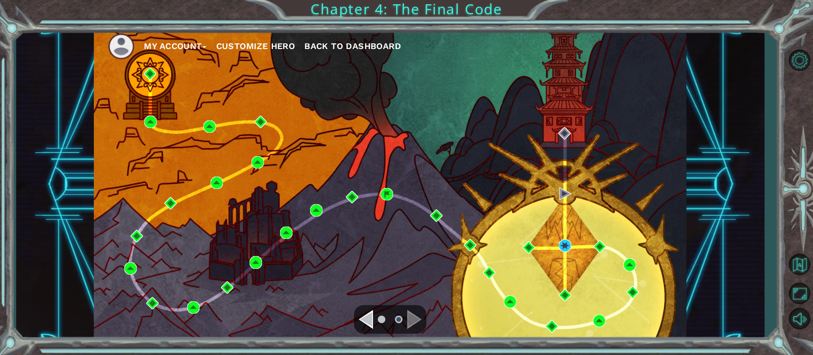
click at [367, 318] on div "Navigate to the previous page" at bounding box center [366, 319] width 14 height 19
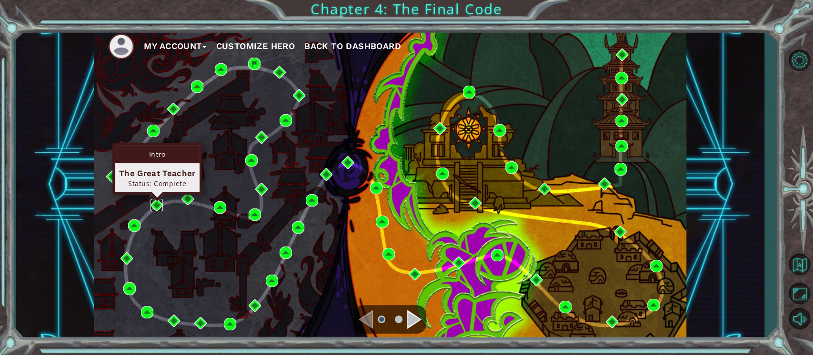
click at [157, 205] on img at bounding box center [157, 205] width 12 height 12
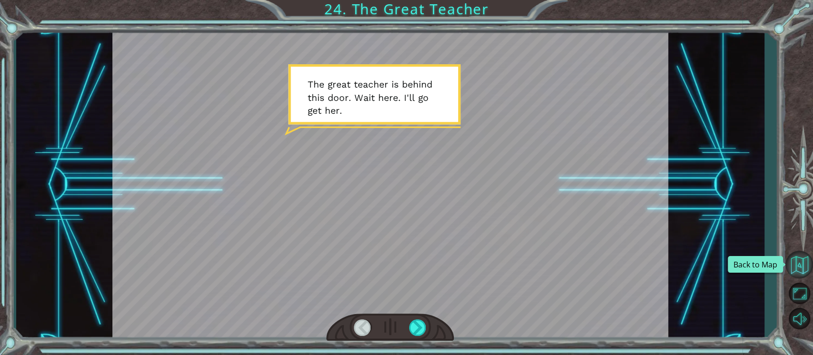
click at [806, 256] on button "Back to Map" at bounding box center [799, 265] width 28 height 28
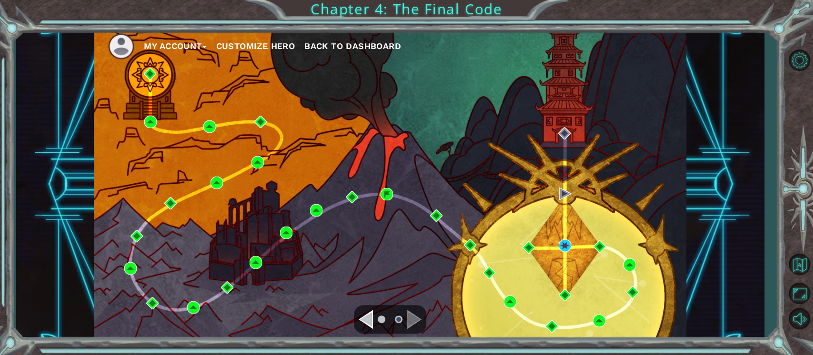
click at [343, 46] on span "Back to Dashboard" at bounding box center [352, 46] width 97 height 10
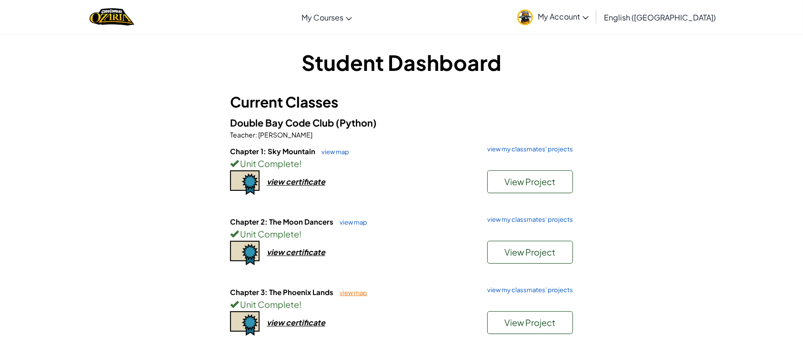
click at [361, 289] on link "view map" at bounding box center [351, 293] width 32 height 8
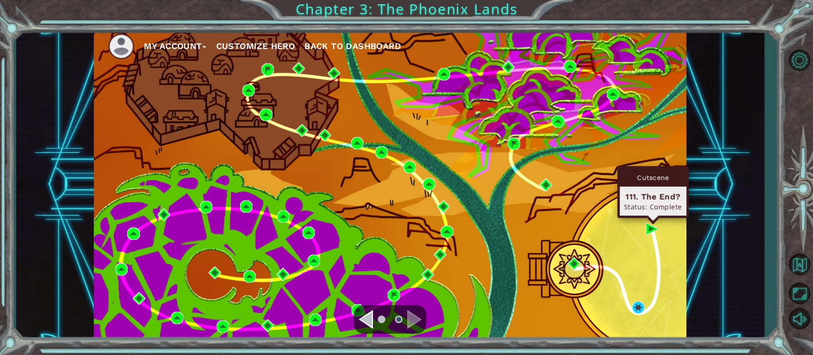
click at [652, 218] on div "Cutscene 111. The End? Status: Complete" at bounding box center [652, 192] width 71 height 52
click at [650, 231] on img at bounding box center [652, 229] width 12 height 12
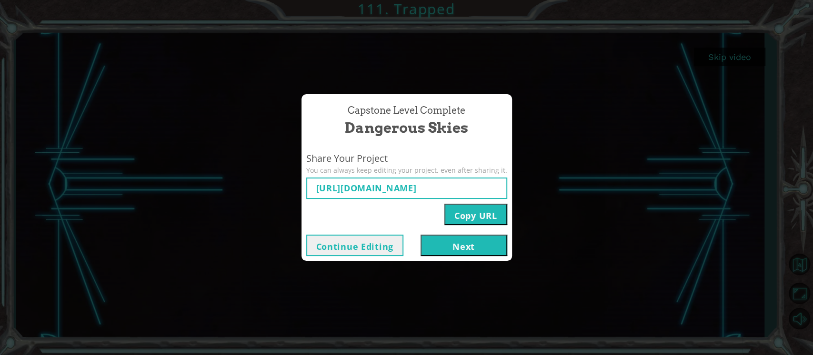
type input "[URL][DOMAIN_NAME]"
click at [449, 243] on button "Next" at bounding box center [464, 245] width 87 height 21
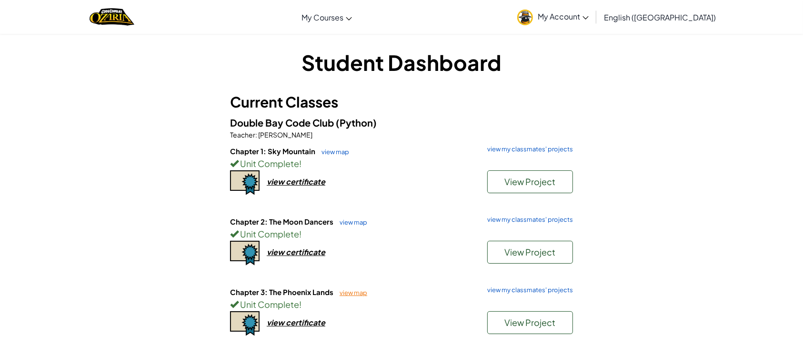
click at [355, 292] on link "view map" at bounding box center [351, 293] width 32 height 8
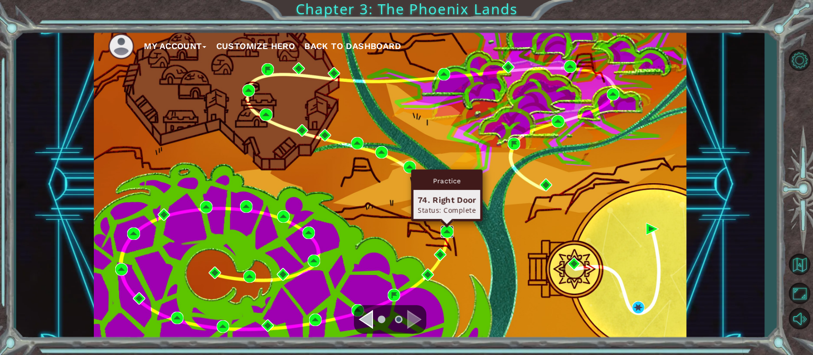
click at [444, 235] on img at bounding box center [447, 232] width 12 height 12
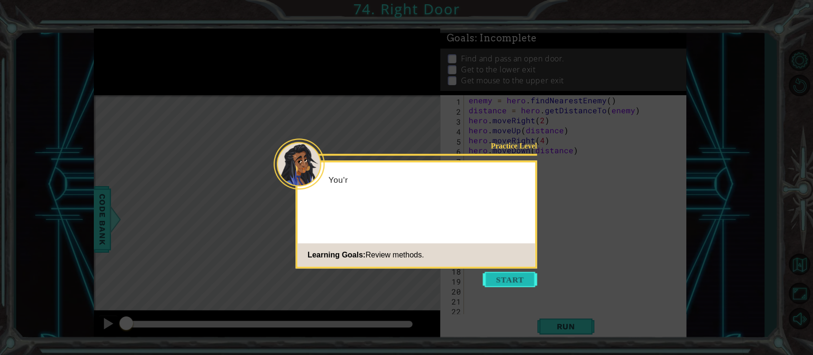
click at [501, 274] on button "Start" at bounding box center [510, 279] width 54 height 15
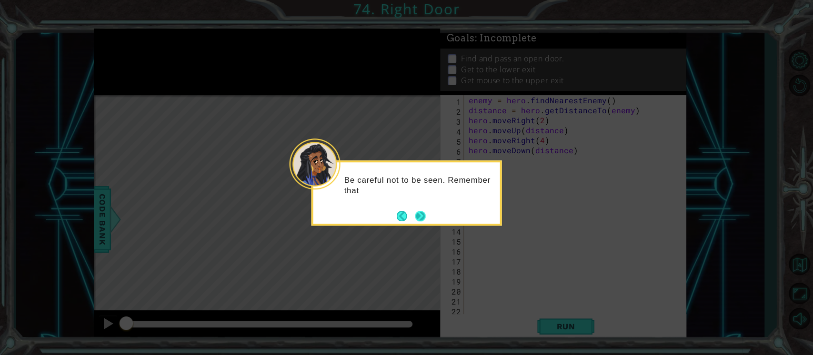
click at [423, 211] on button "Next" at bounding box center [420, 216] width 10 height 10
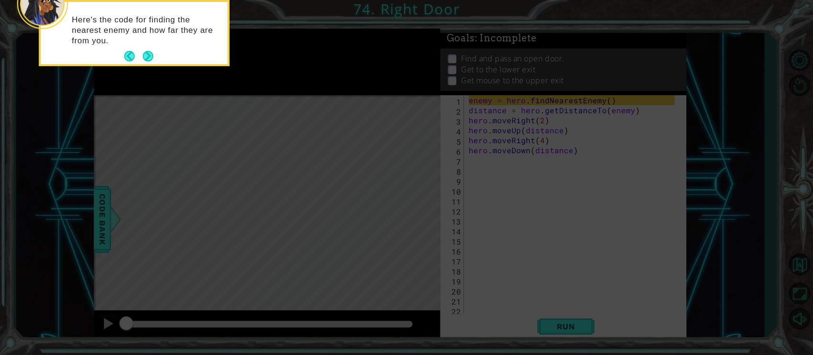
click at [143, 43] on p "Here's the code for finding the nearest enemy and how far they are from you." at bounding box center [146, 30] width 149 height 31
click at [144, 48] on button "Next" at bounding box center [148, 56] width 16 height 16
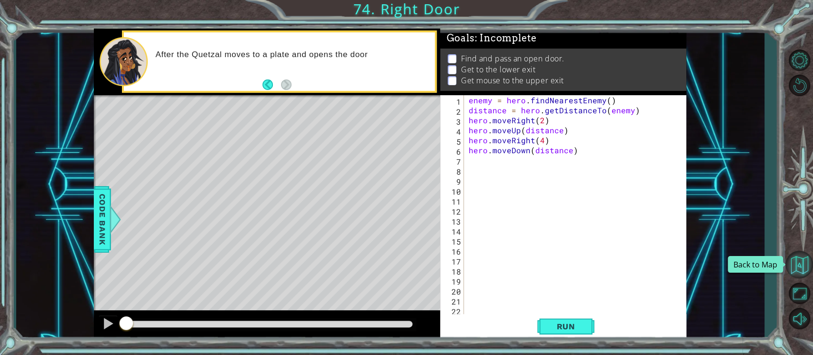
click at [795, 267] on button "Back to Map" at bounding box center [799, 265] width 28 height 28
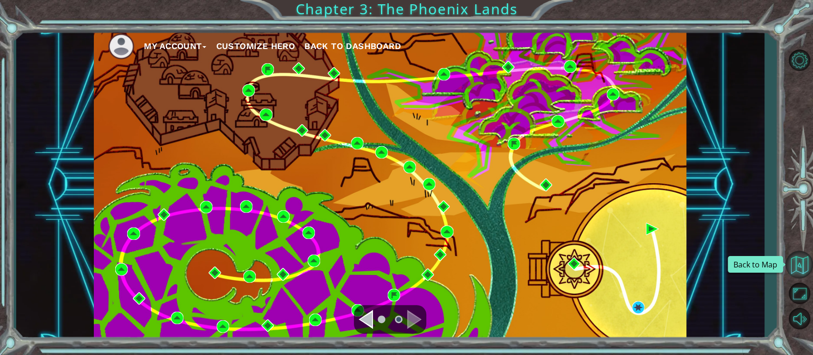
click at [796, 258] on button "Back to Map" at bounding box center [799, 265] width 28 height 28
click at [314, 47] on span "Back to Dashboard" at bounding box center [352, 46] width 97 height 10
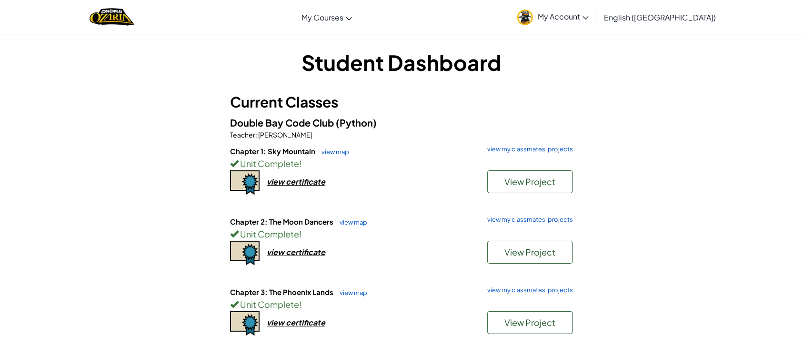
click at [547, 142] on div "Double Bay Code Club (Python) Teacher : [PERSON_NAME] Chapter 1: Sky Mountain v…" at bounding box center [401, 266] width 343 height 303
click at [549, 148] on link "view my classmates' projects" at bounding box center [528, 149] width 91 height 6
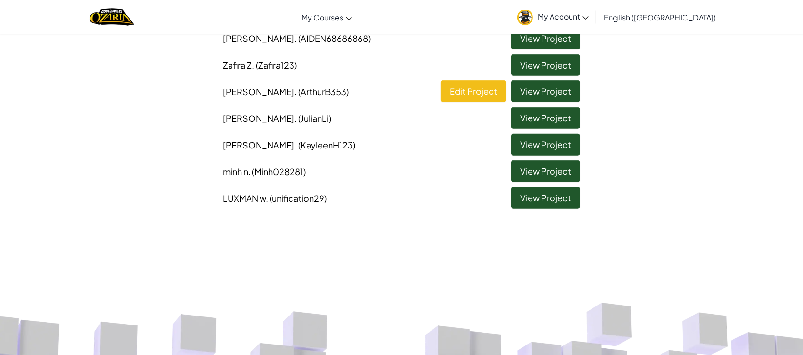
scroll to position [718, 0]
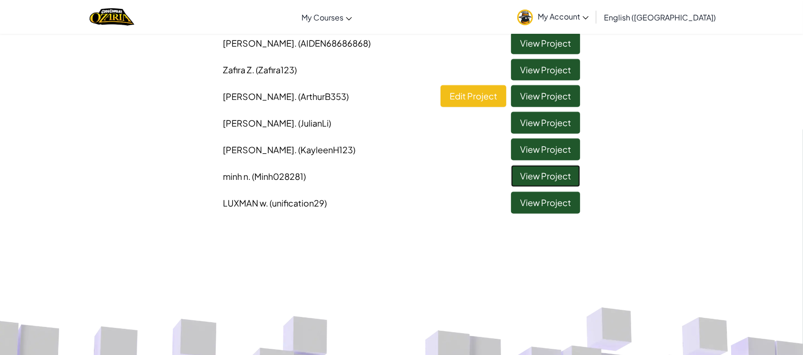
click at [536, 172] on link "View Project" at bounding box center [545, 176] width 69 height 22
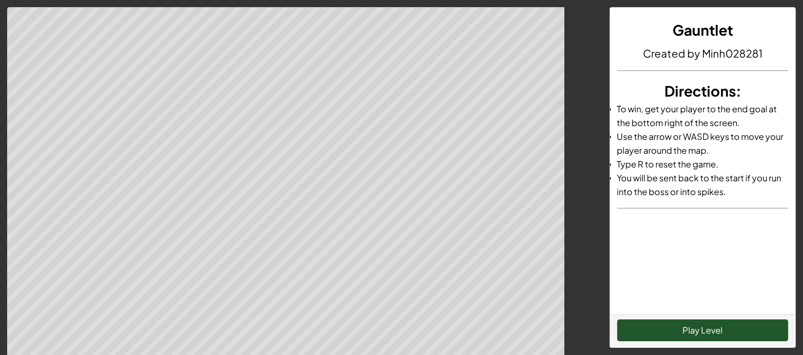
click at [700, 316] on div "Play Level" at bounding box center [703, 330] width 186 height 33
click at [698, 316] on div "Play Level" at bounding box center [703, 330] width 186 height 33
click at [698, 329] on button "Play Level" at bounding box center [702, 331] width 171 height 22
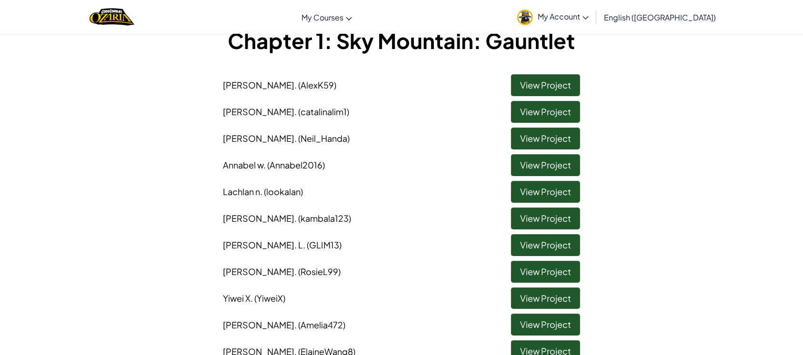
scroll to position [54, 0]
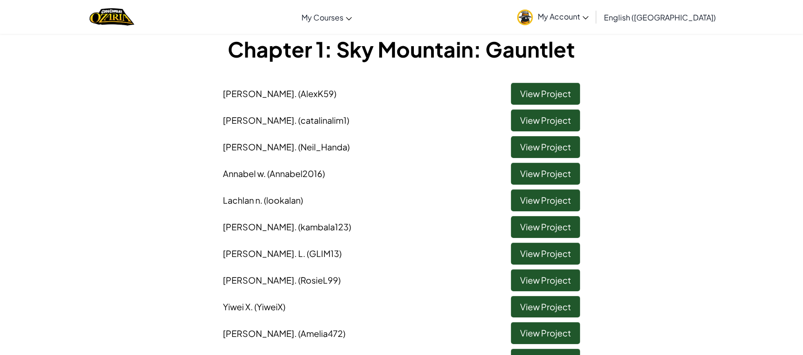
click at [532, 320] on li "[PERSON_NAME] (Amelia472) View Project" at bounding box center [402, 331] width 372 height 27
click at [546, 326] on link "View Project" at bounding box center [545, 333] width 69 height 22
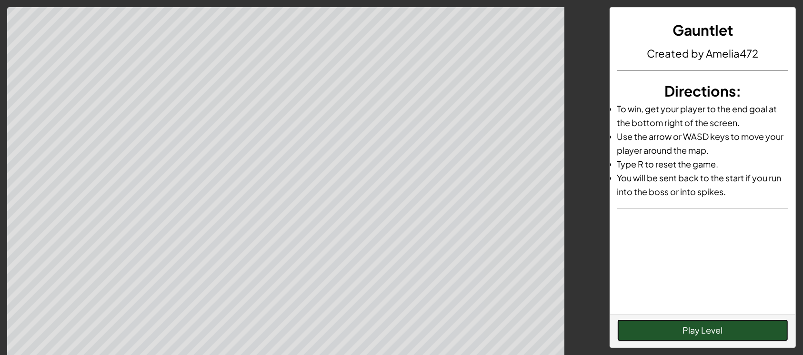
click at [660, 338] on button "Play Level" at bounding box center [702, 331] width 171 height 22
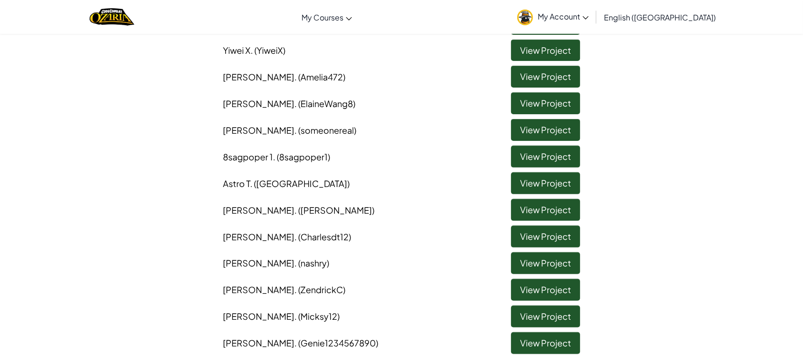
scroll to position [312, 0]
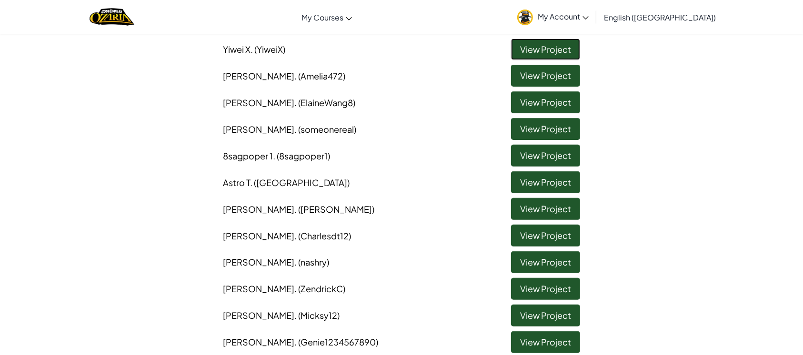
click at [522, 44] on link "View Project" at bounding box center [545, 50] width 69 height 22
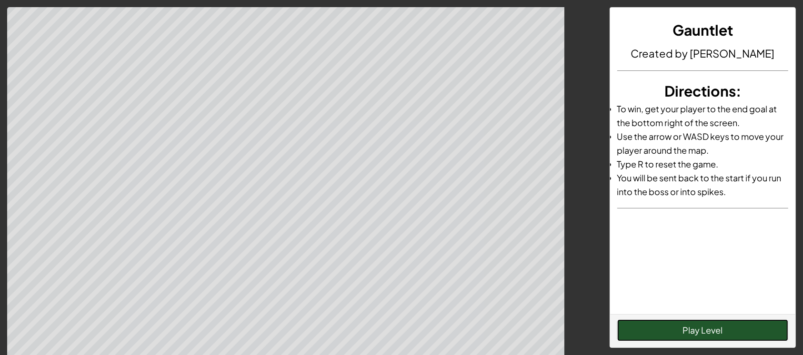
click at [663, 332] on button "Play Level" at bounding box center [702, 331] width 171 height 22
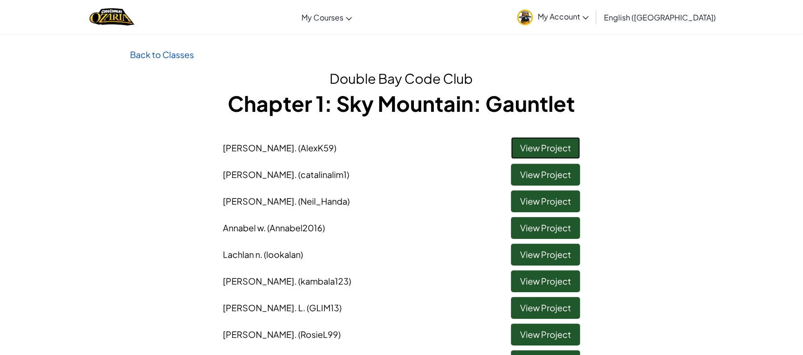
click at [544, 141] on link "View Project" at bounding box center [545, 148] width 69 height 22
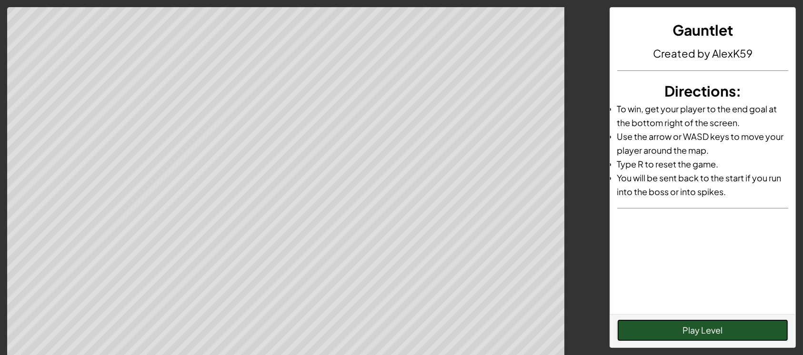
click at [678, 327] on button "Play Level" at bounding box center [702, 331] width 171 height 22
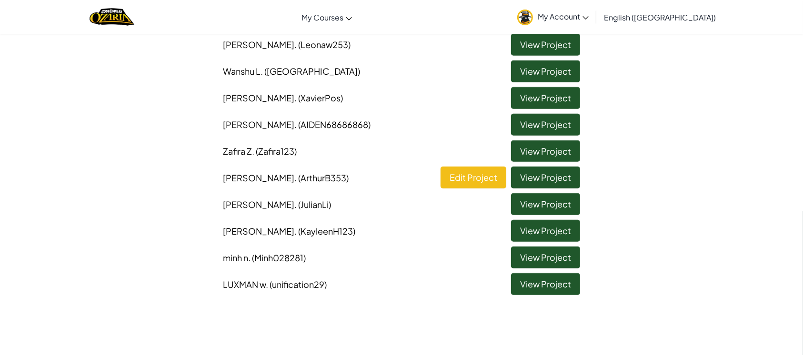
scroll to position [637, 0]
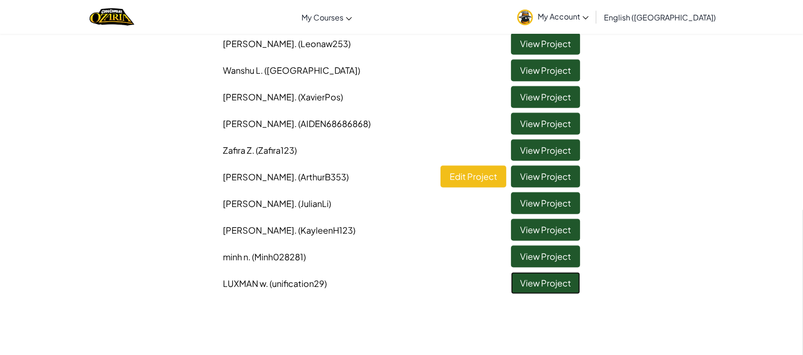
click at [560, 290] on link "View Project" at bounding box center [545, 283] width 69 height 22
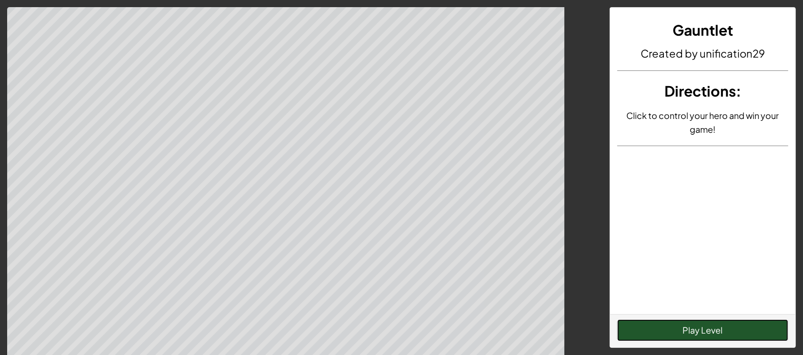
click at [739, 329] on button "Play Level" at bounding box center [702, 331] width 171 height 22
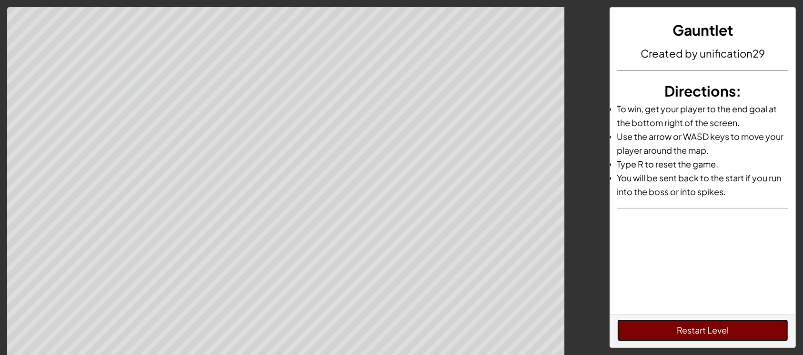
click at [654, 329] on button "Restart Level" at bounding box center [702, 331] width 171 height 22
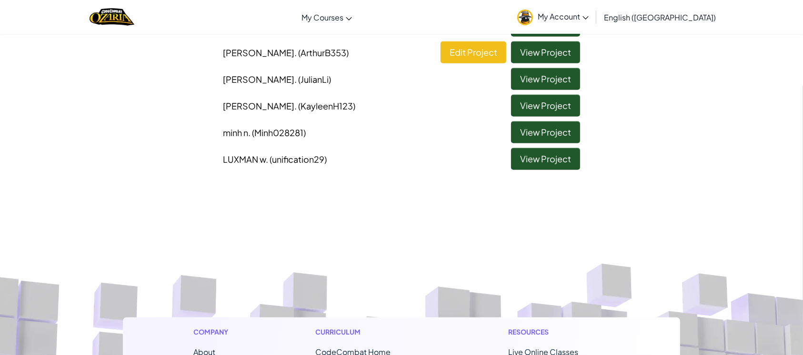
scroll to position [764, 0]
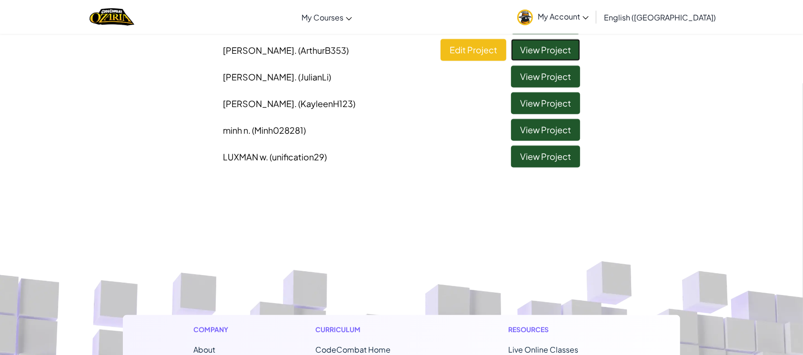
click at [568, 46] on link "View Project" at bounding box center [545, 50] width 69 height 22
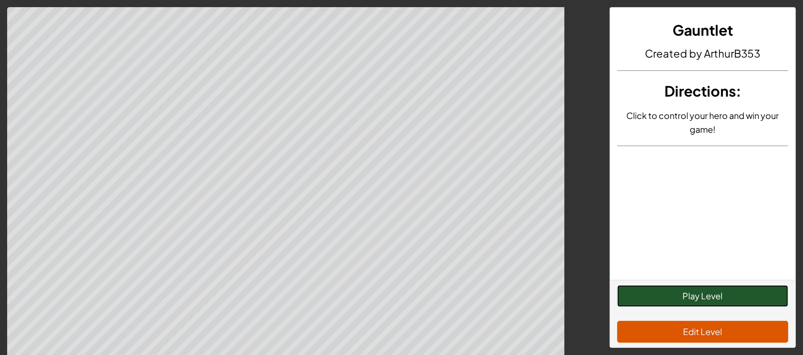
click at [673, 300] on button "Play Level" at bounding box center [702, 296] width 171 height 22
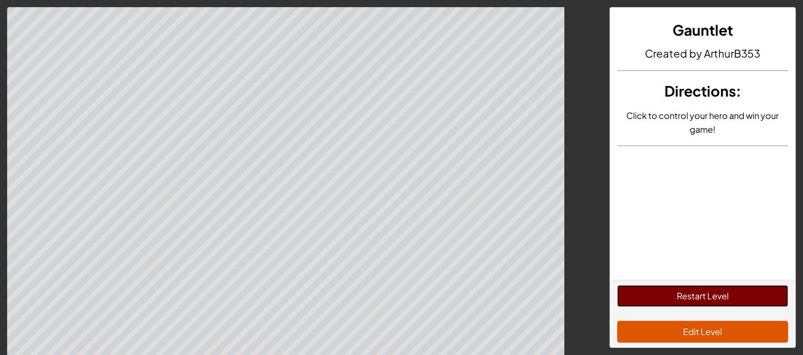
click at [673, 300] on button "Restart Level" at bounding box center [702, 296] width 171 height 22
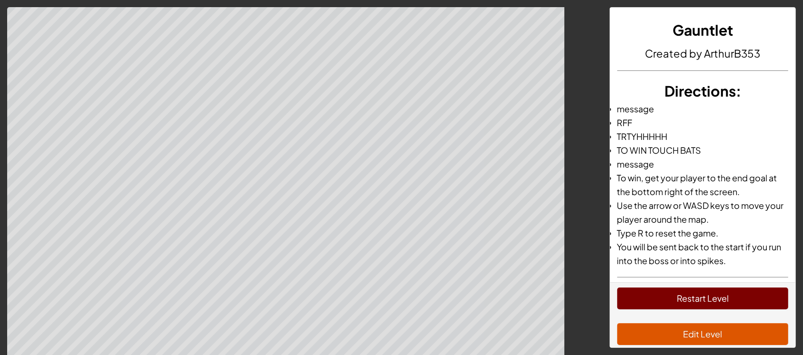
click at [673, 295] on button "Restart Level" at bounding box center [702, 299] width 171 height 22
